Goal: Task Accomplishment & Management: Manage account settings

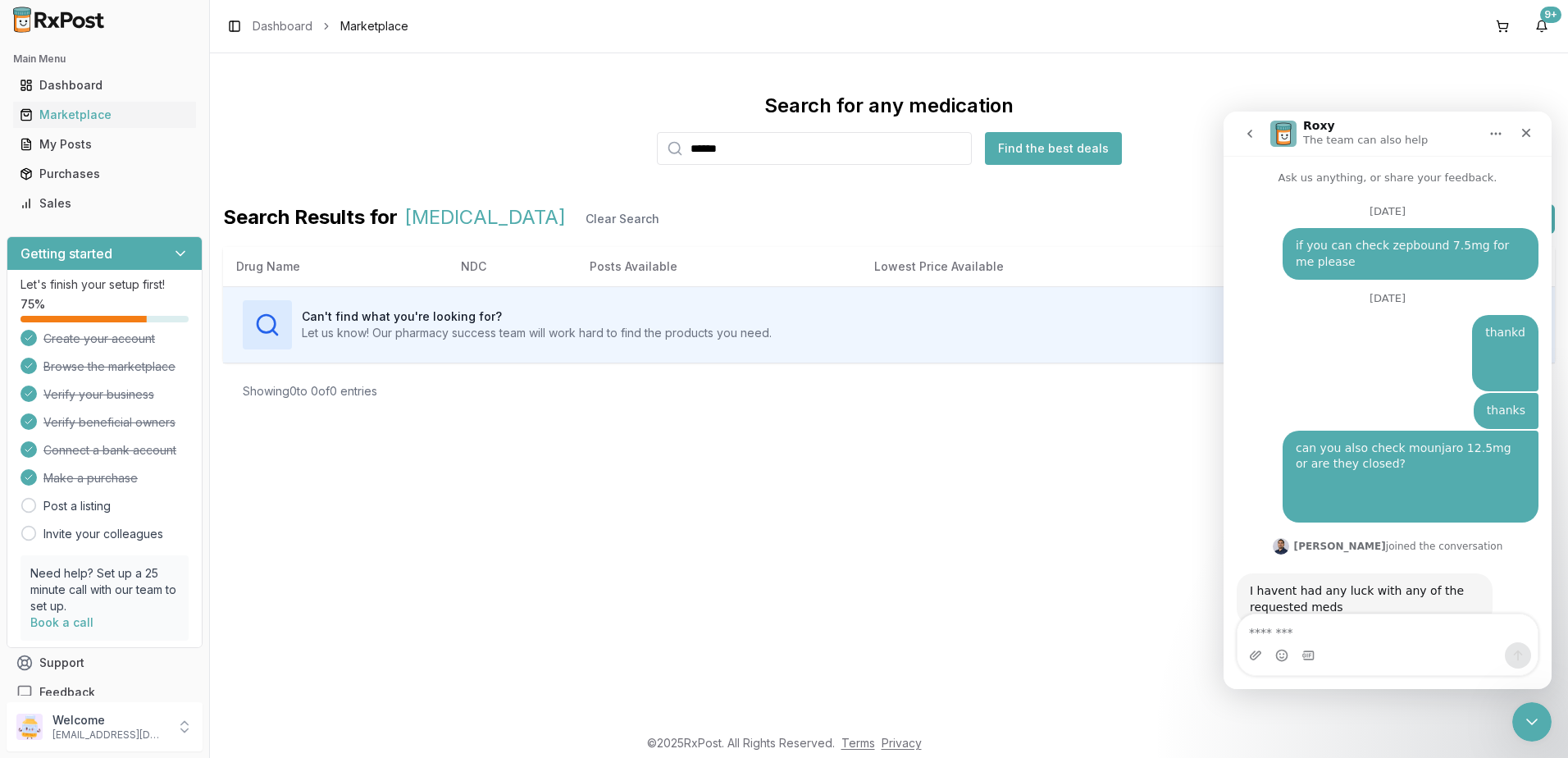
scroll to position [10234, 0]
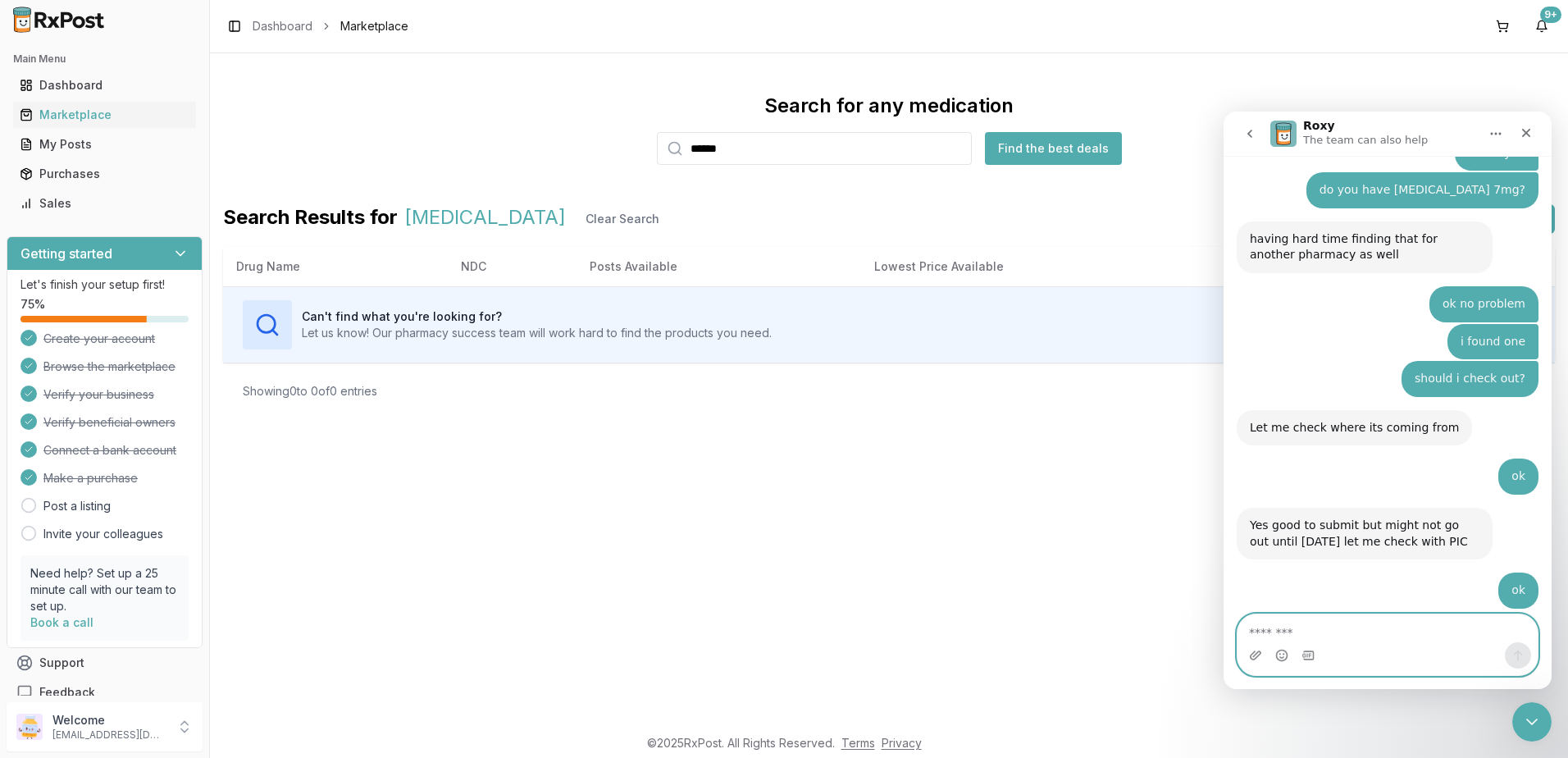
click at [1353, 634] on textarea "Message…" at bounding box center [1388, 628] width 301 height 28
click at [1360, 633] on textarea "Message…" at bounding box center [1388, 628] width 301 height 28
type textarea "*"
type textarea "**********"
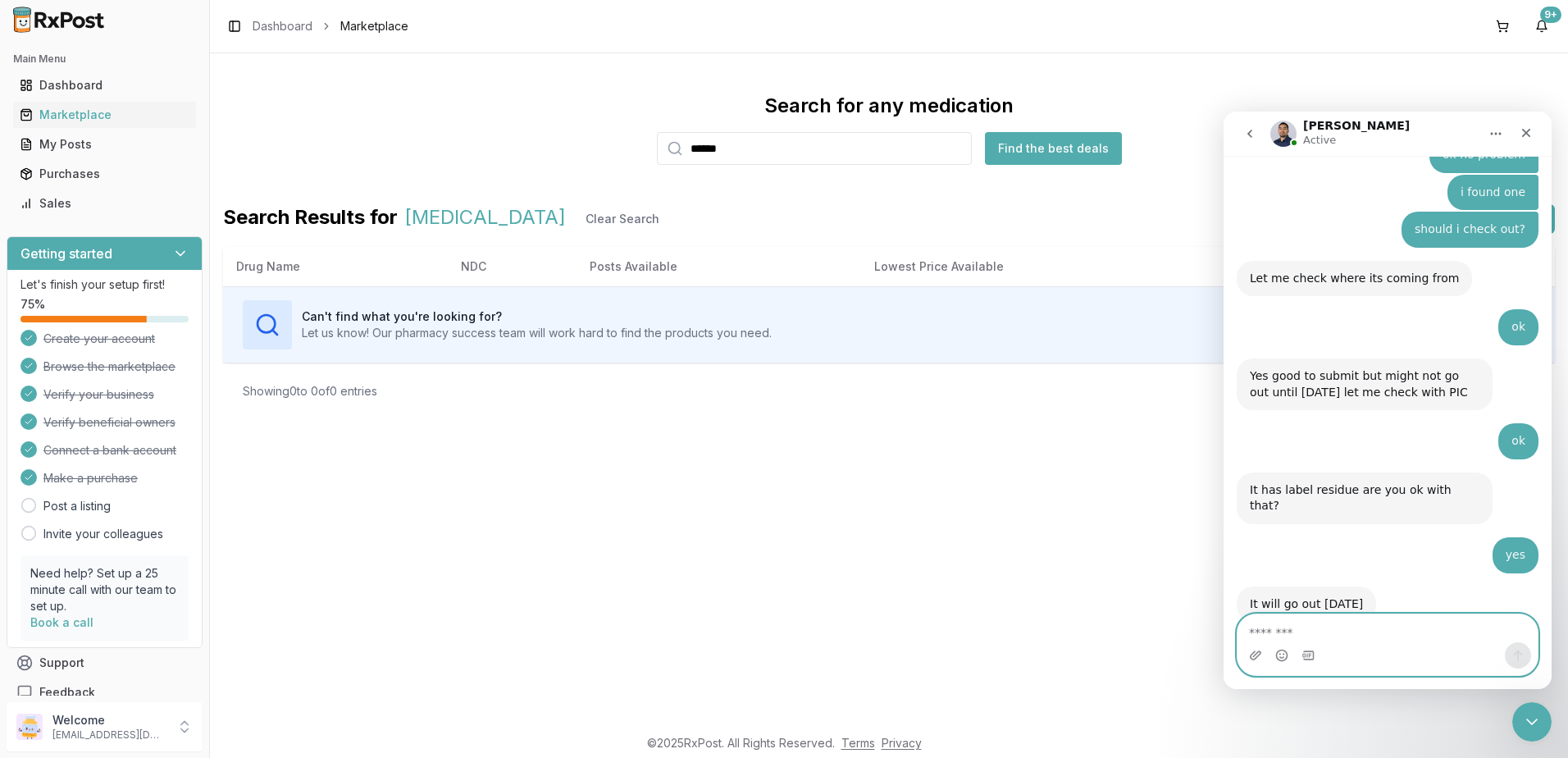
scroll to position [10387, 0]
click at [1374, 616] on textarea "Message…" at bounding box center [1388, 628] width 301 height 28
type textarea "**********"
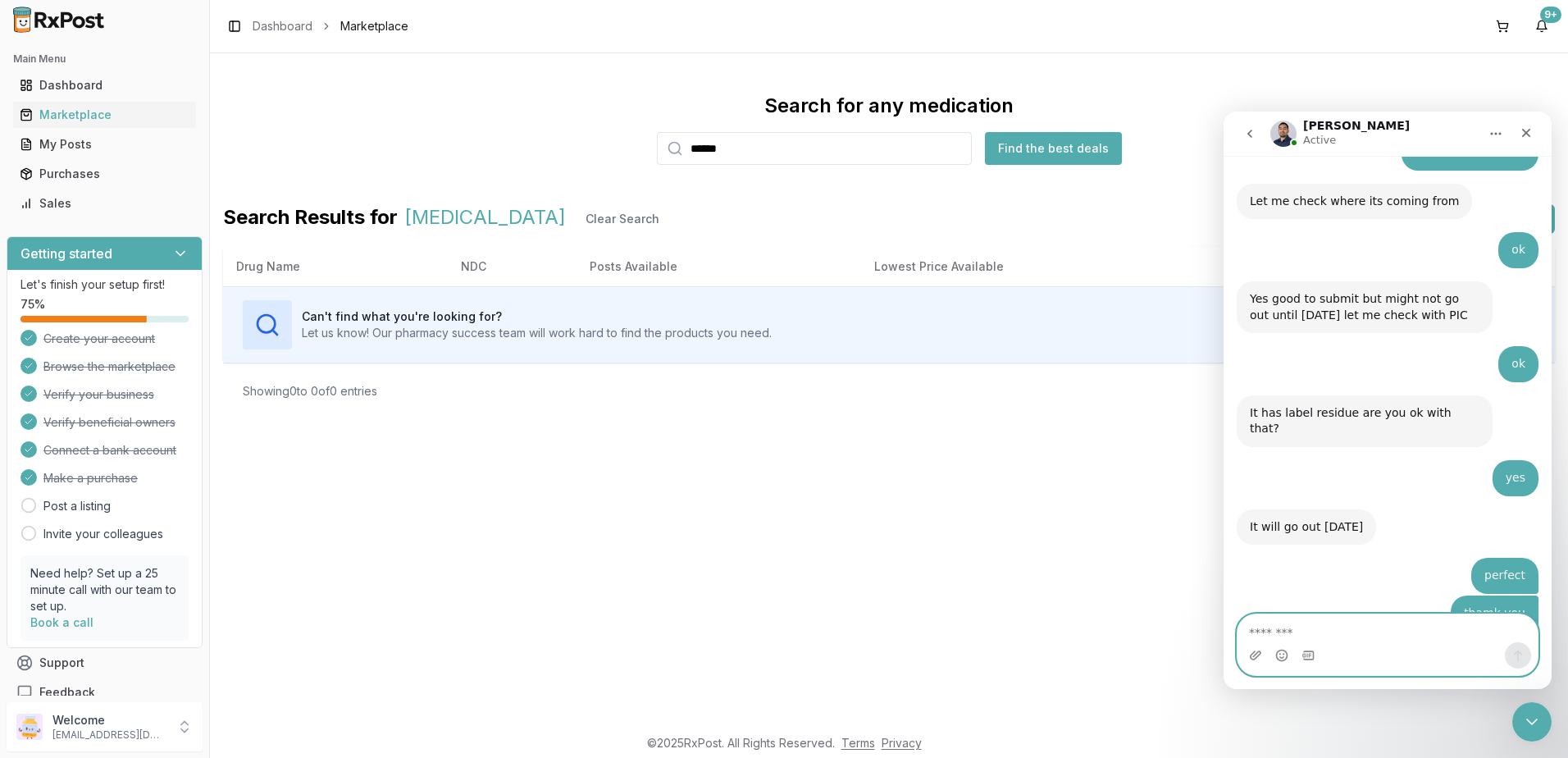
scroll to position [10522, 0]
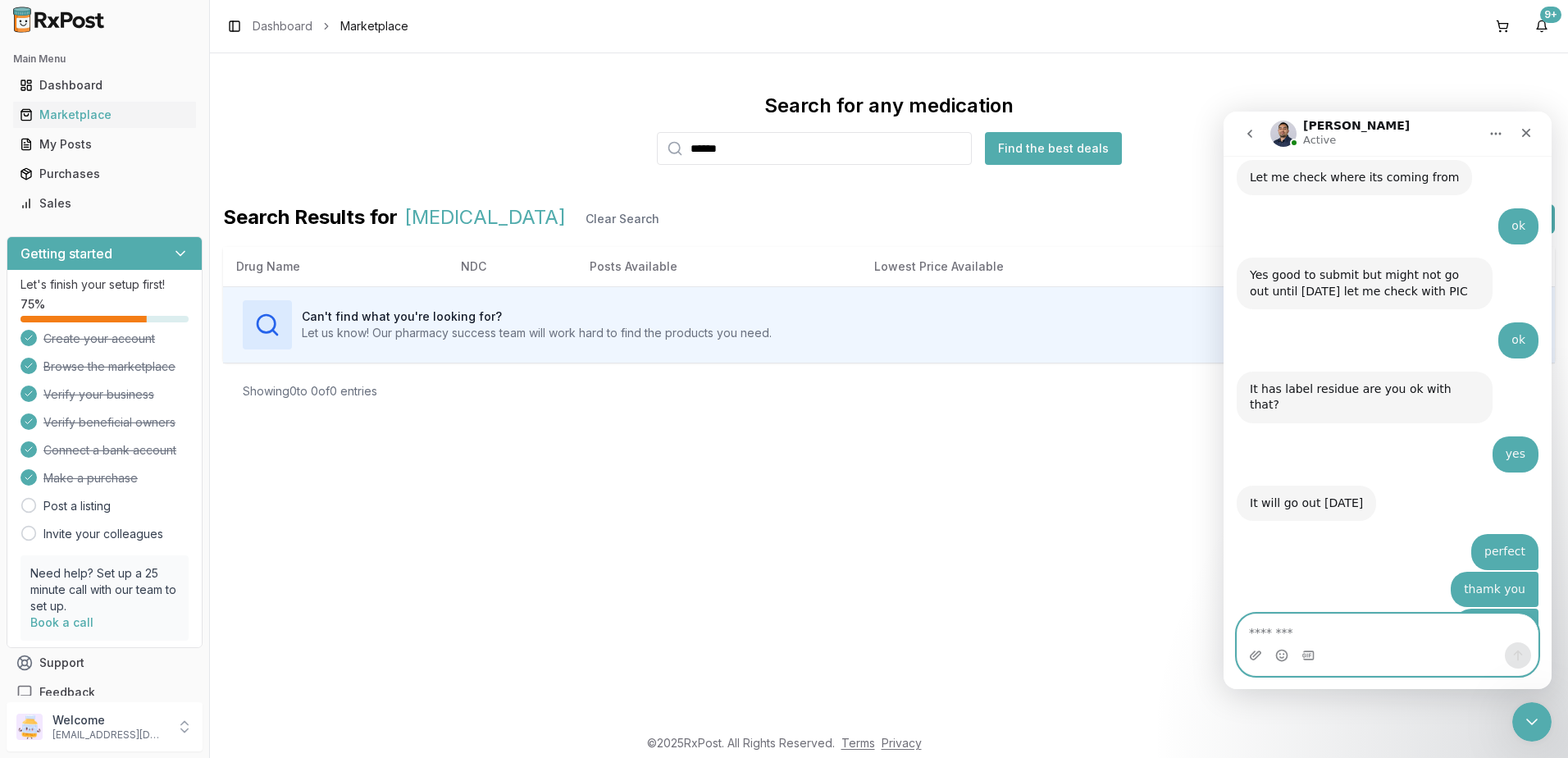
click at [1398, 622] on textarea "Message…" at bounding box center [1388, 628] width 301 height 28
type textarea "*"
type textarea "**********"
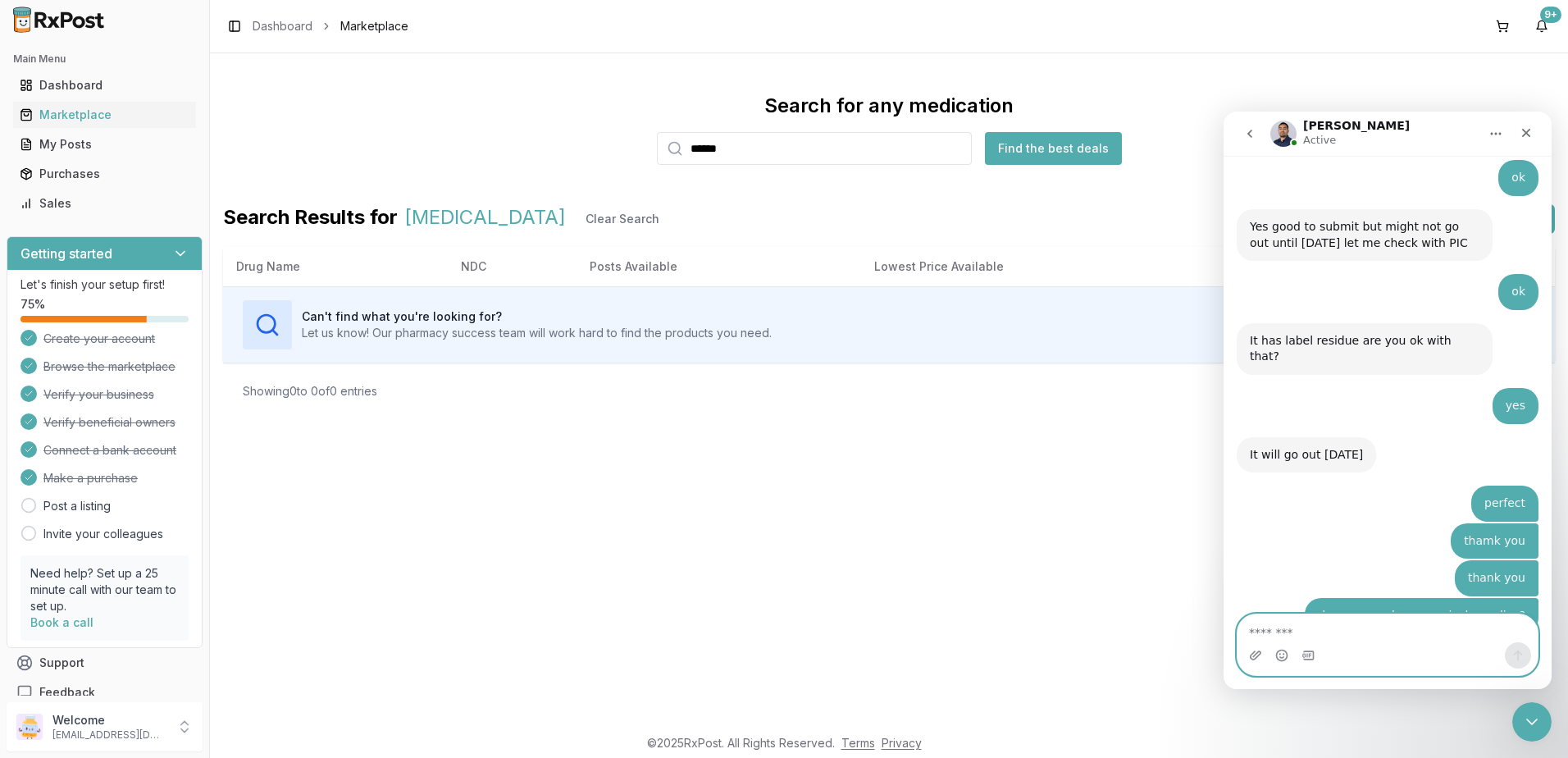
scroll to position [10620, 0]
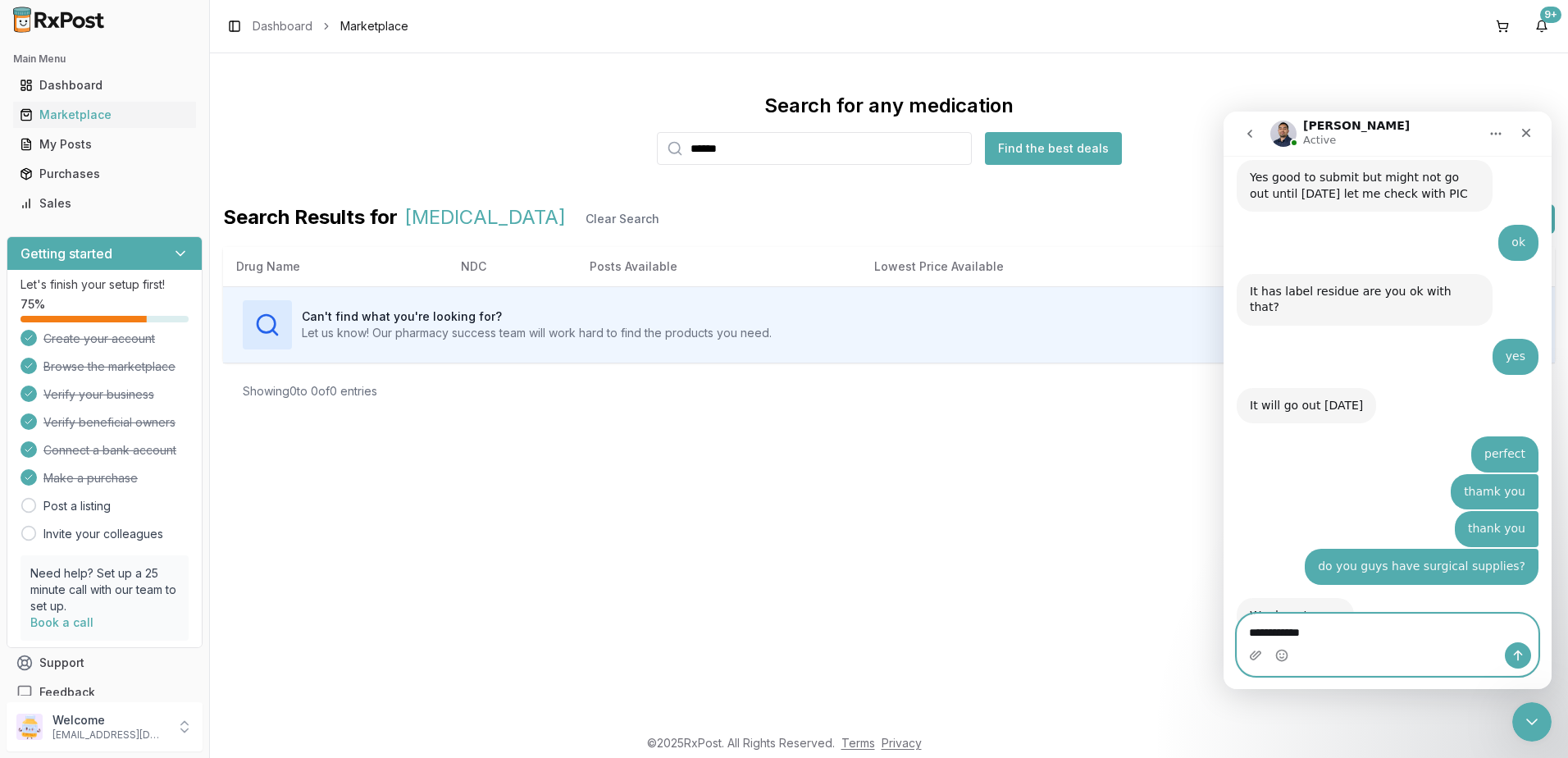
type textarea "**********"
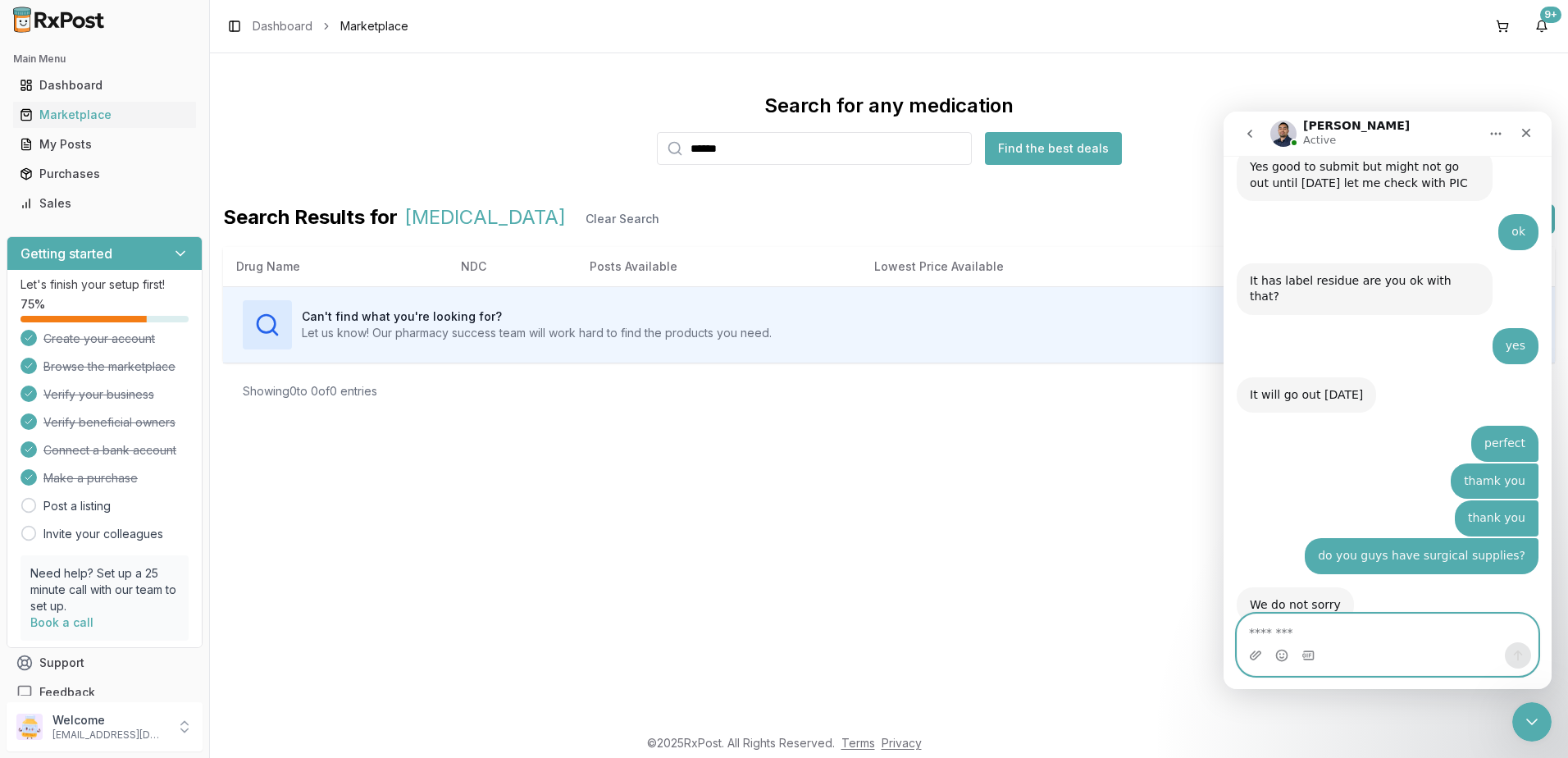
scroll to position [10706, 0]
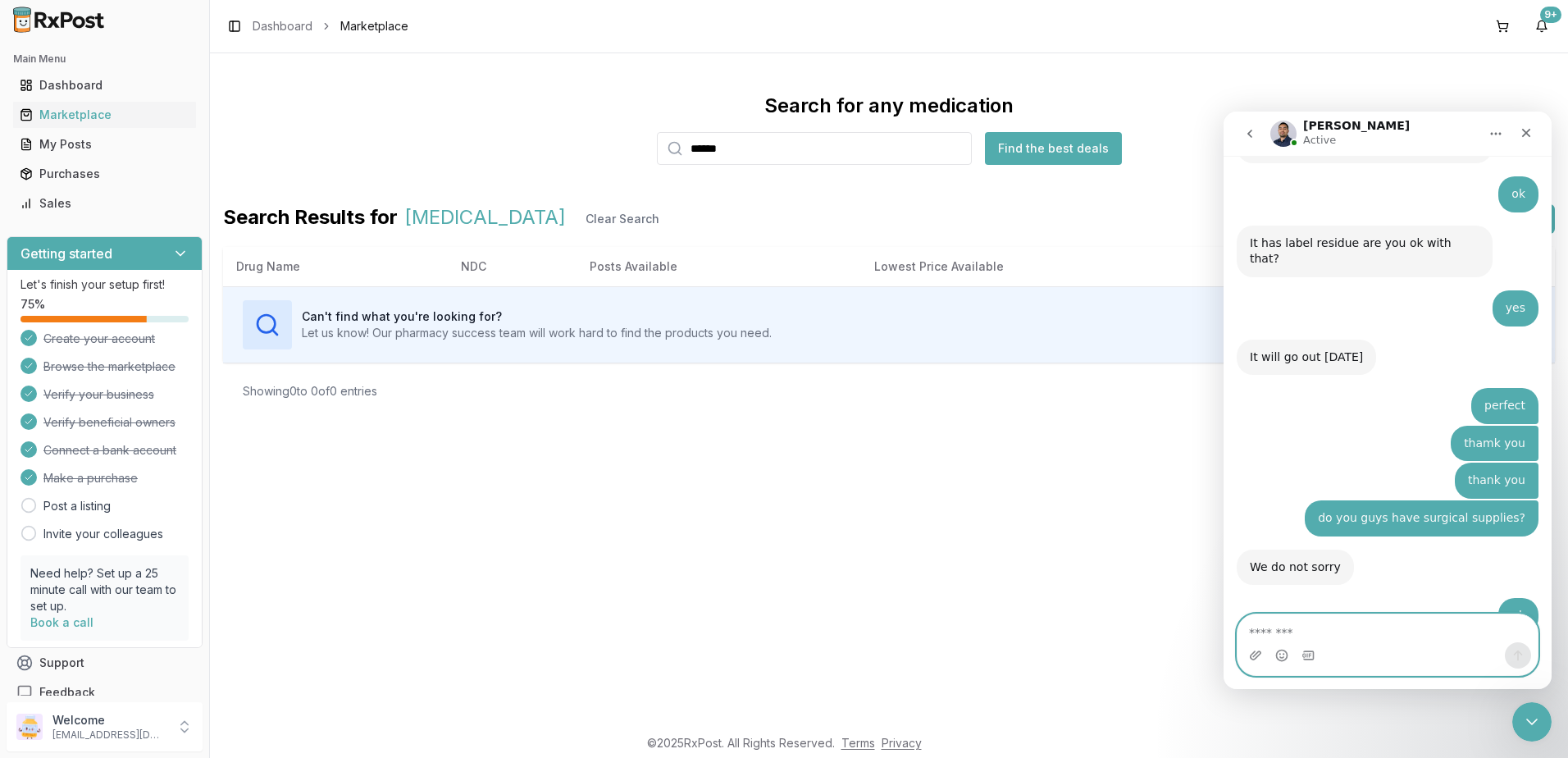
click at [1418, 628] on textarea "Message…" at bounding box center [1388, 628] width 301 height 28
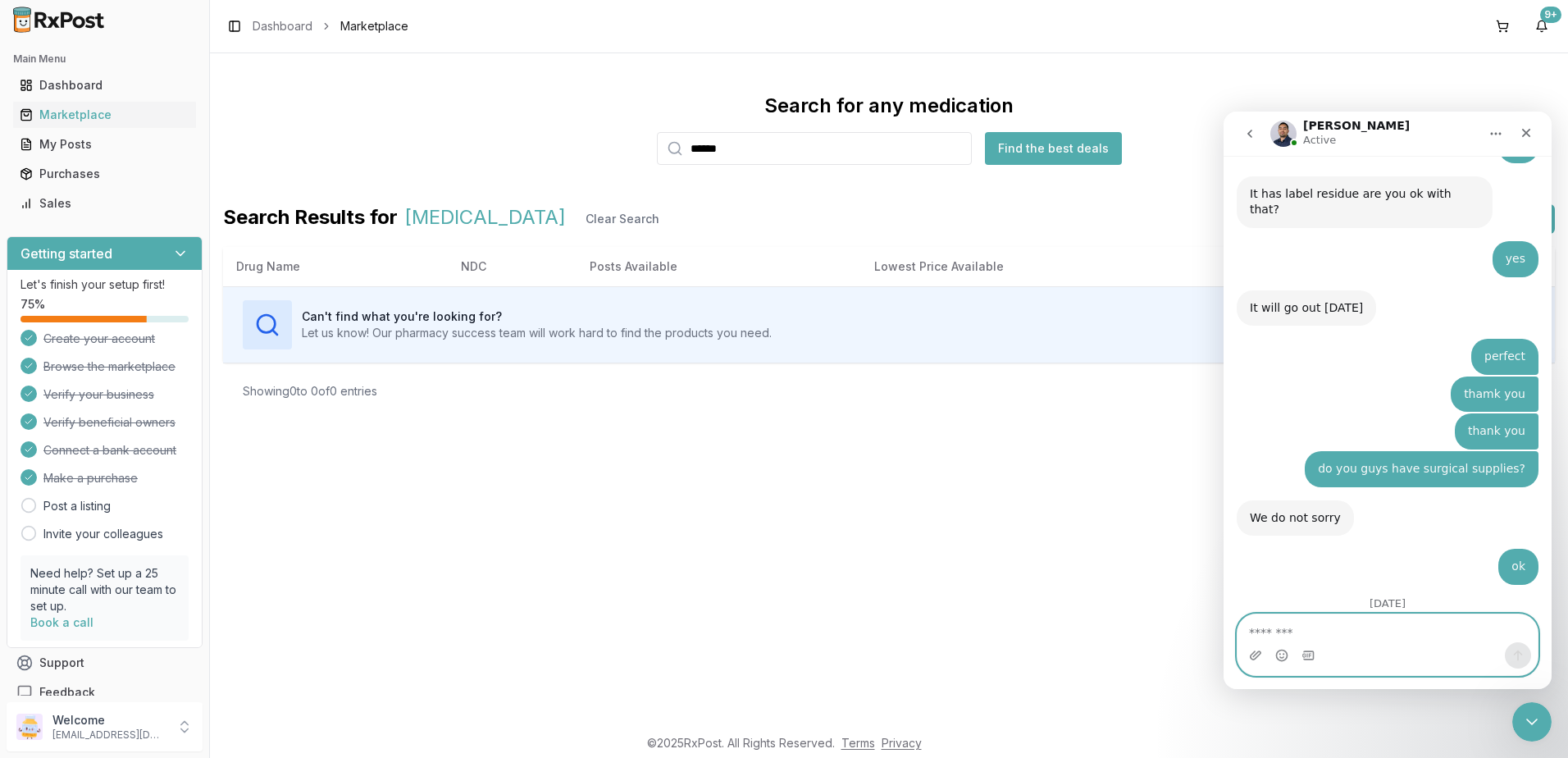
click at [1375, 630] on textarea "Message…" at bounding box center [1388, 628] width 301 height 28
type textarea "**********"
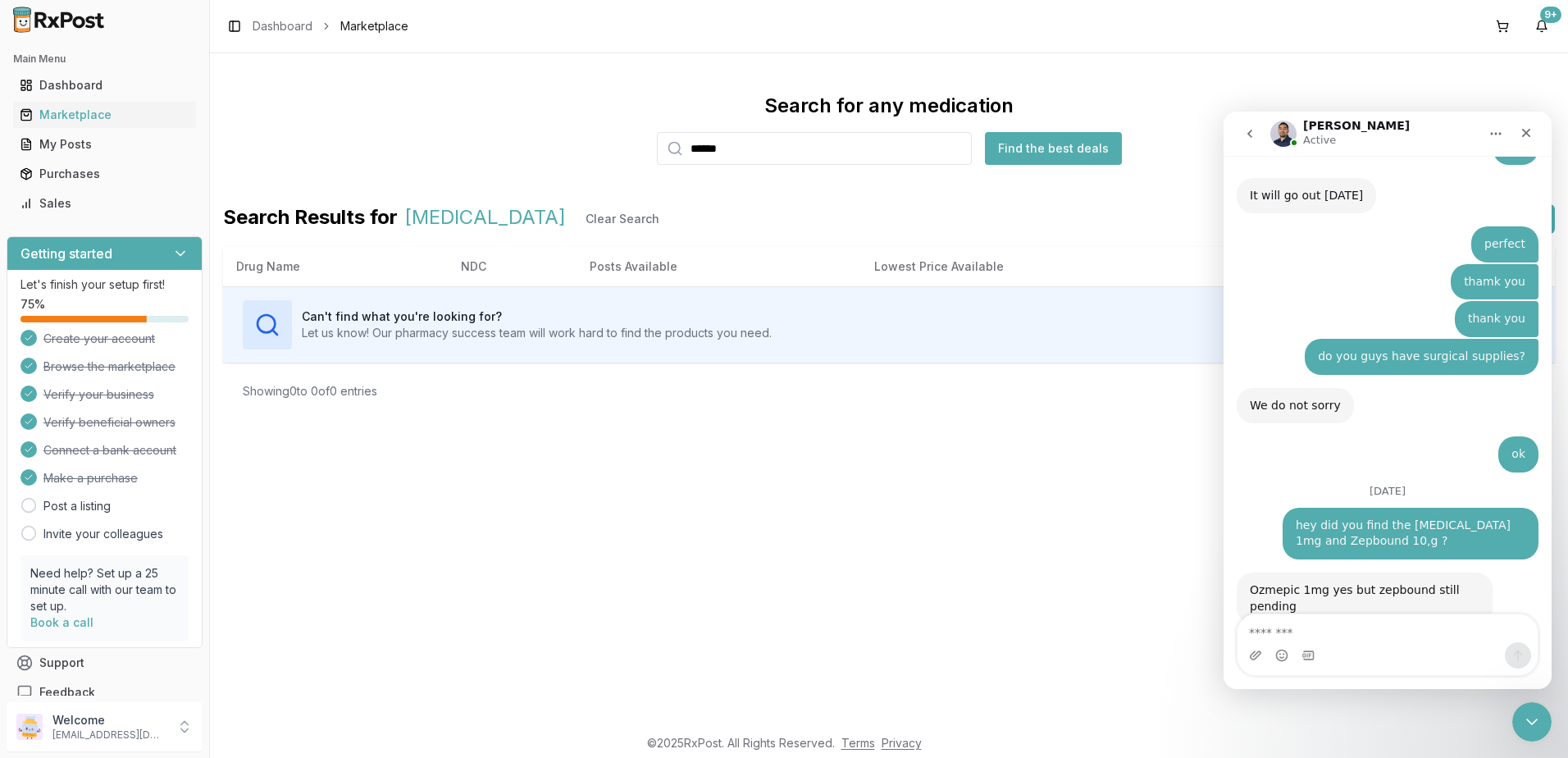
scroll to position [10853, 0]
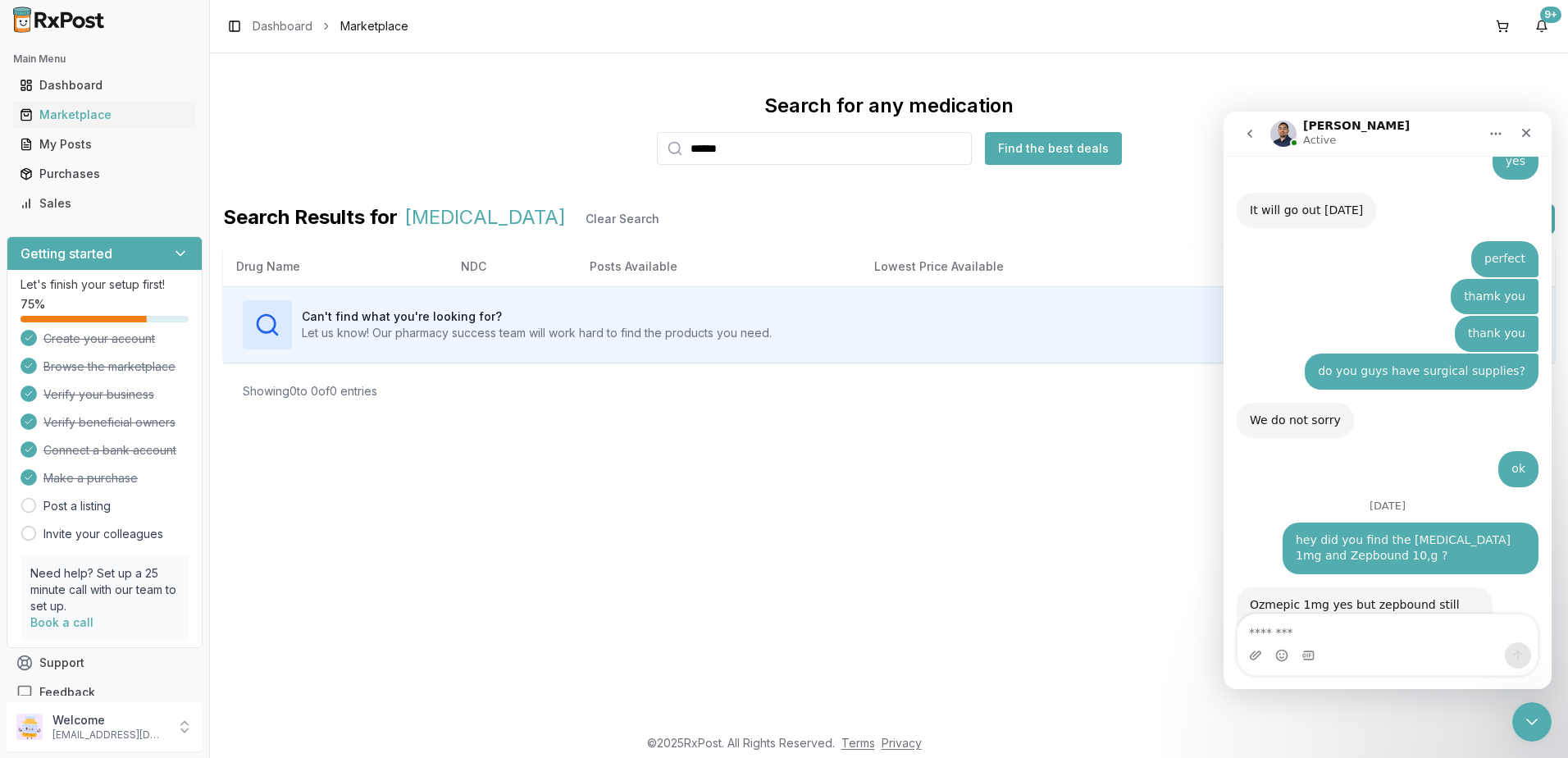
click at [1449, 666] on div "Intercom messenger" at bounding box center [1388, 655] width 301 height 26
click at [1443, 626] on textarea "Message…" at bounding box center [1388, 628] width 301 height 28
type textarea "**********"
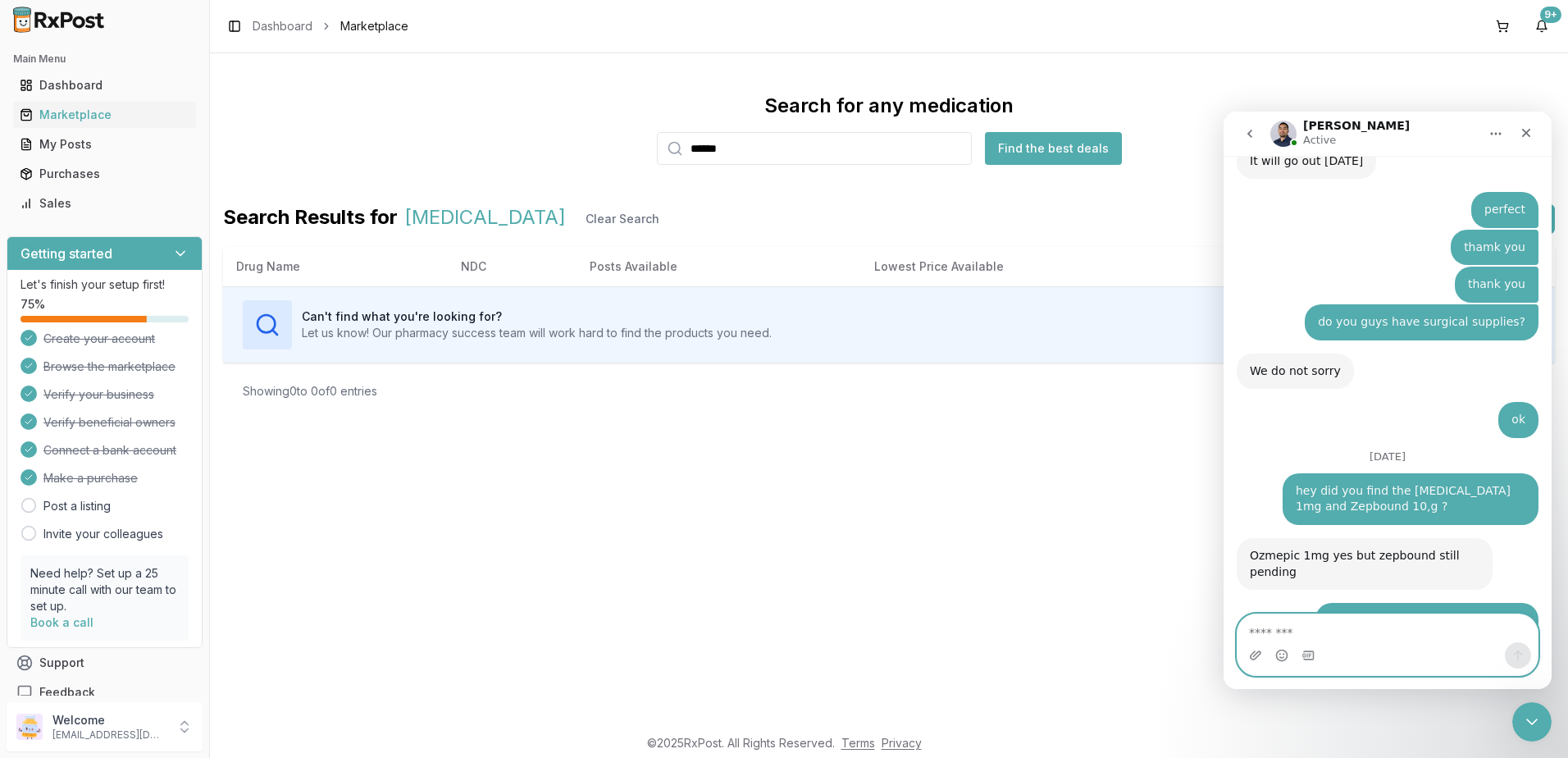
type textarea "*"
type textarea "**********"
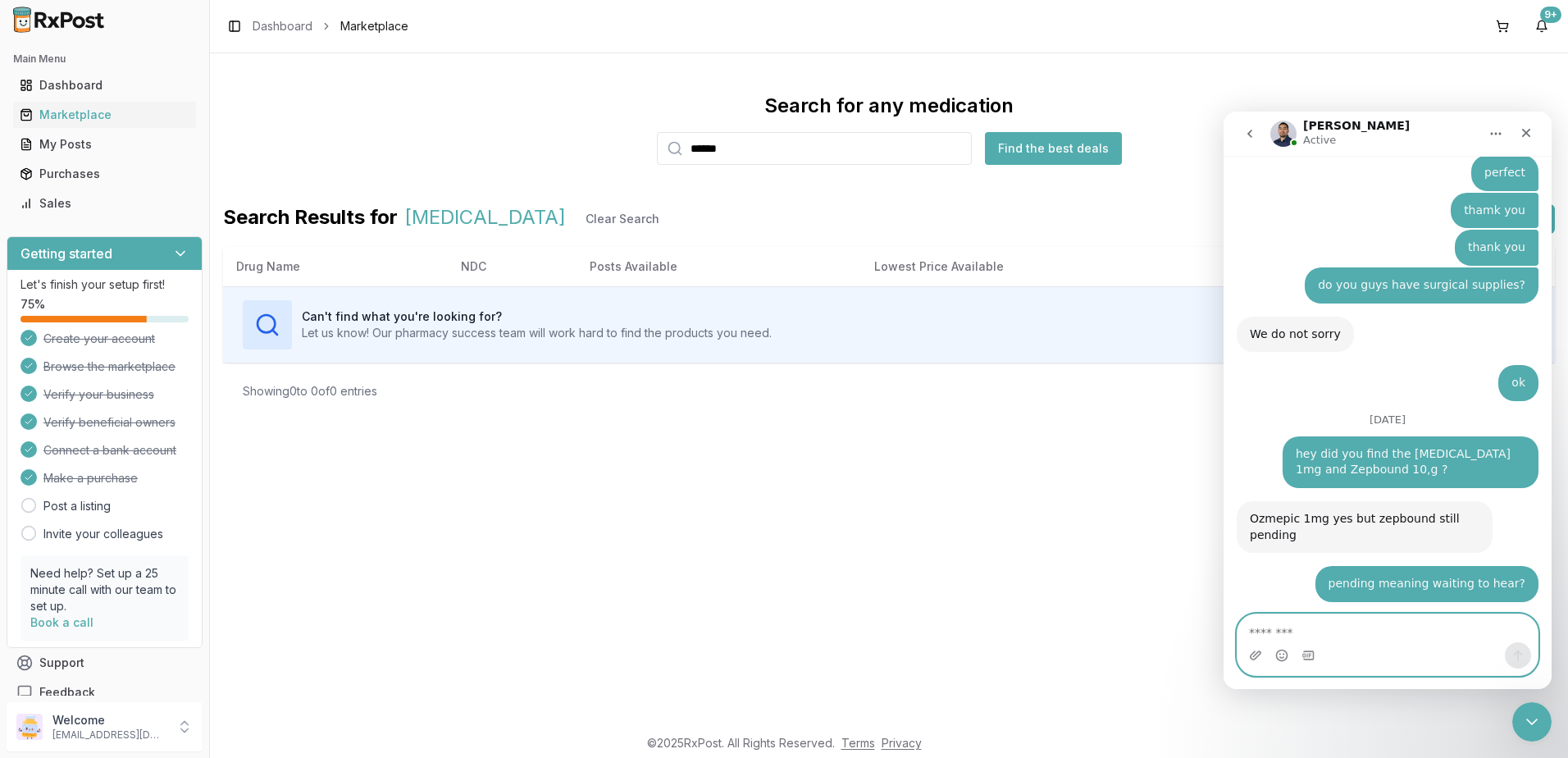
scroll to position [11026, 0]
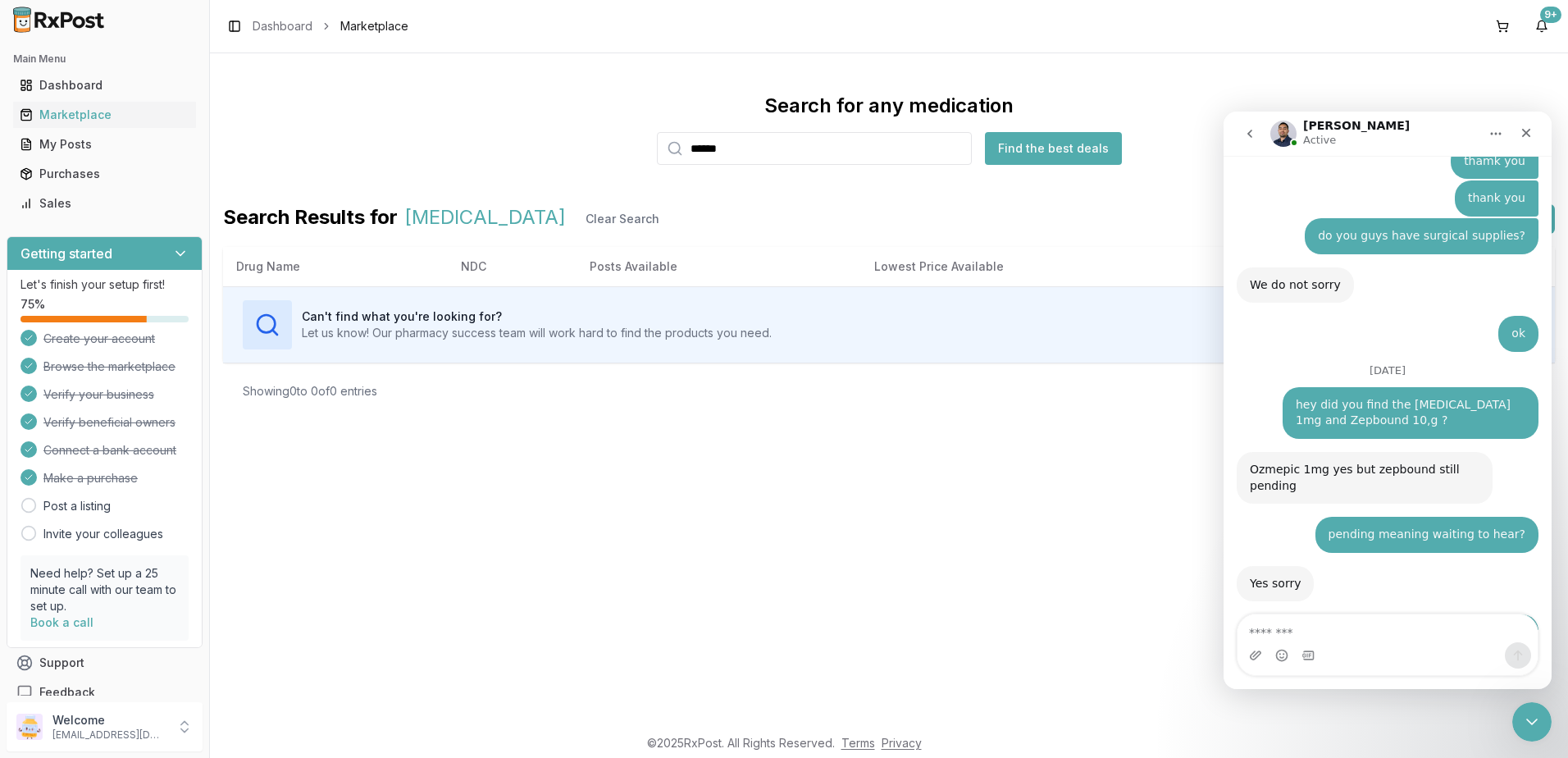
click at [1420, 648] on div "Intercom messenger" at bounding box center [1388, 655] width 301 height 26
click at [1500, 17] on button at bounding box center [1503, 26] width 26 height 26
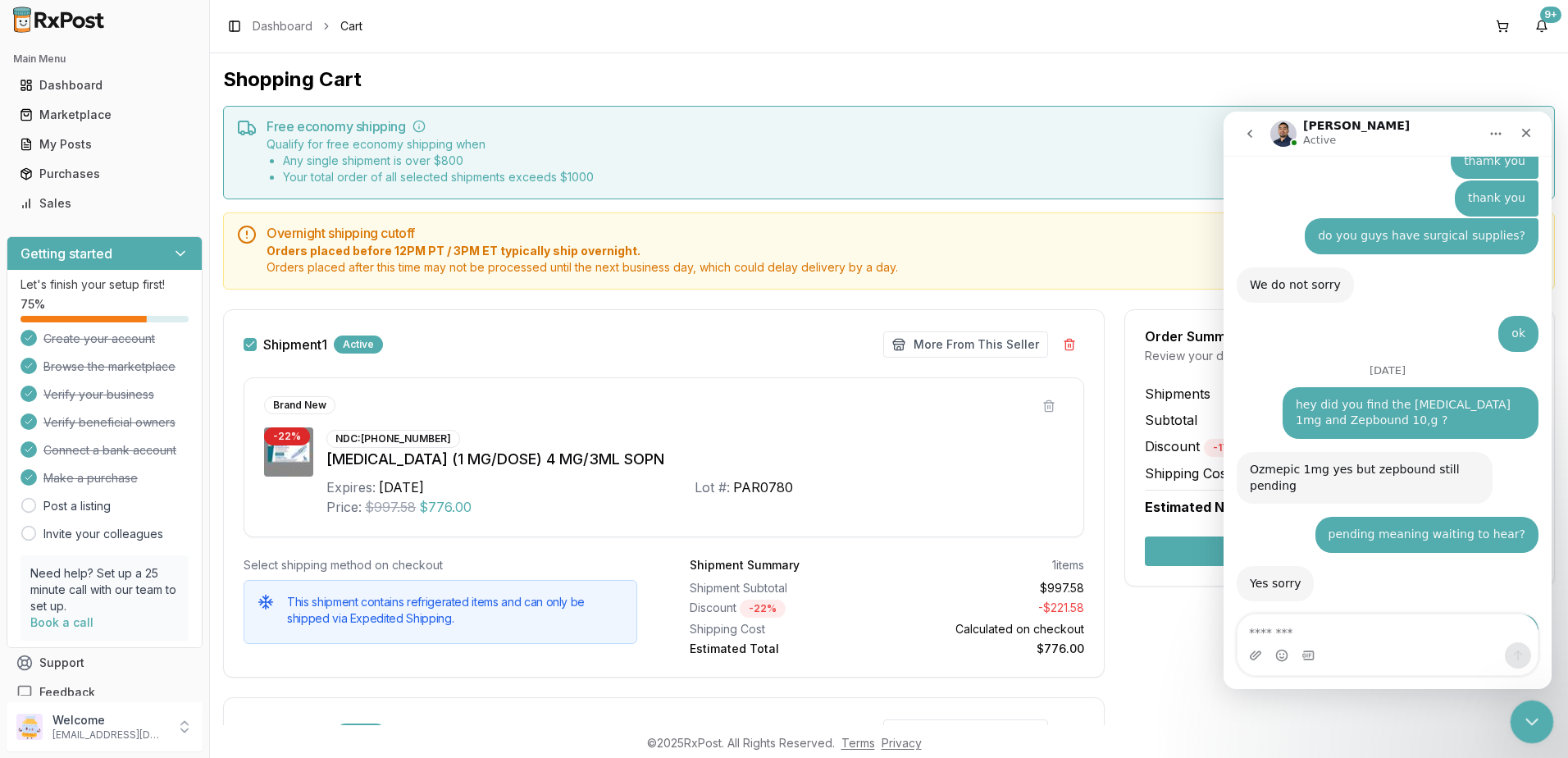
click at [1531, 712] on icon "Close Intercom Messenger" at bounding box center [1529, 719] width 19 height 19
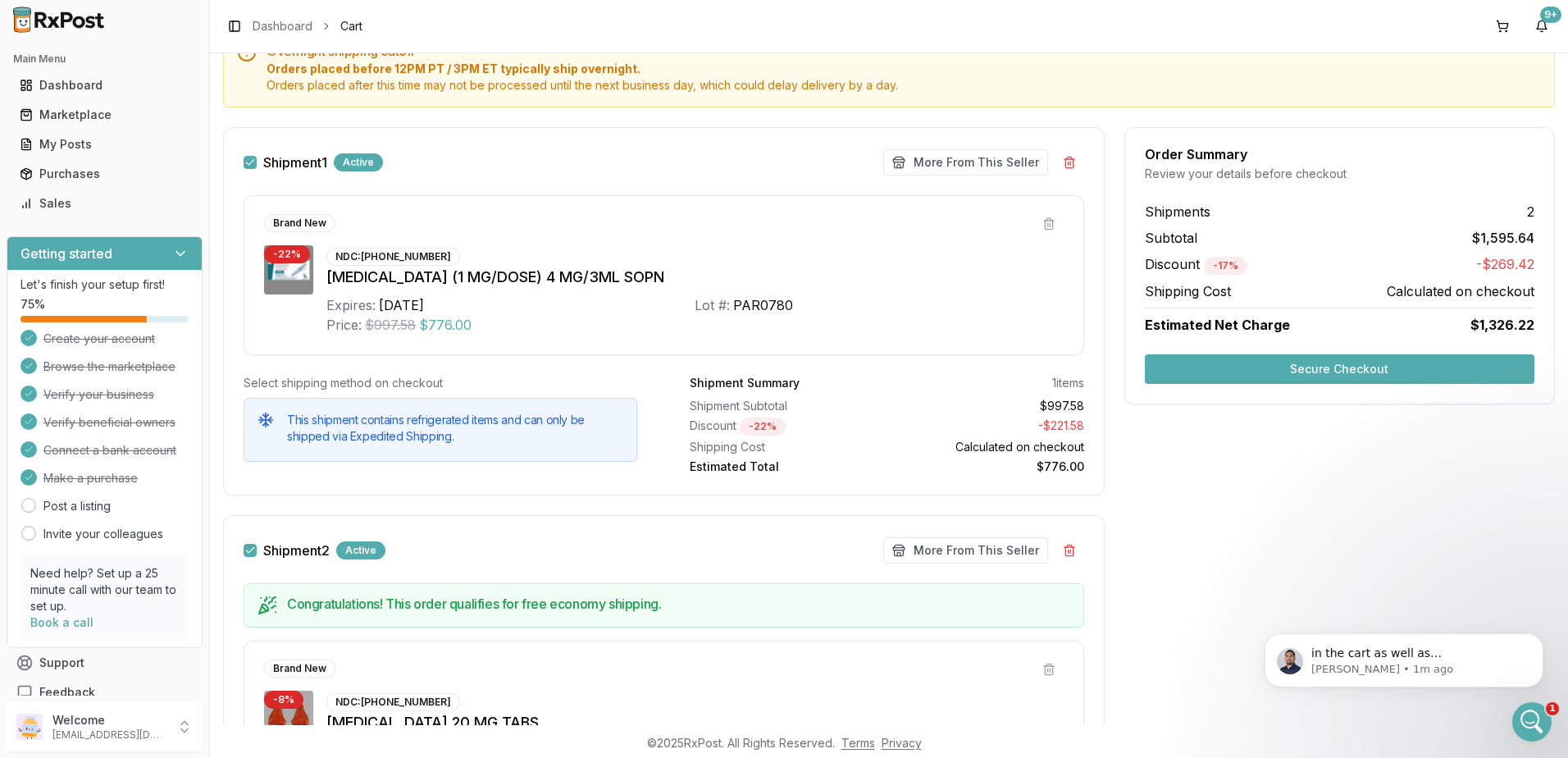
scroll to position [247, 0]
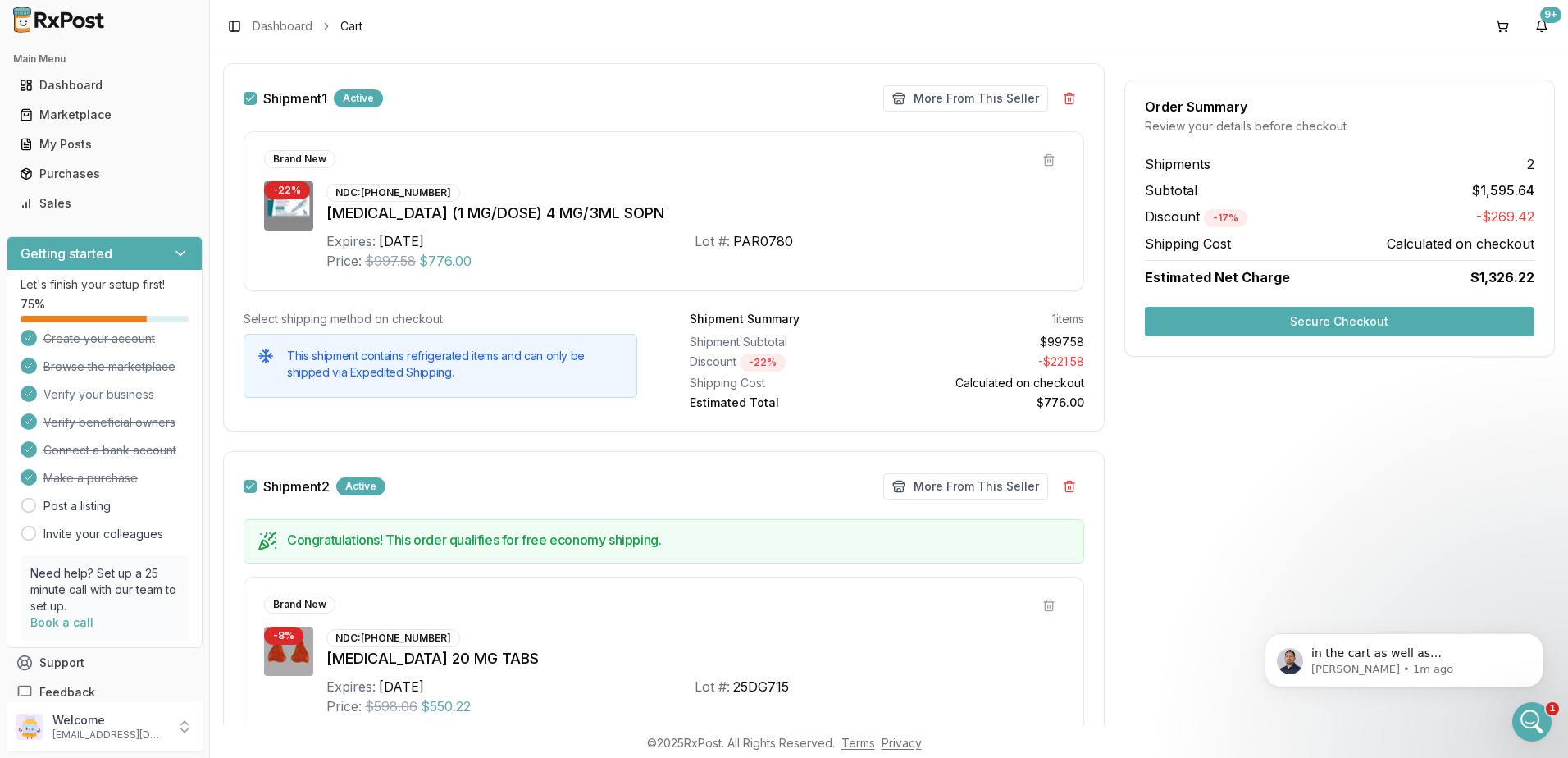
click at [1347, 322] on button "Secure Checkout" at bounding box center [1340, 322] width 390 height 30
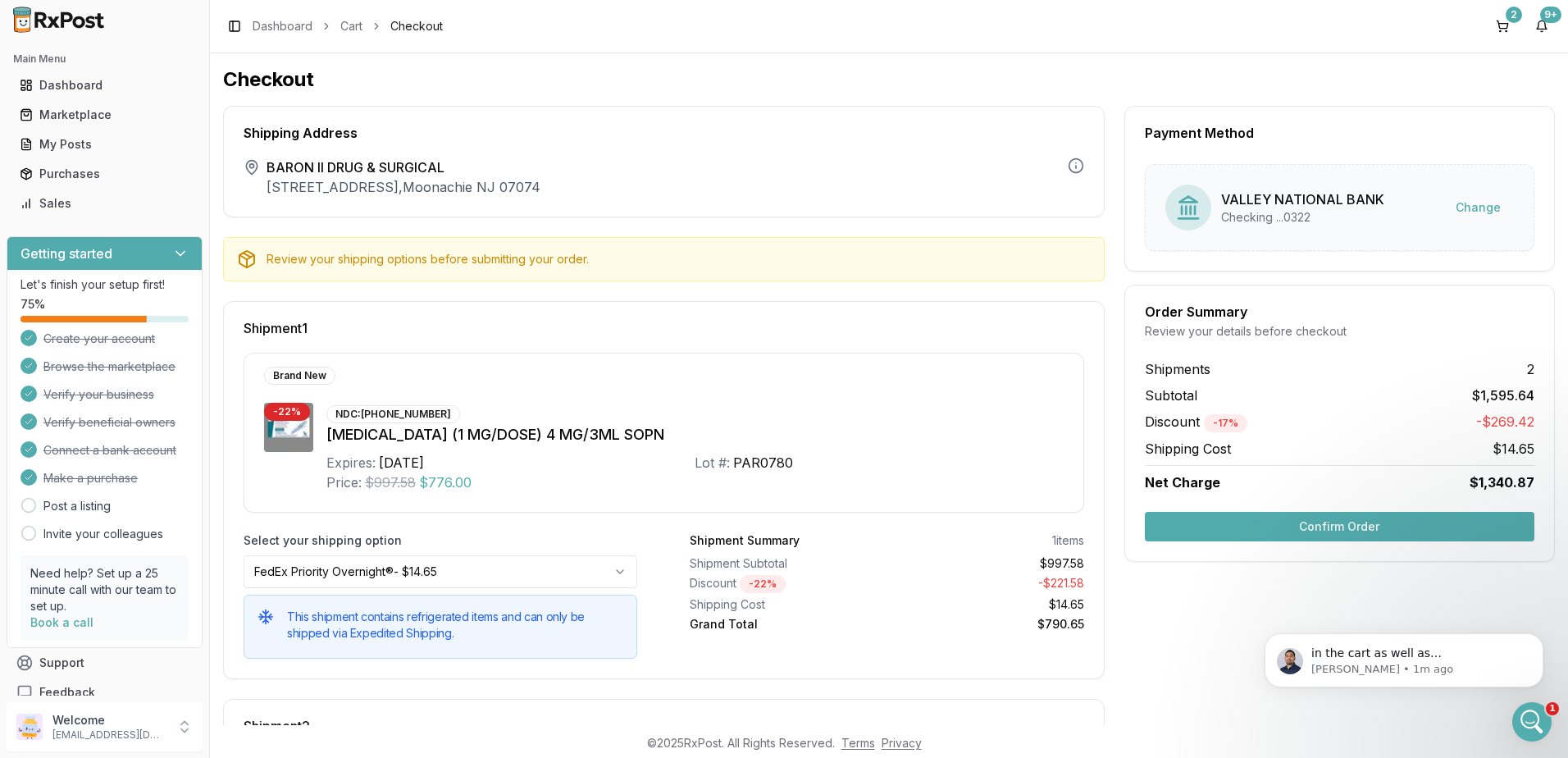
click at [1333, 524] on button "Confirm Order" at bounding box center [1340, 526] width 390 height 30
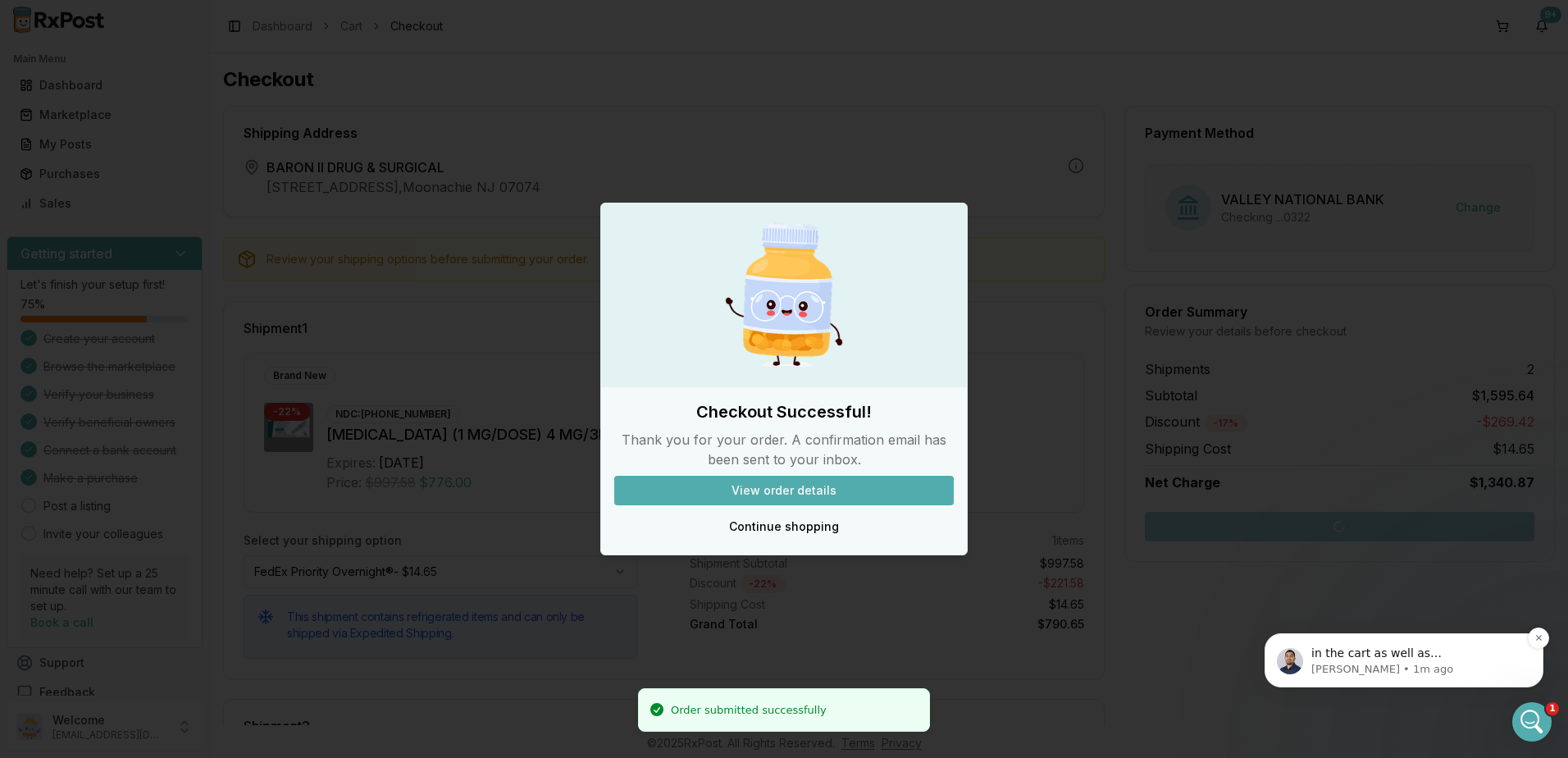
click at [1361, 654] on span "in the cart as well as [MEDICAL_DATA]" at bounding box center [1376, 661] width 130 height 30
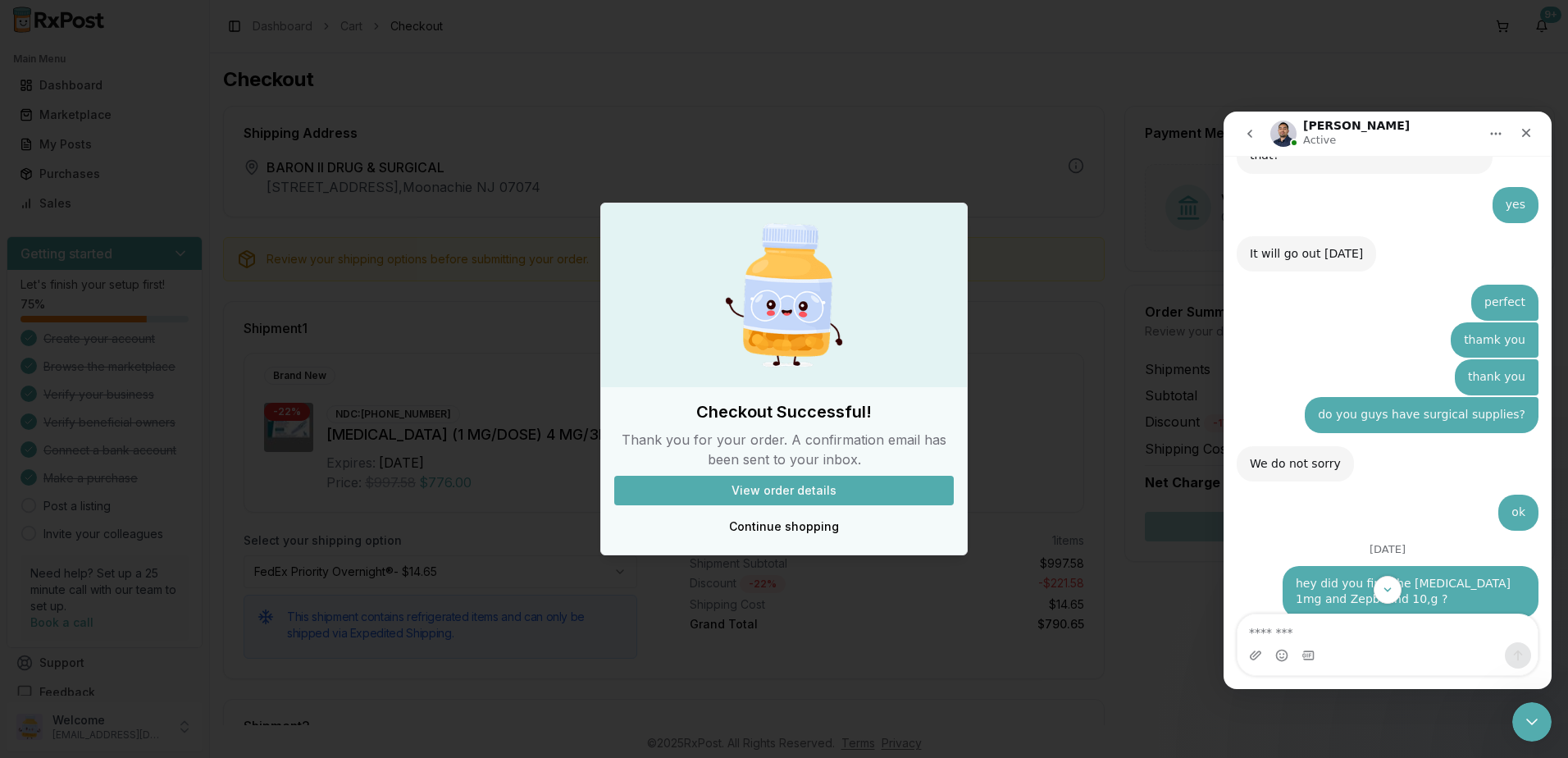
scroll to position [11053, 0]
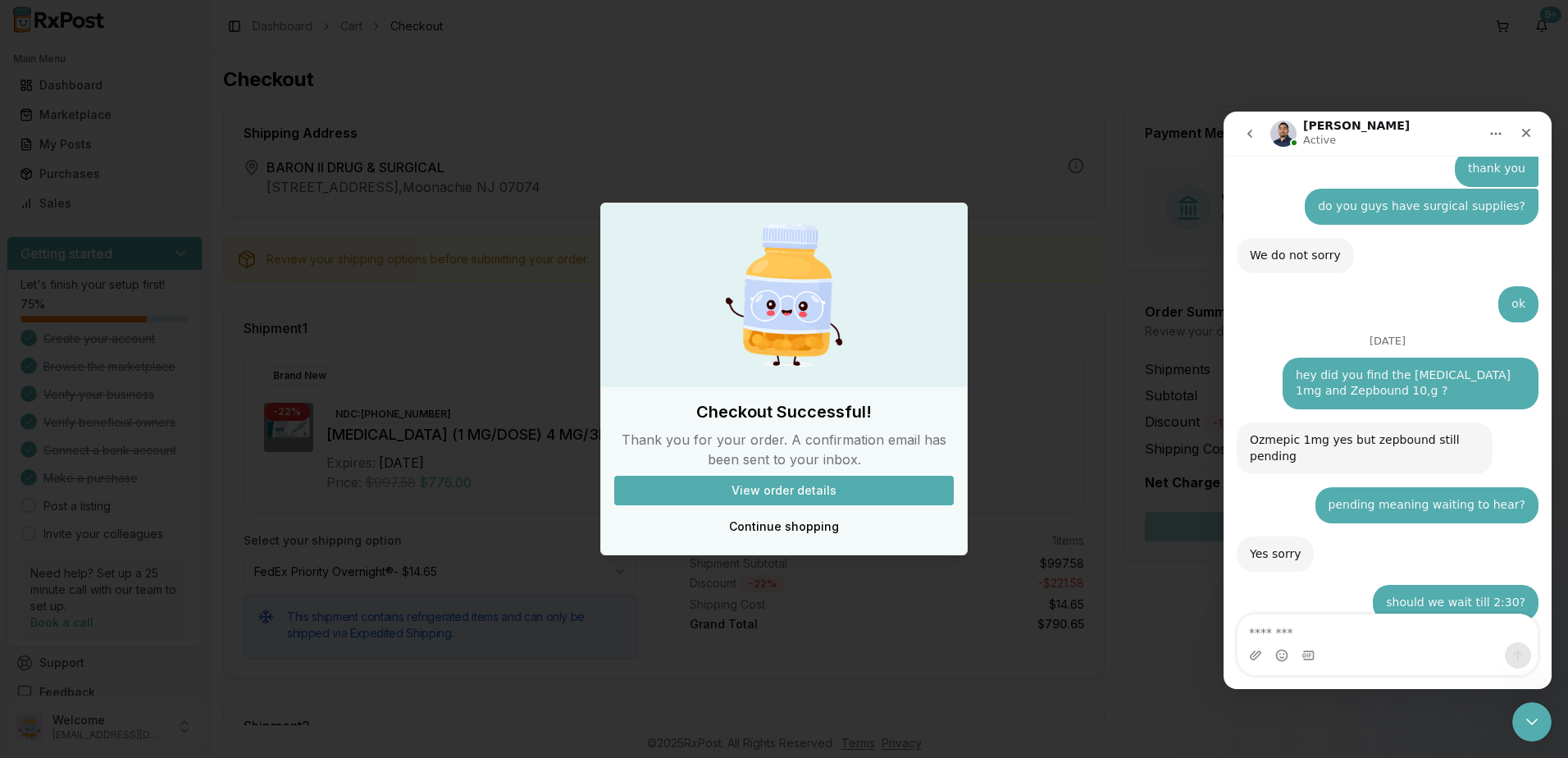
click at [1322, 626] on textarea "Message…" at bounding box center [1388, 628] width 301 height 28
type textarea "*"
type textarea "*********"
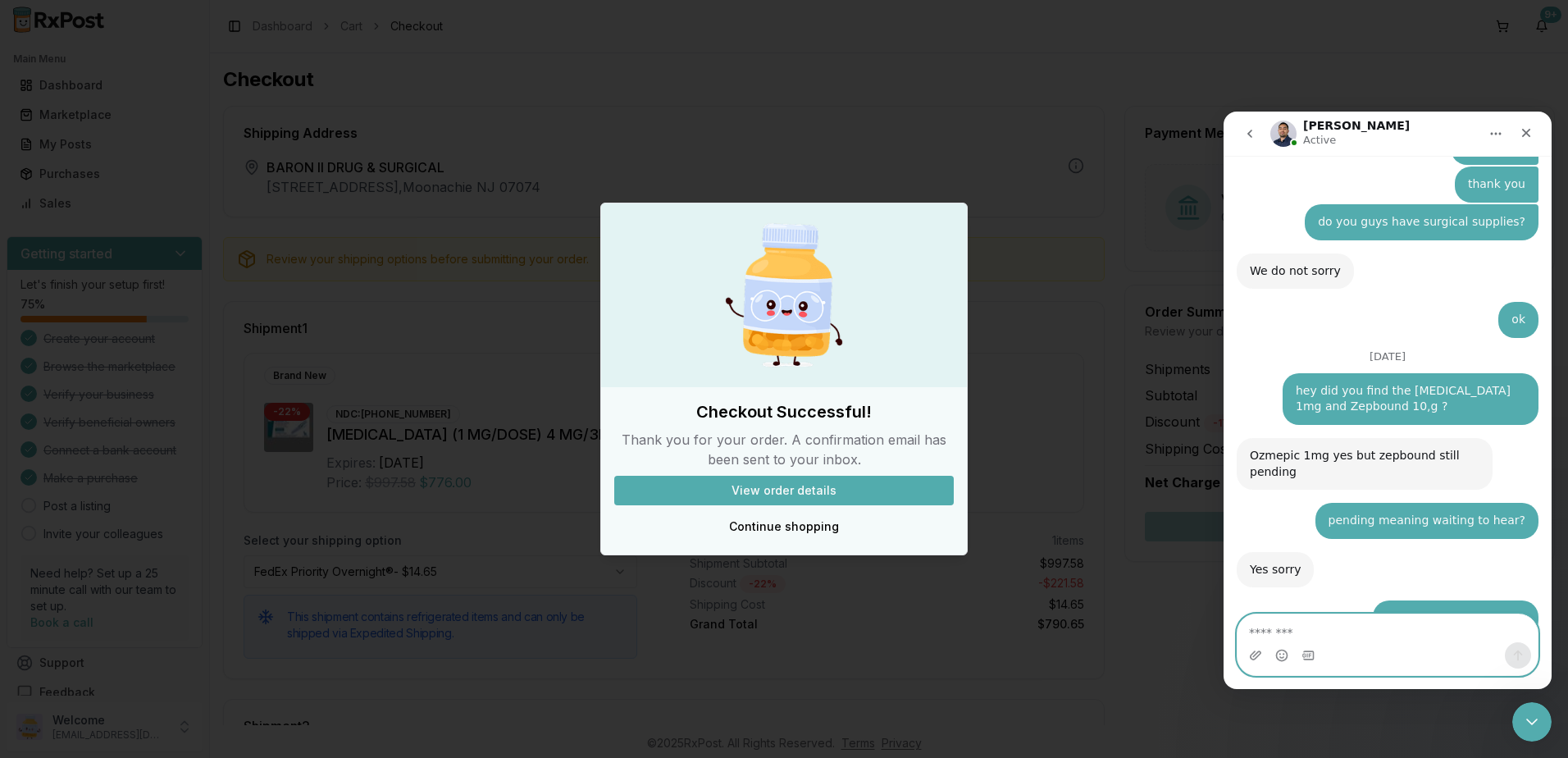
scroll to position [11113, 0]
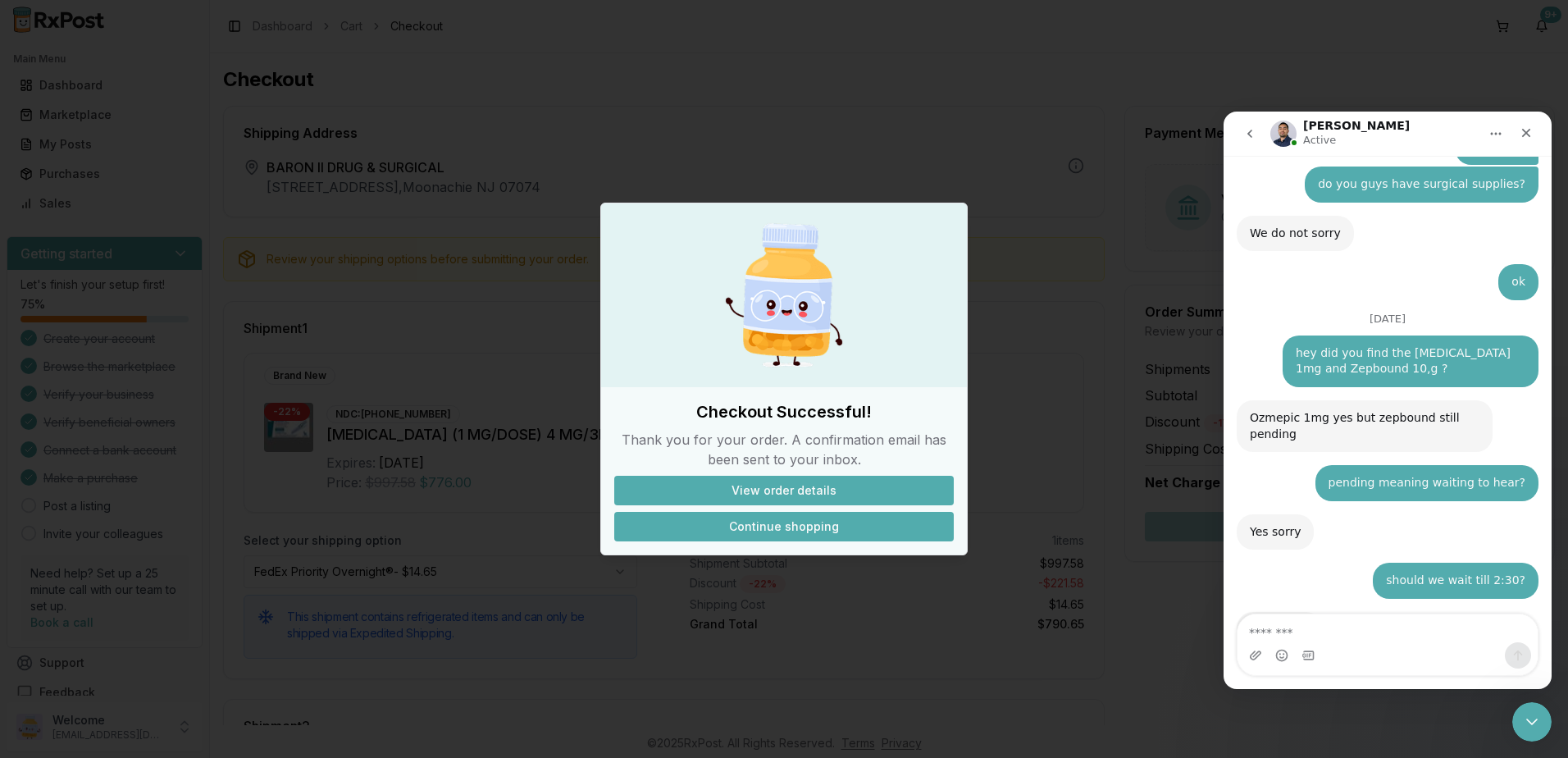
click at [801, 535] on button "Continue shopping" at bounding box center [784, 526] width 340 height 30
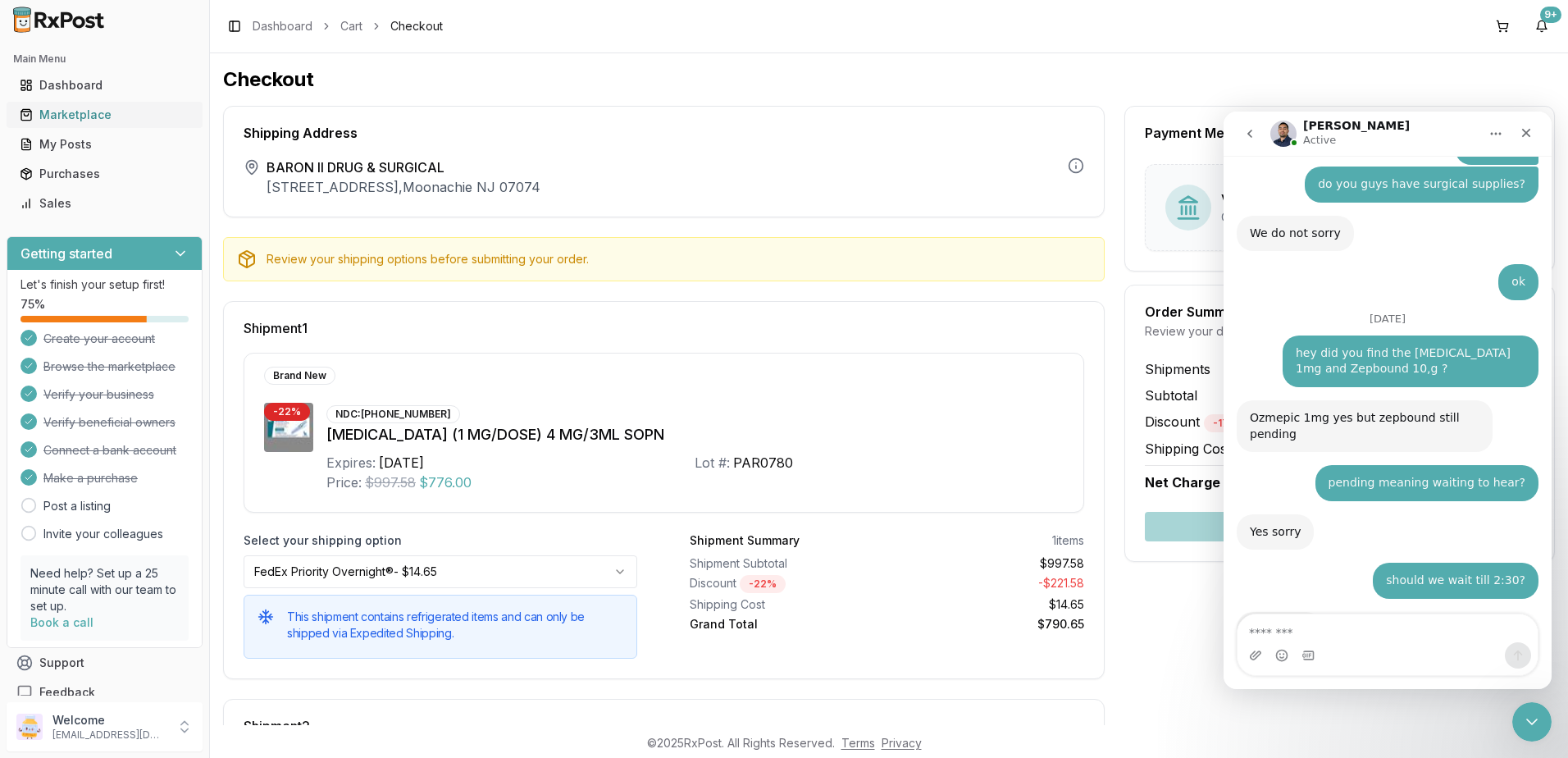
drag, startPoint x: 55, startPoint y: 113, endPoint x: 133, endPoint y: 110, distance: 78.1
click at [53, 114] on div "Marketplace" at bounding box center [104, 115] width 170 height 16
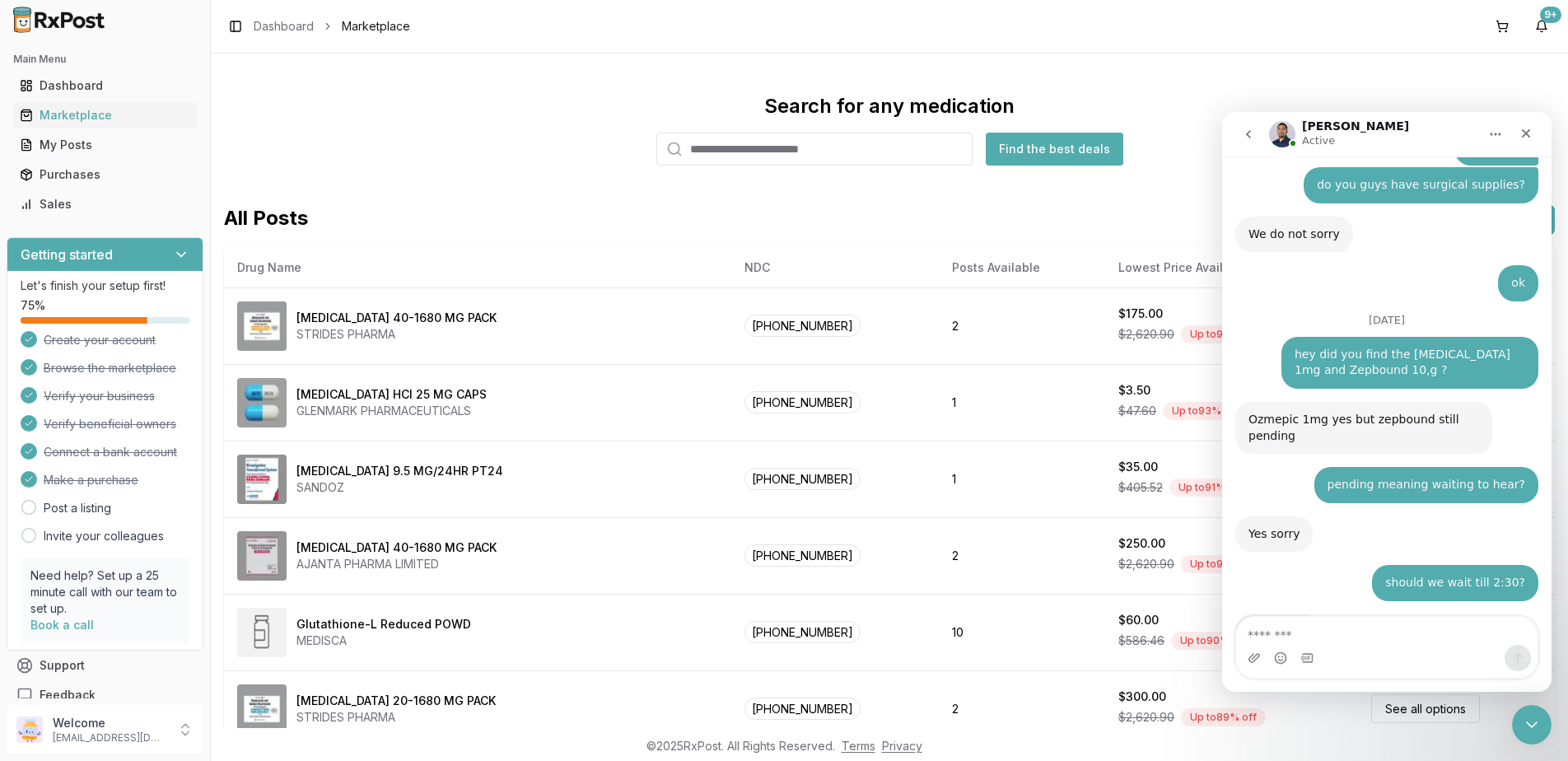
click at [766, 153] on input "search" at bounding box center [814, 149] width 316 height 33
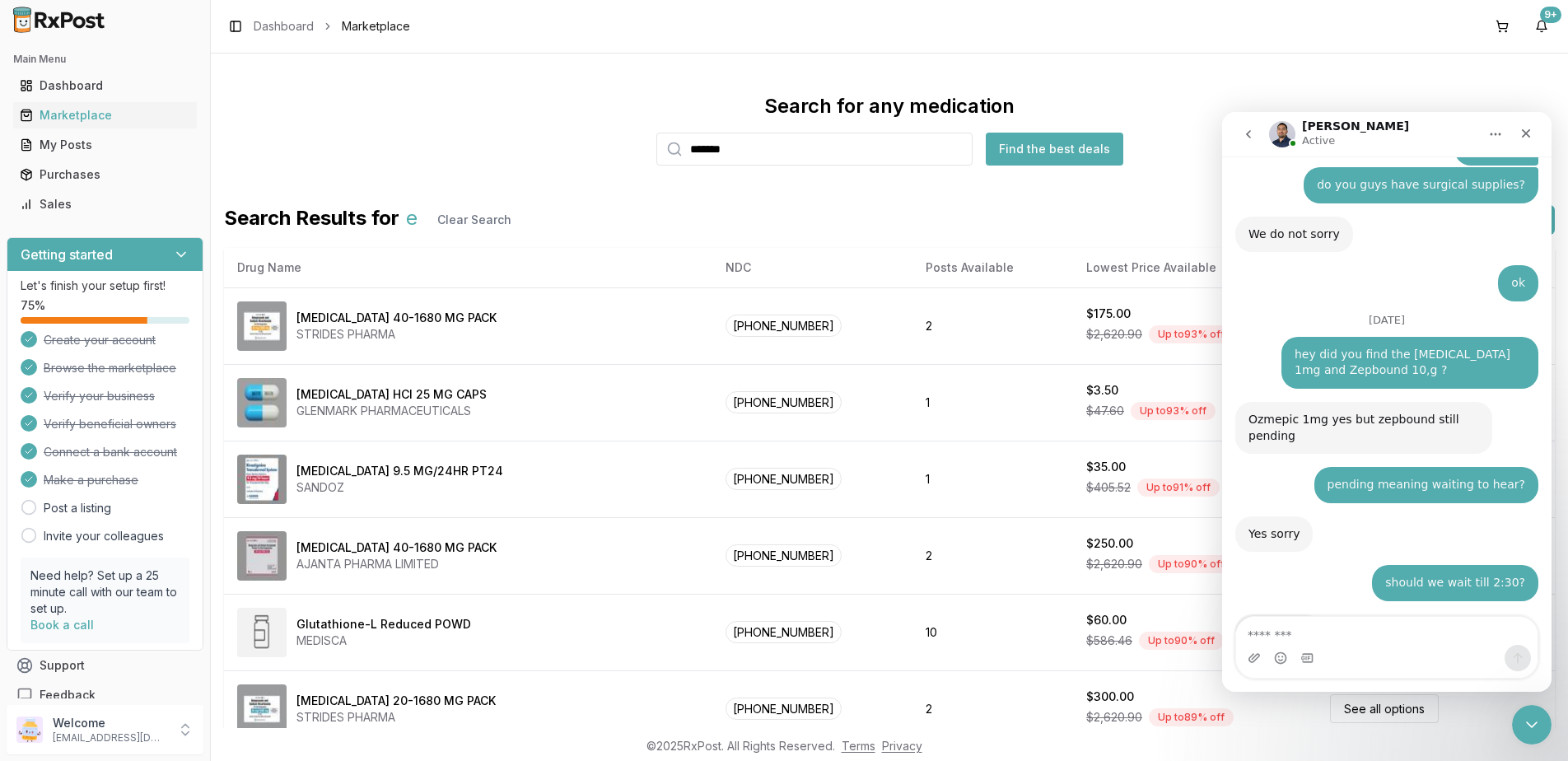
type input "*******"
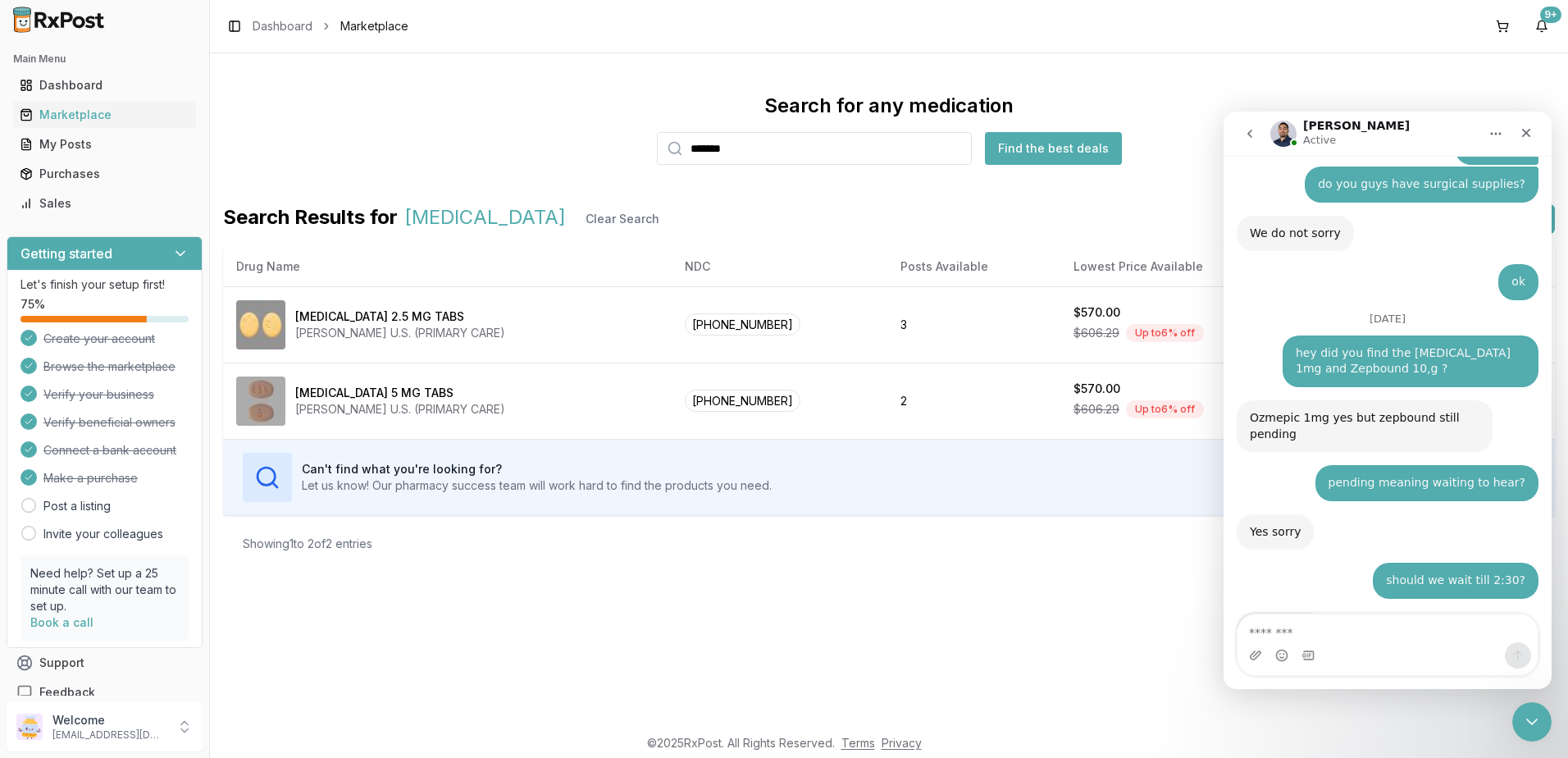
scroll to position [11215, 0]
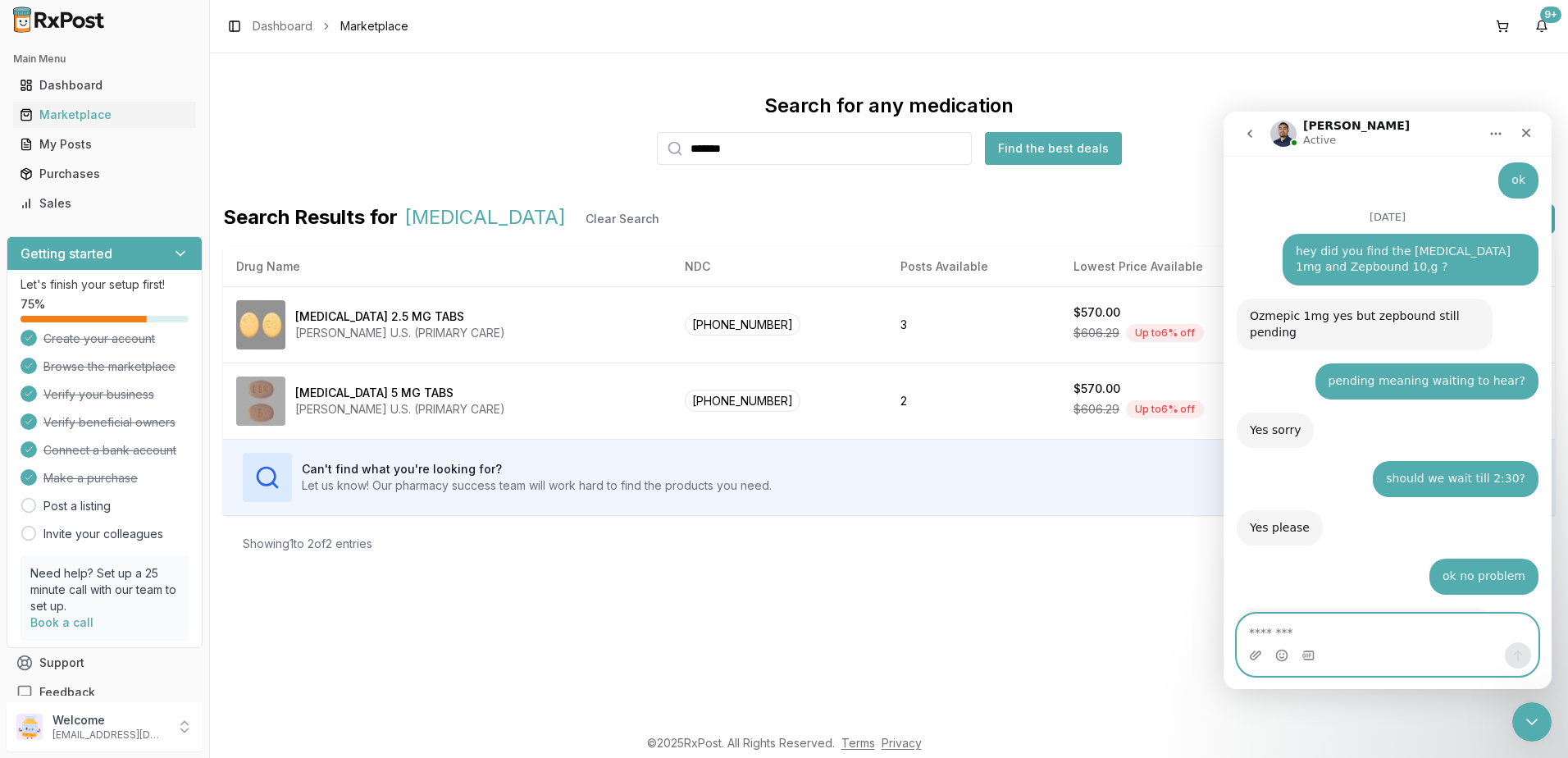
click at [1353, 623] on textarea "Message…" at bounding box center [1388, 628] width 301 height 28
type textarea "**"
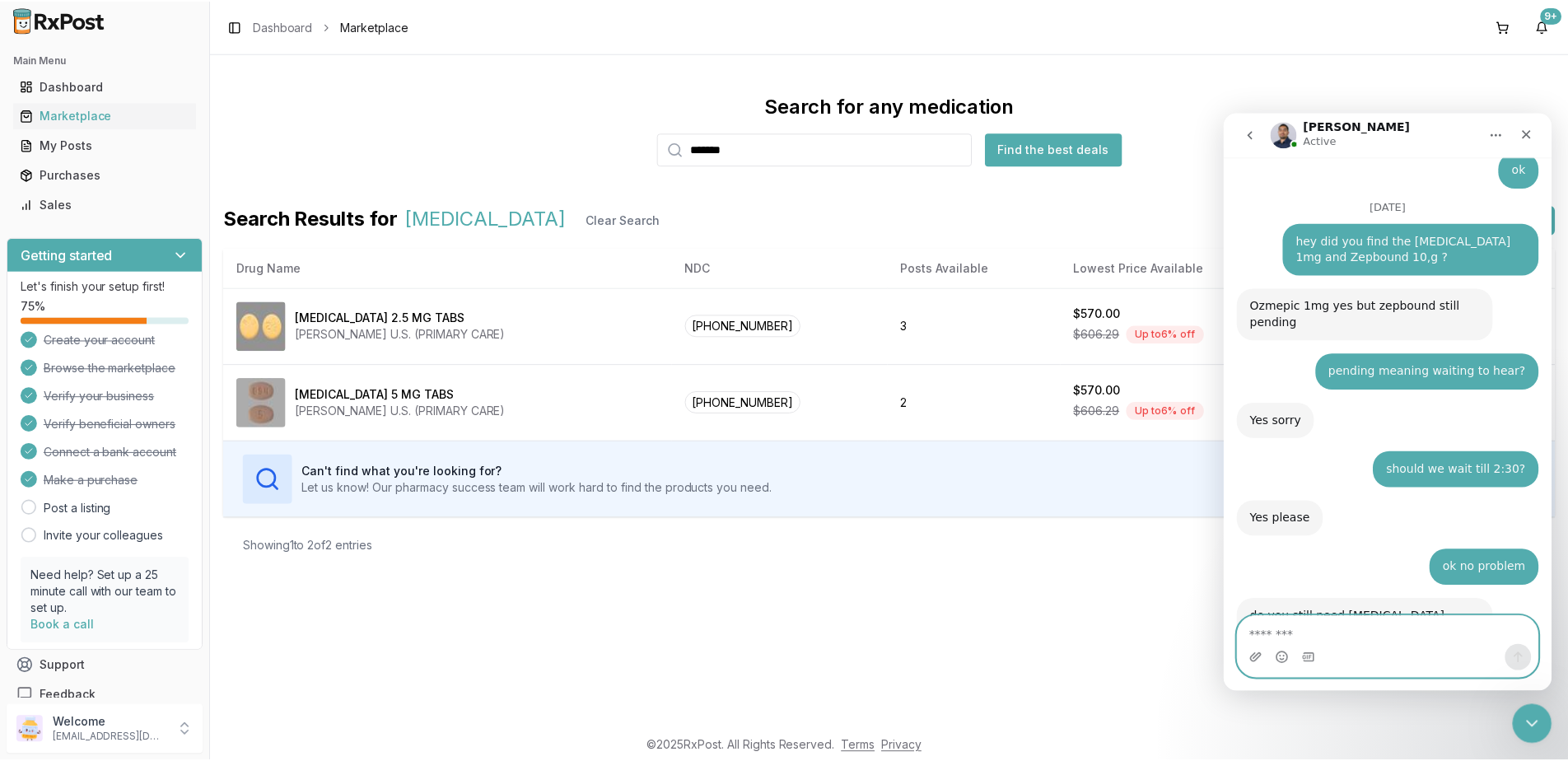
scroll to position [11346, 0]
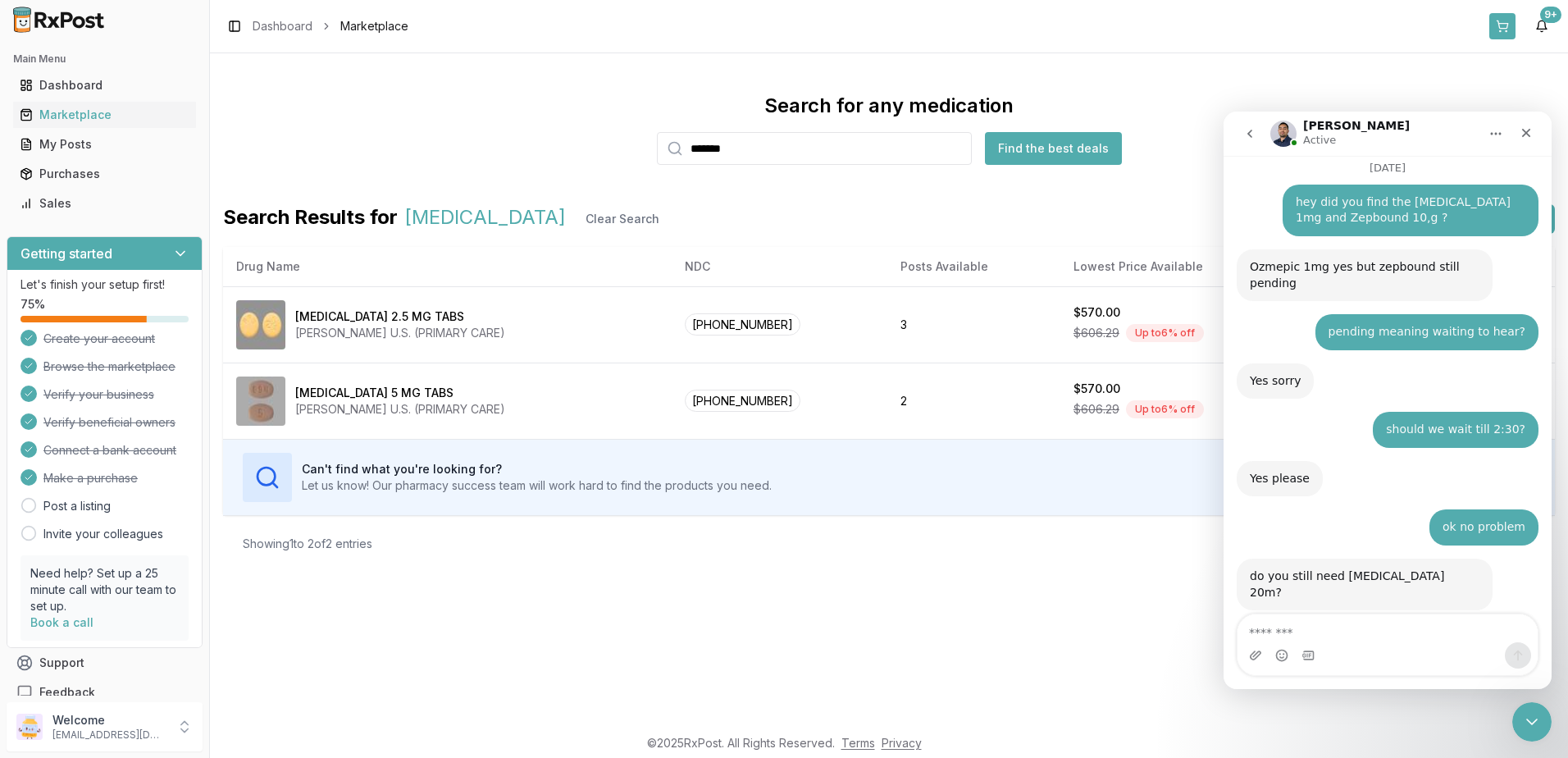
click at [1506, 23] on button at bounding box center [1503, 26] width 26 height 26
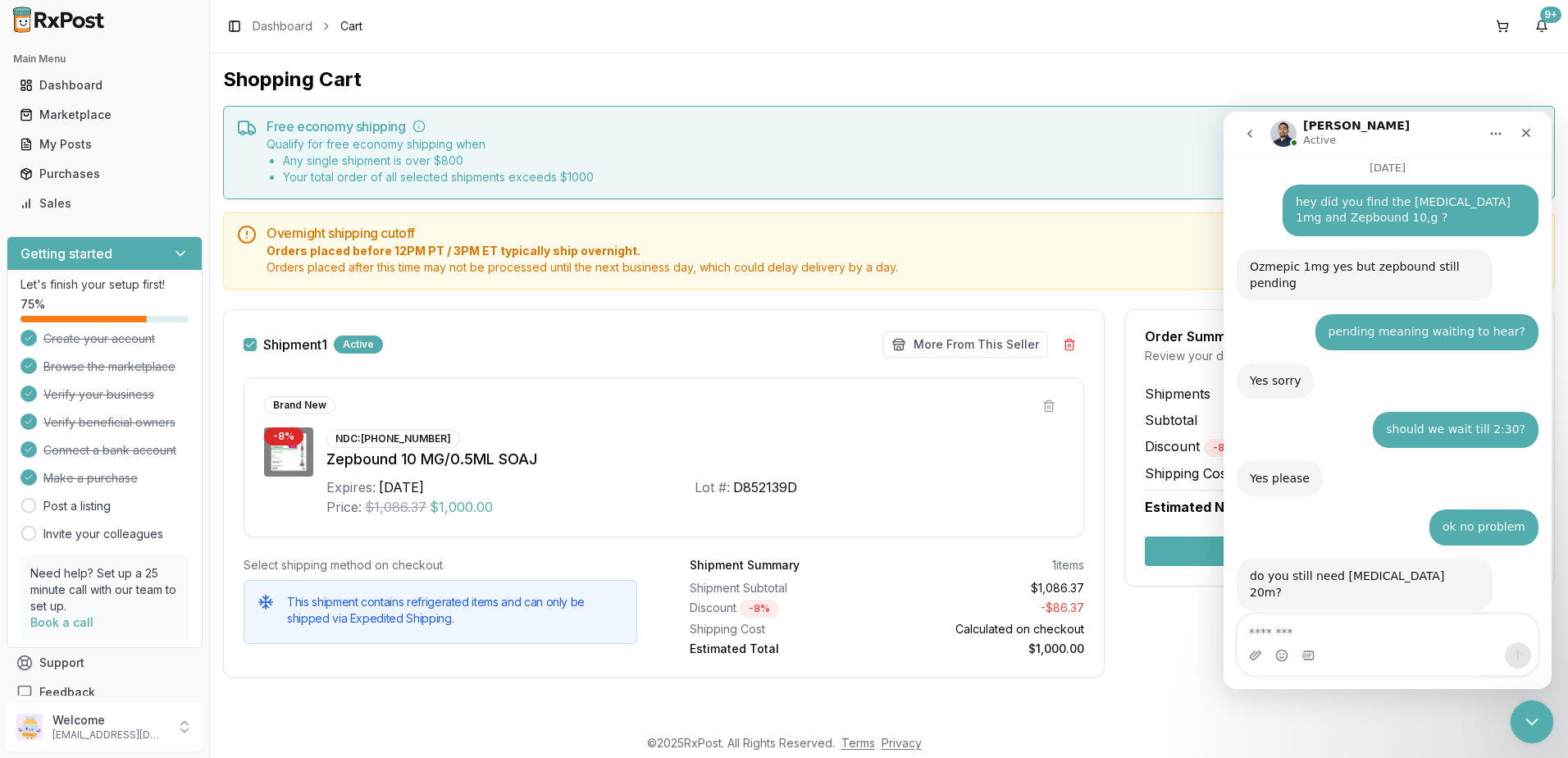
click at [1529, 715] on icon "Close Intercom Messenger" at bounding box center [1529, 719] width 19 height 19
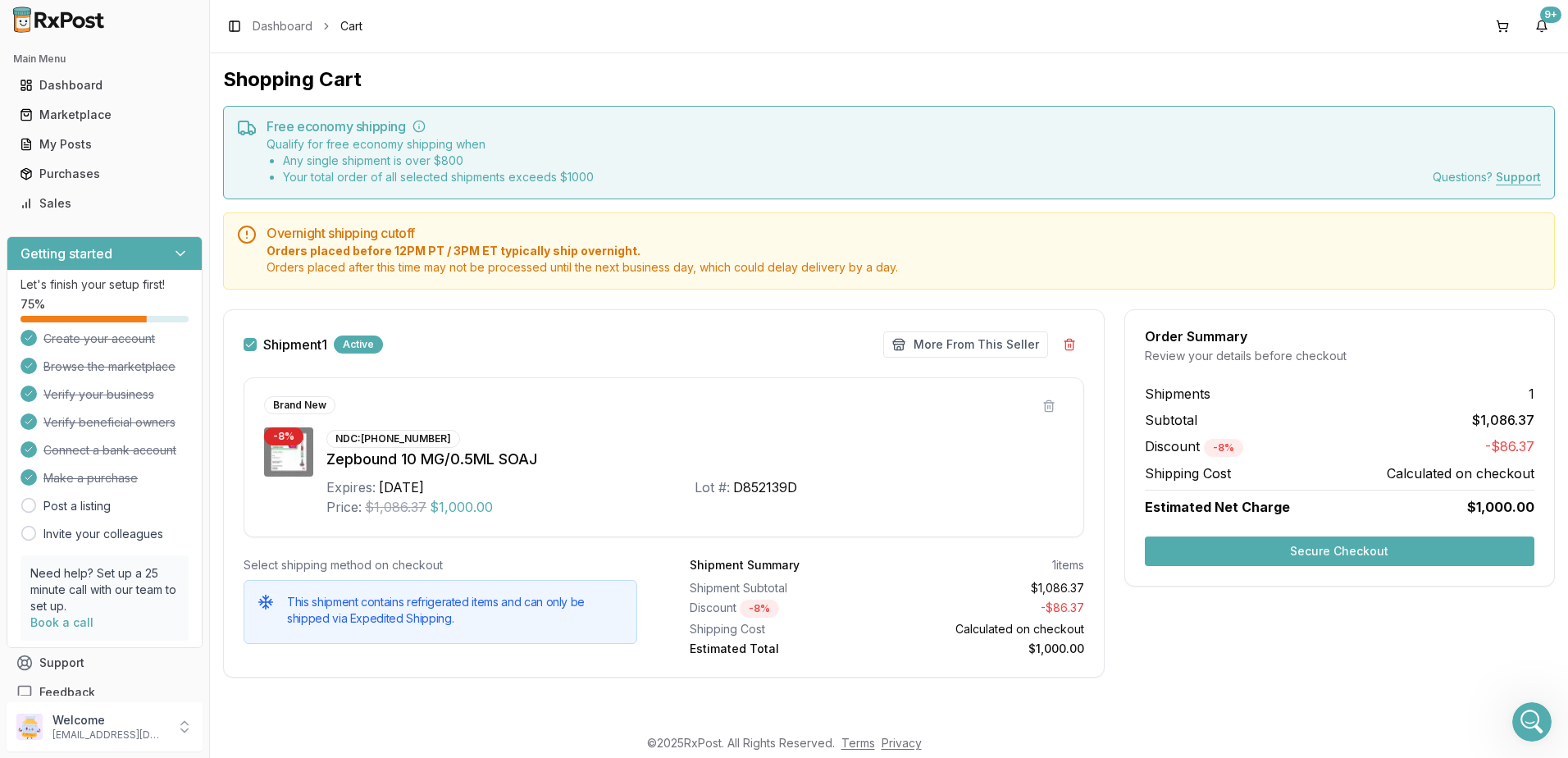
click at [1370, 550] on button "Secure Checkout" at bounding box center [1340, 551] width 390 height 30
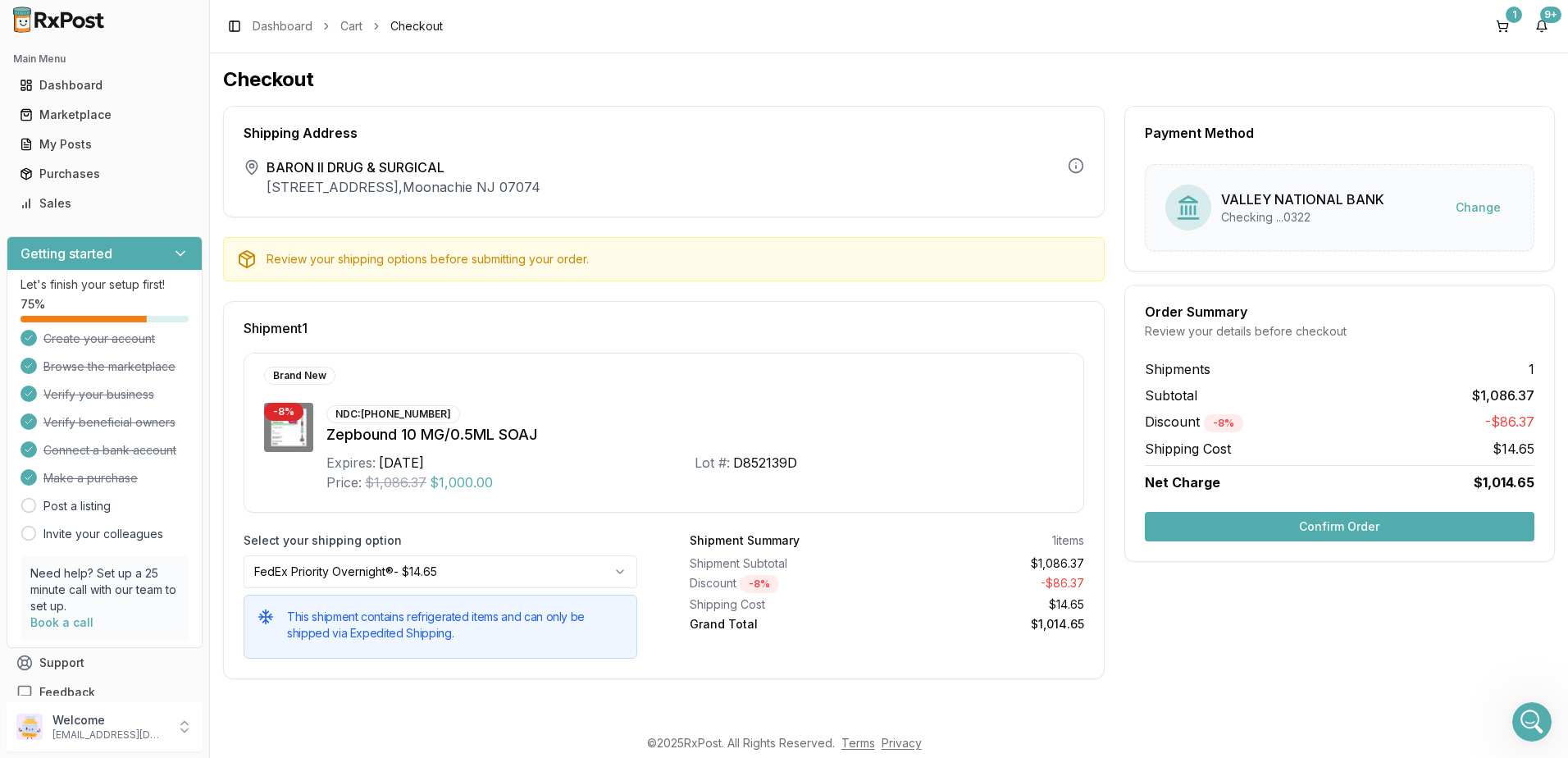
click at [1320, 525] on button "Confirm Order" at bounding box center [1340, 526] width 390 height 30
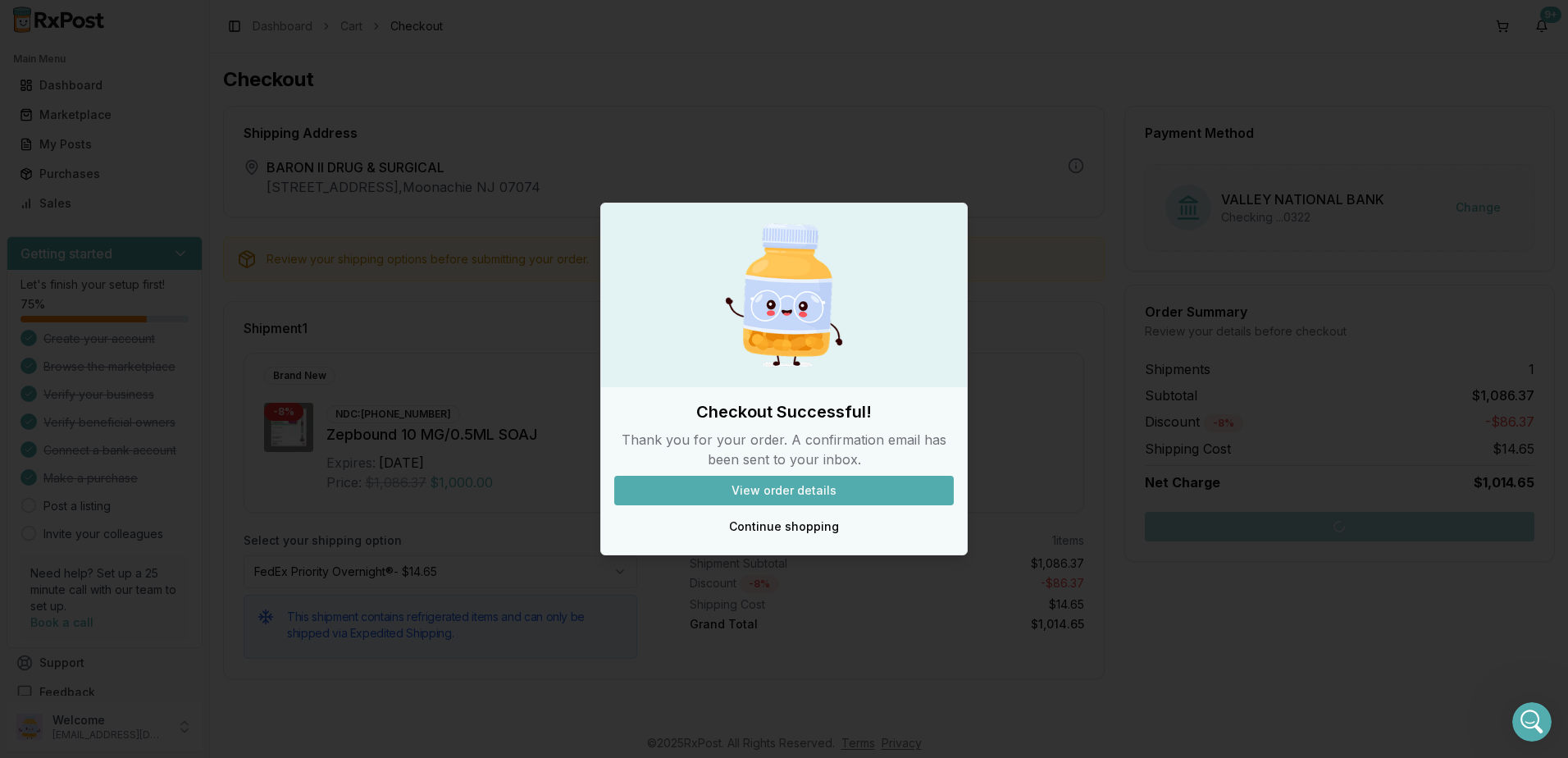
click at [793, 525] on button "Continue shopping" at bounding box center [784, 526] width 340 height 30
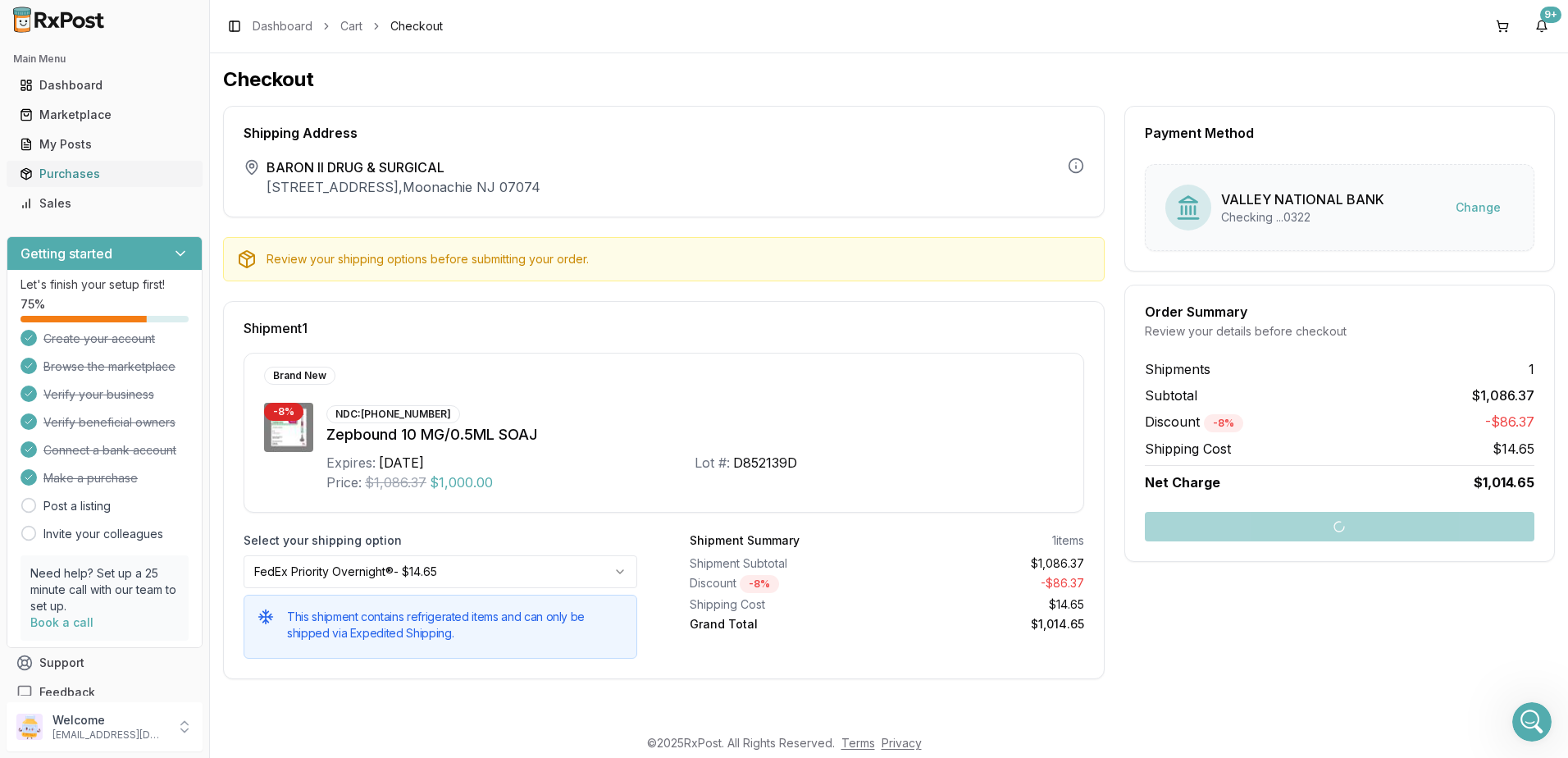
click at [61, 175] on div "Purchases" at bounding box center [104, 173] width 170 height 16
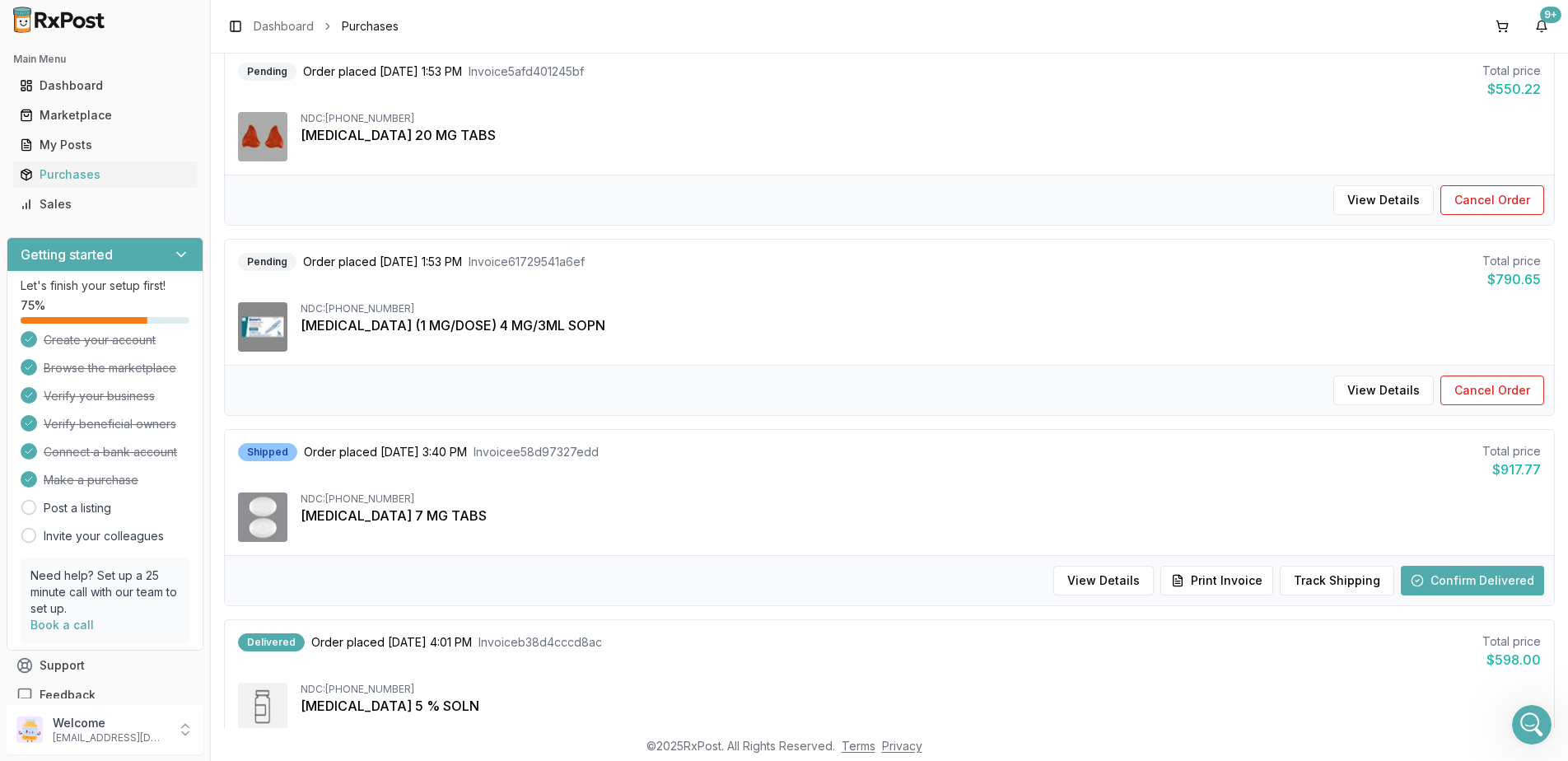
scroll to position [494, 0]
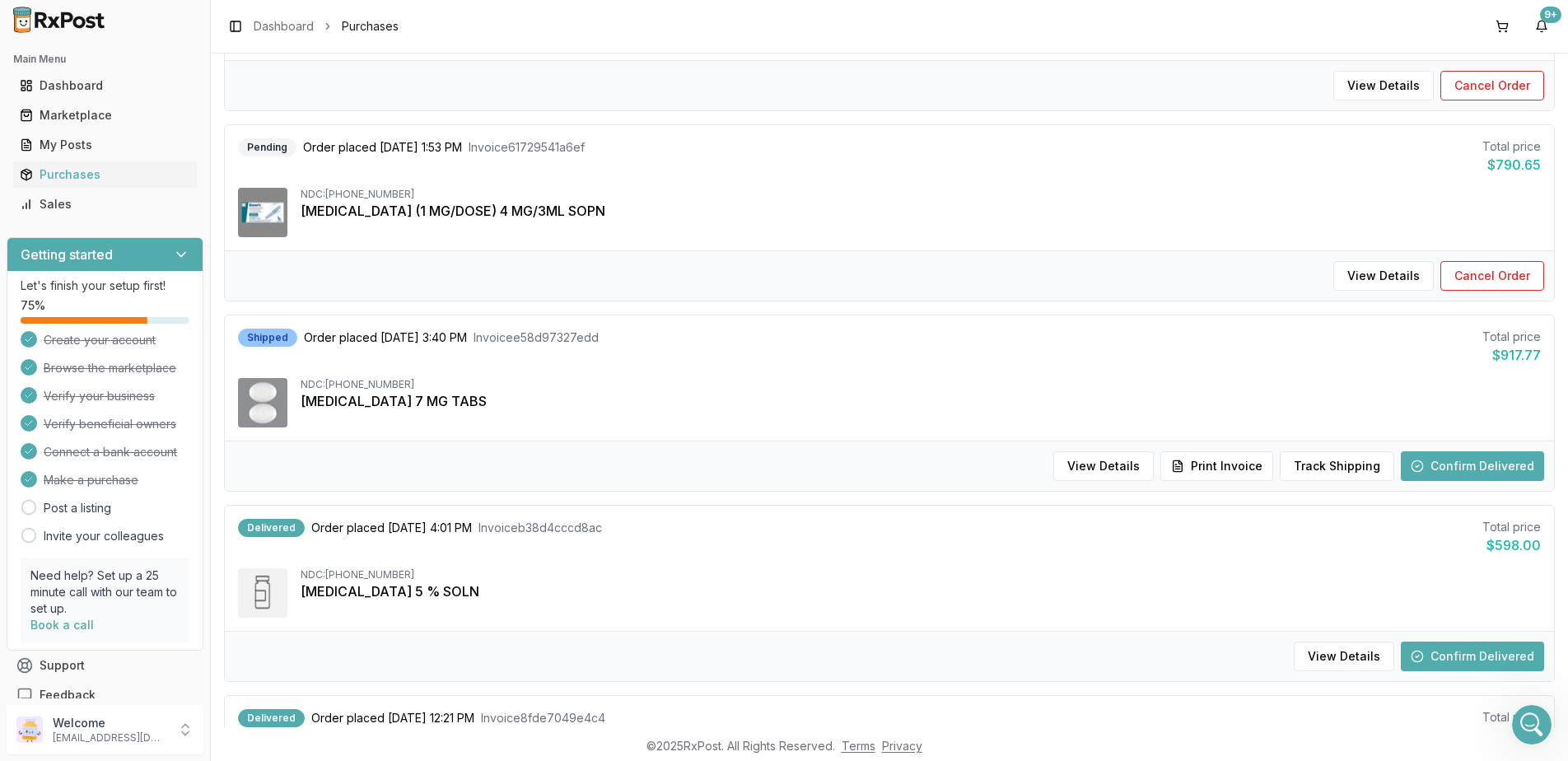
drag, startPoint x: 1402, startPoint y: 354, endPoint x: 1391, endPoint y: 500, distance: 146.4
click at [1402, 354] on div "Shipped Order placed 10/03/2025 3:40 PM Invoice e58d97327edd Total price $917.77" at bounding box center [888, 346] width 1302 height 36
click at [1518, 730] on div "Open Intercom Messenger" at bounding box center [1529, 722] width 54 height 54
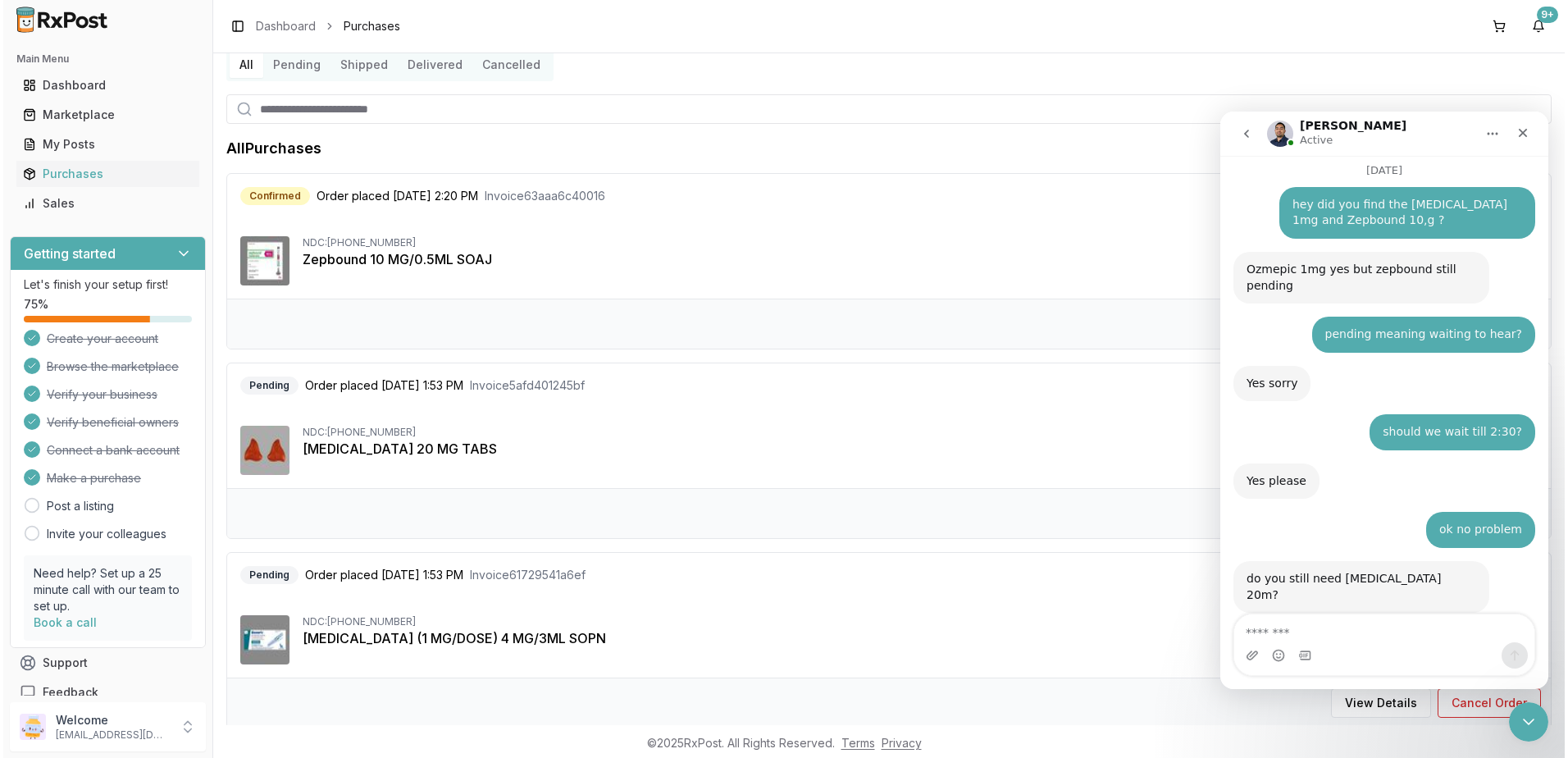
scroll to position [0, 0]
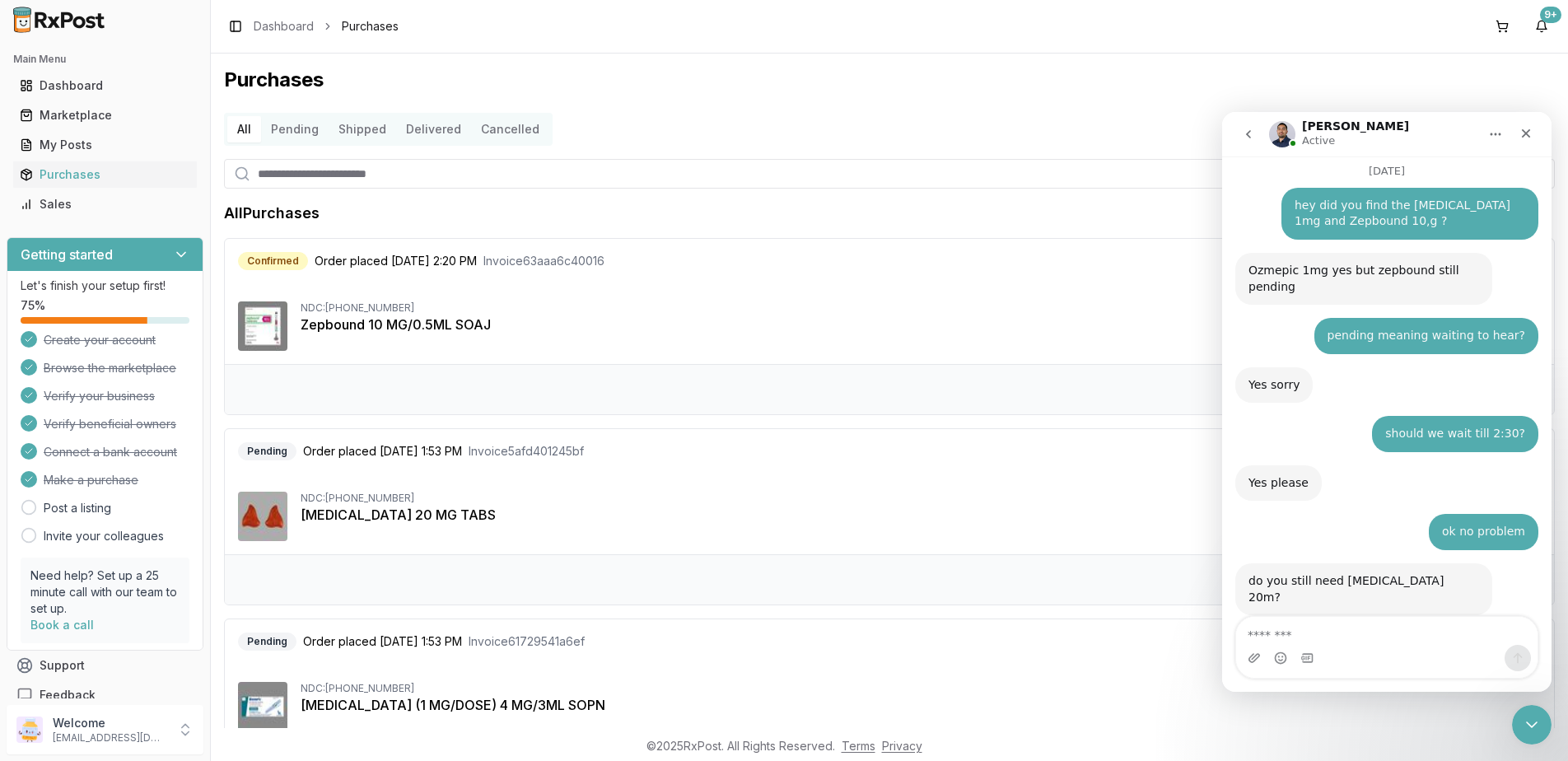
click at [460, 166] on input "search" at bounding box center [889, 173] width 1330 height 30
type input "*********"
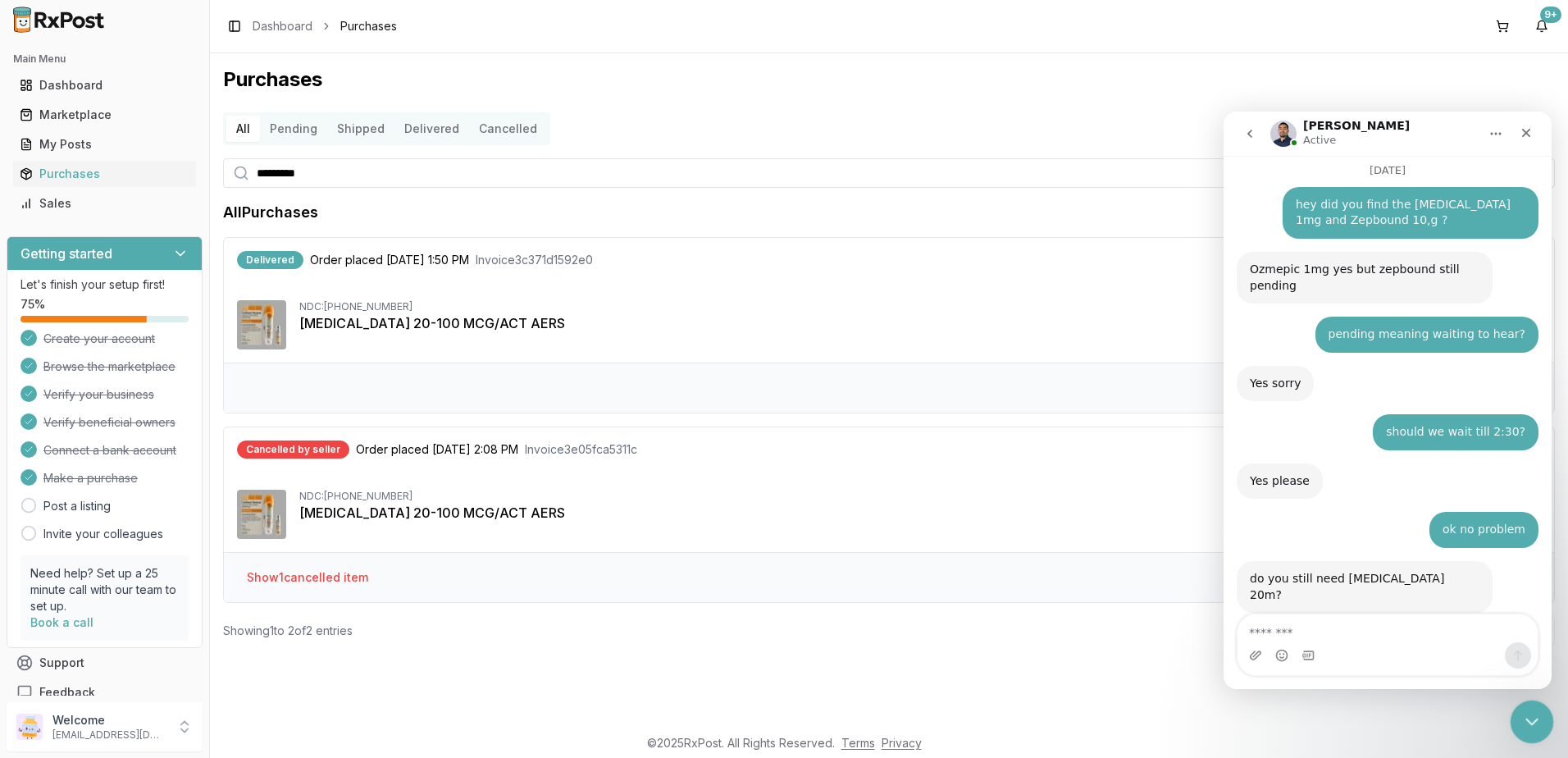
click at [1529, 723] on icon "Close Intercom Messenger" at bounding box center [1529, 719] width 19 height 19
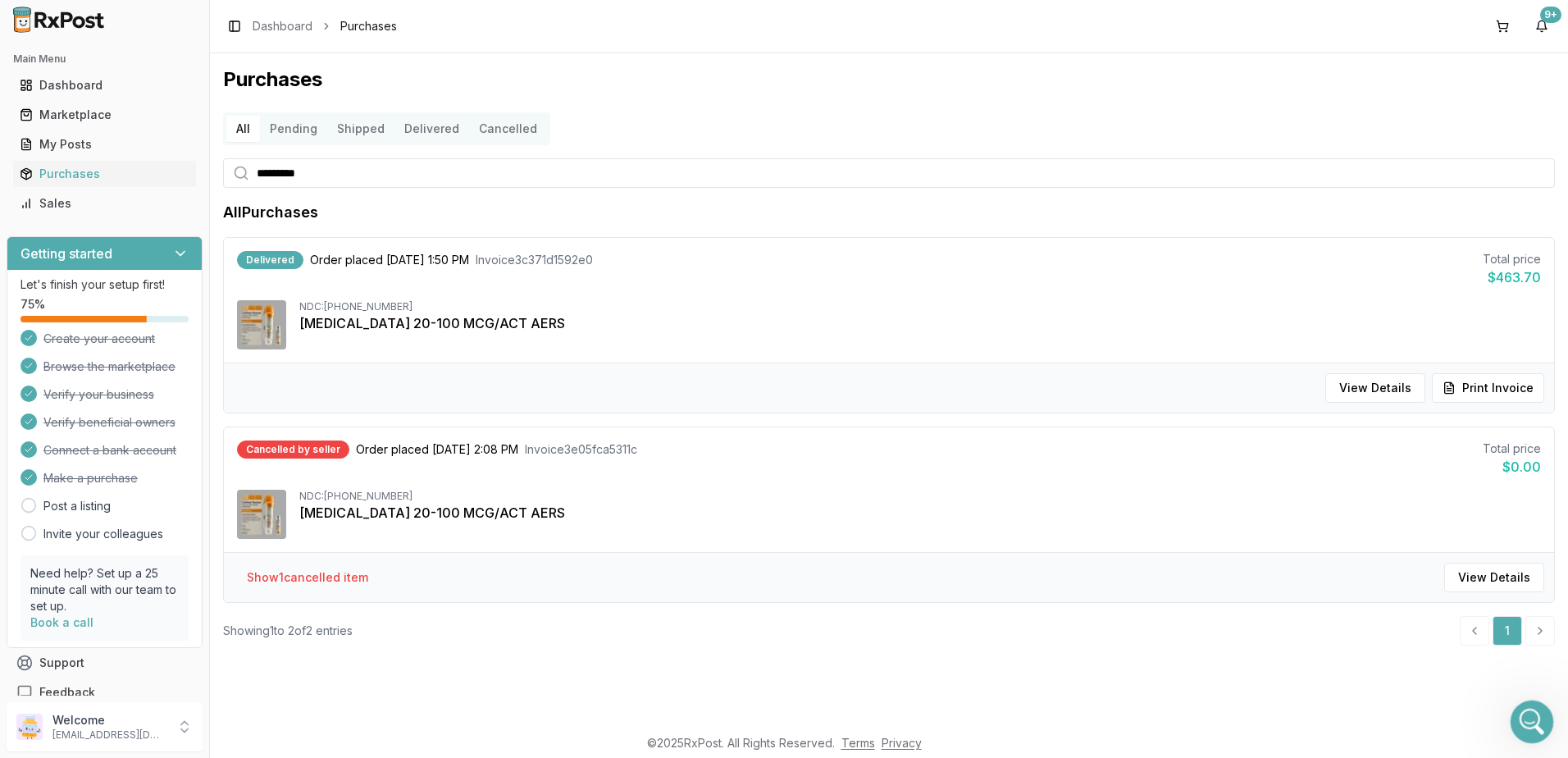
click at [1534, 722] on icon "Open Intercom Messenger" at bounding box center [1530, 719] width 27 height 27
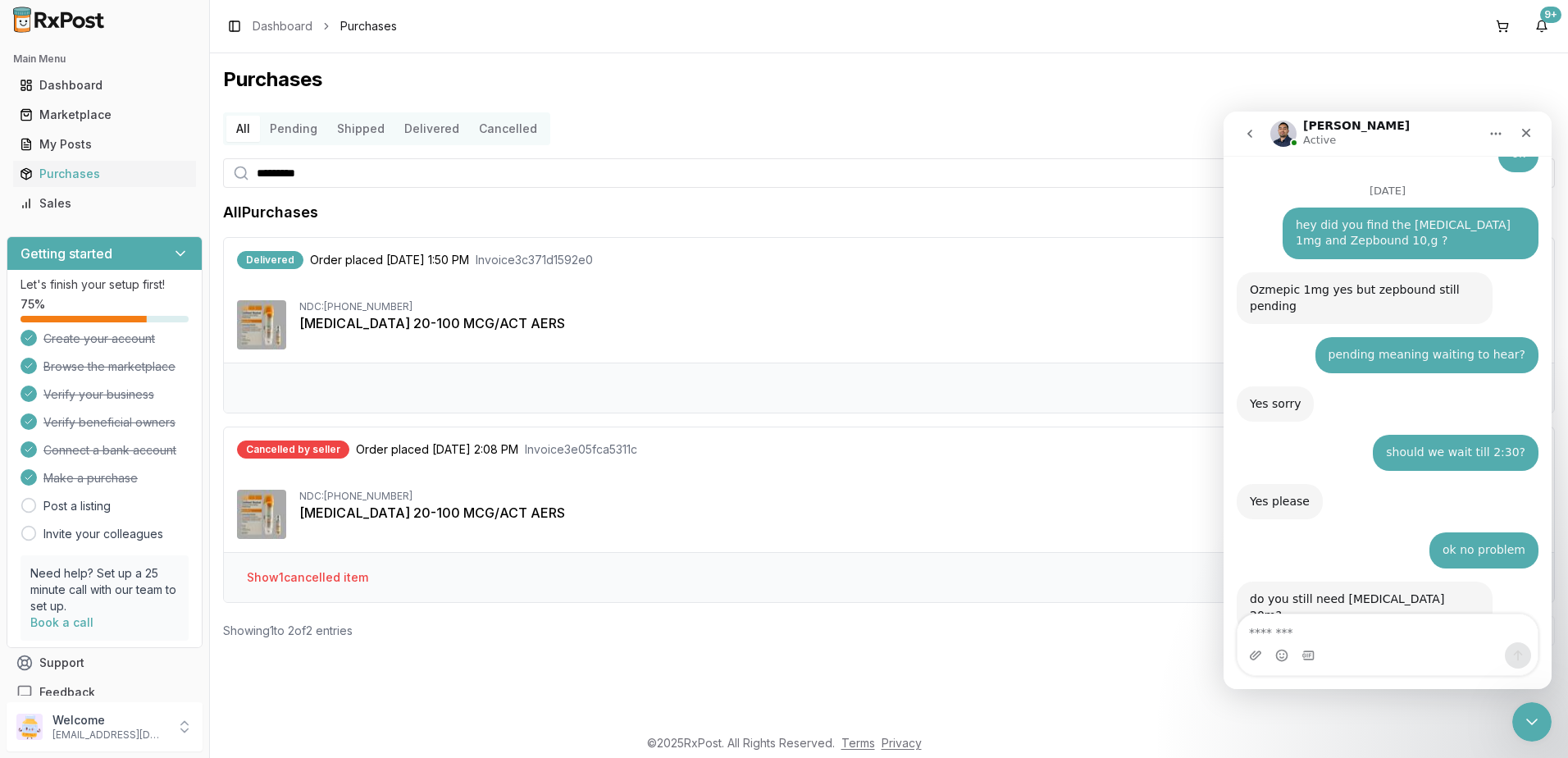
scroll to position [11302, 0]
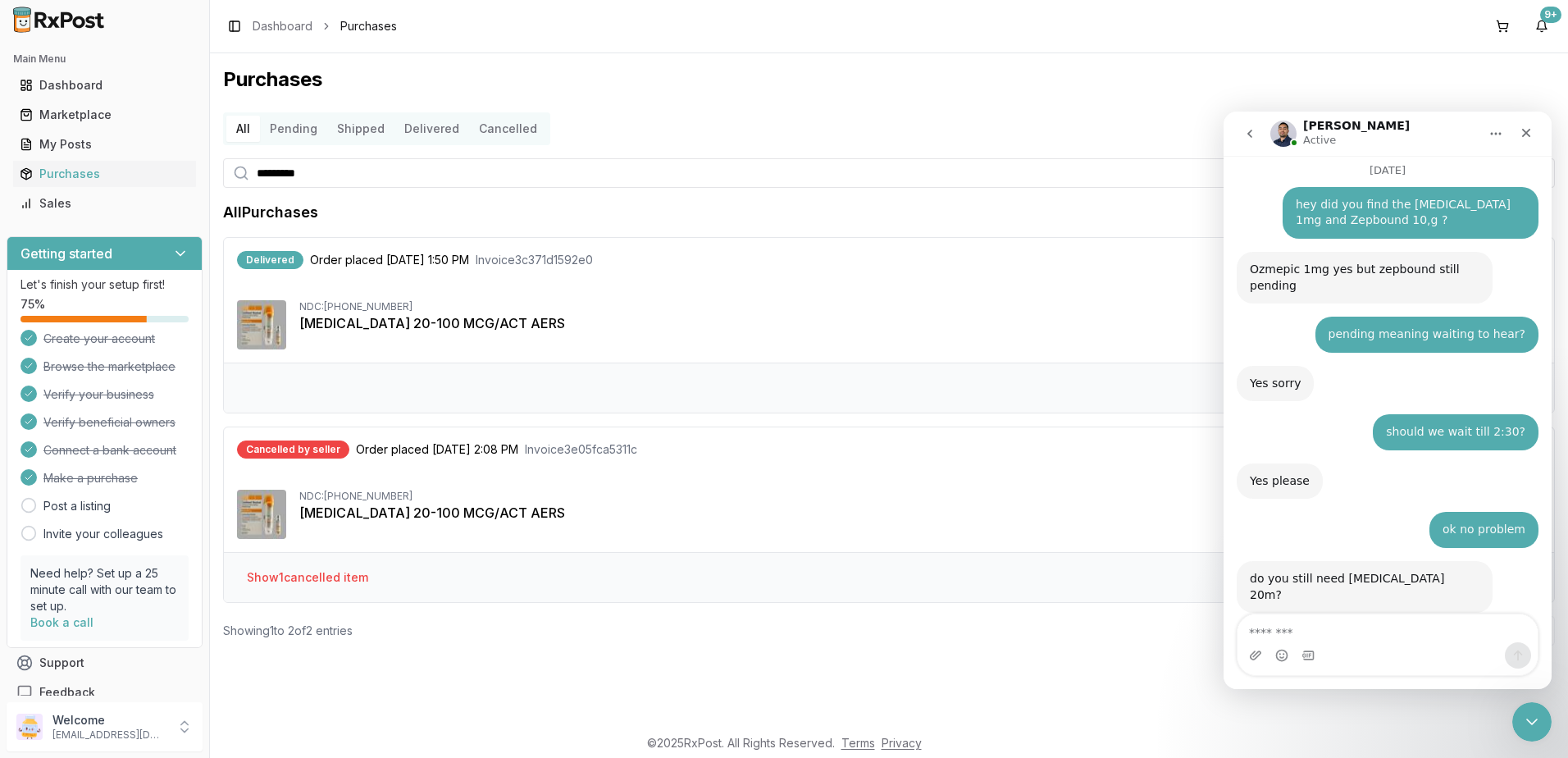
drag, startPoint x: 1342, startPoint y: 618, endPoint x: 1346, endPoint y: 608, distance: 10.8
click at [1342, 612] on div "Ask us anything, or share your feedback. June 2 if you can check zepbound 7.5mg…" at bounding box center [1388, 423] width 328 height 534
type textarea "*********"
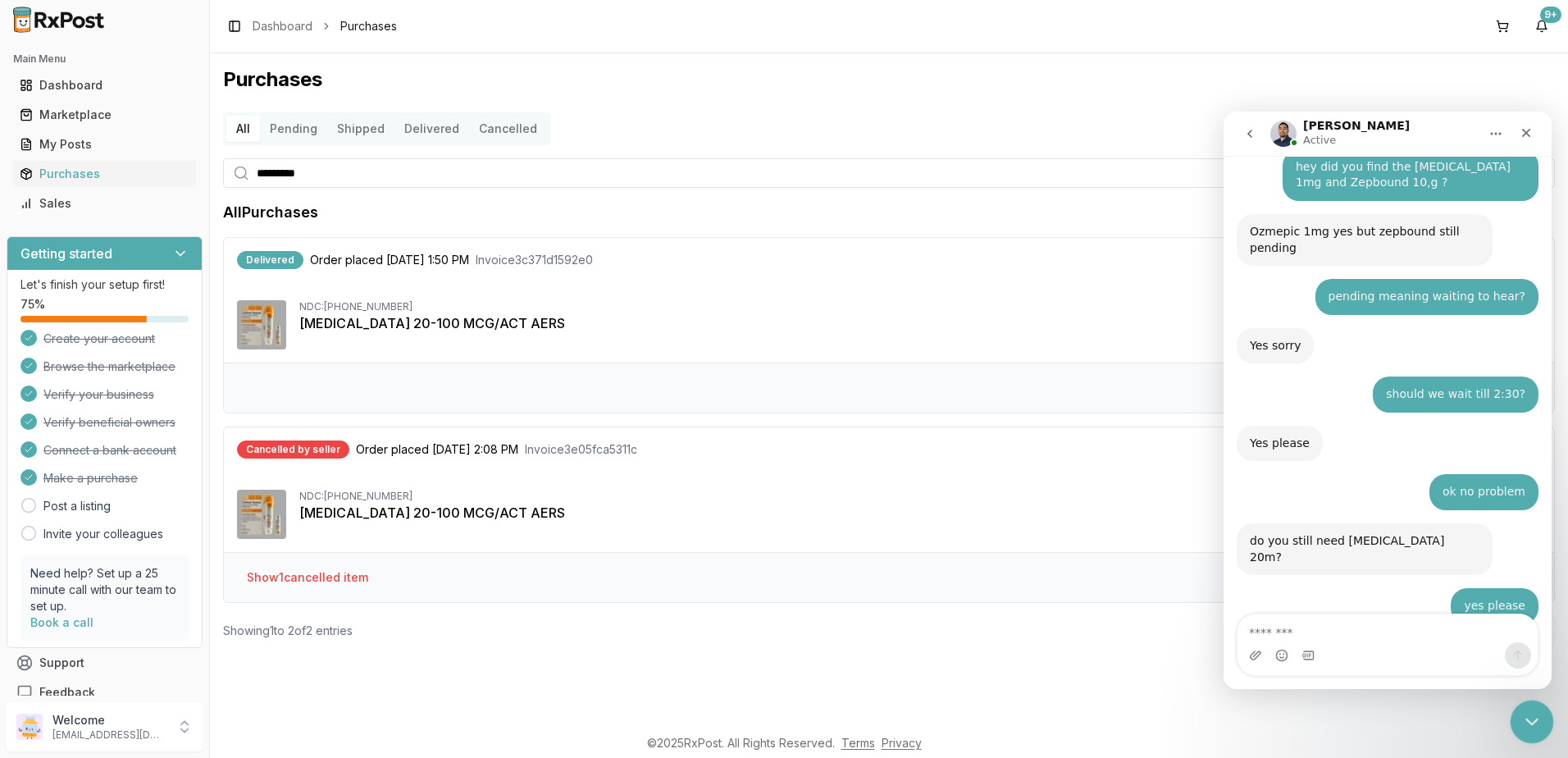
click at [1518, 707] on div "Close Intercom Messenger" at bounding box center [1529, 719] width 39 height 39
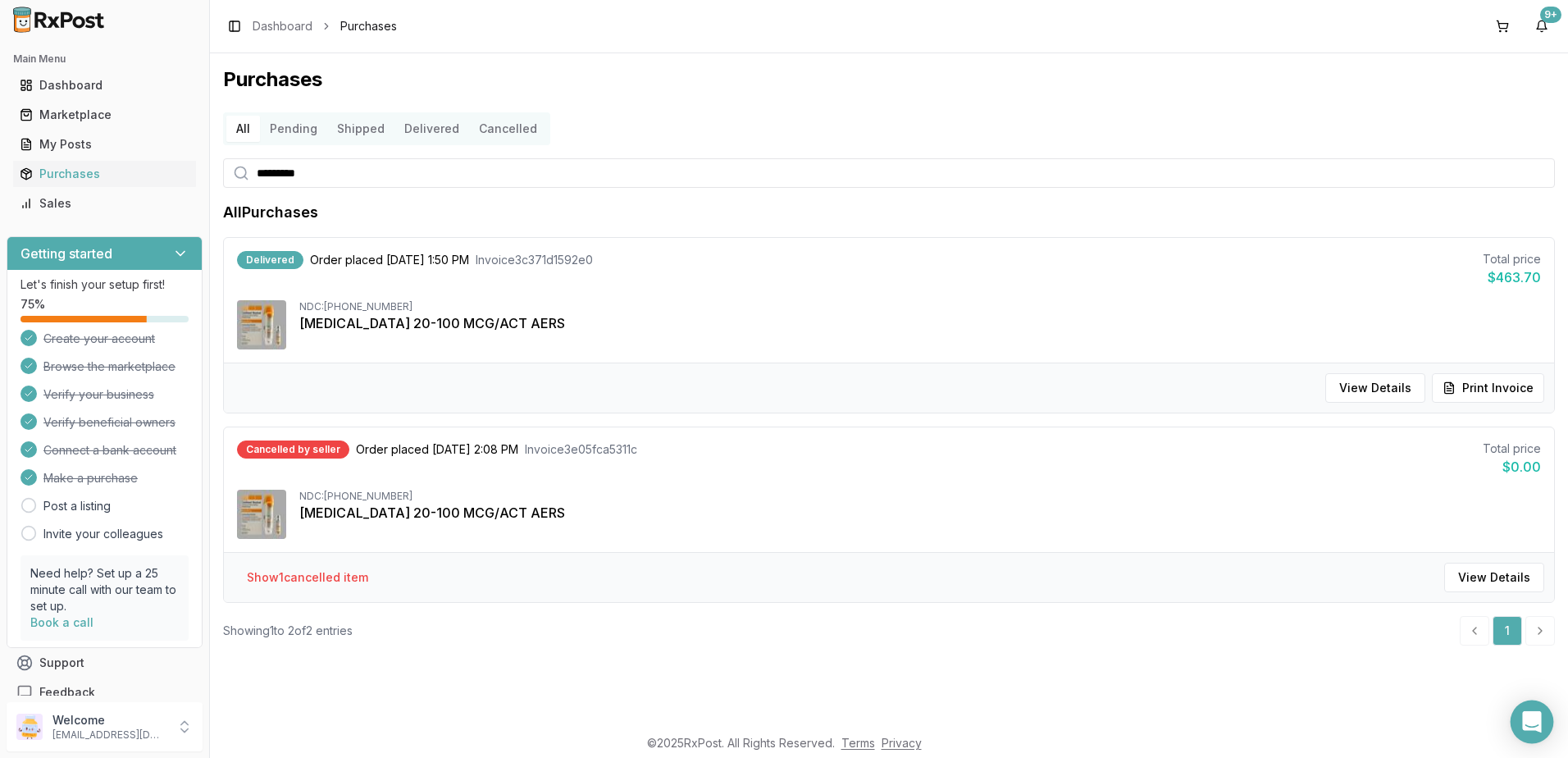
click at [1537, 739] on div "Open Intercom Messenger" at bounding box center [1532, 721] width 43 height 43
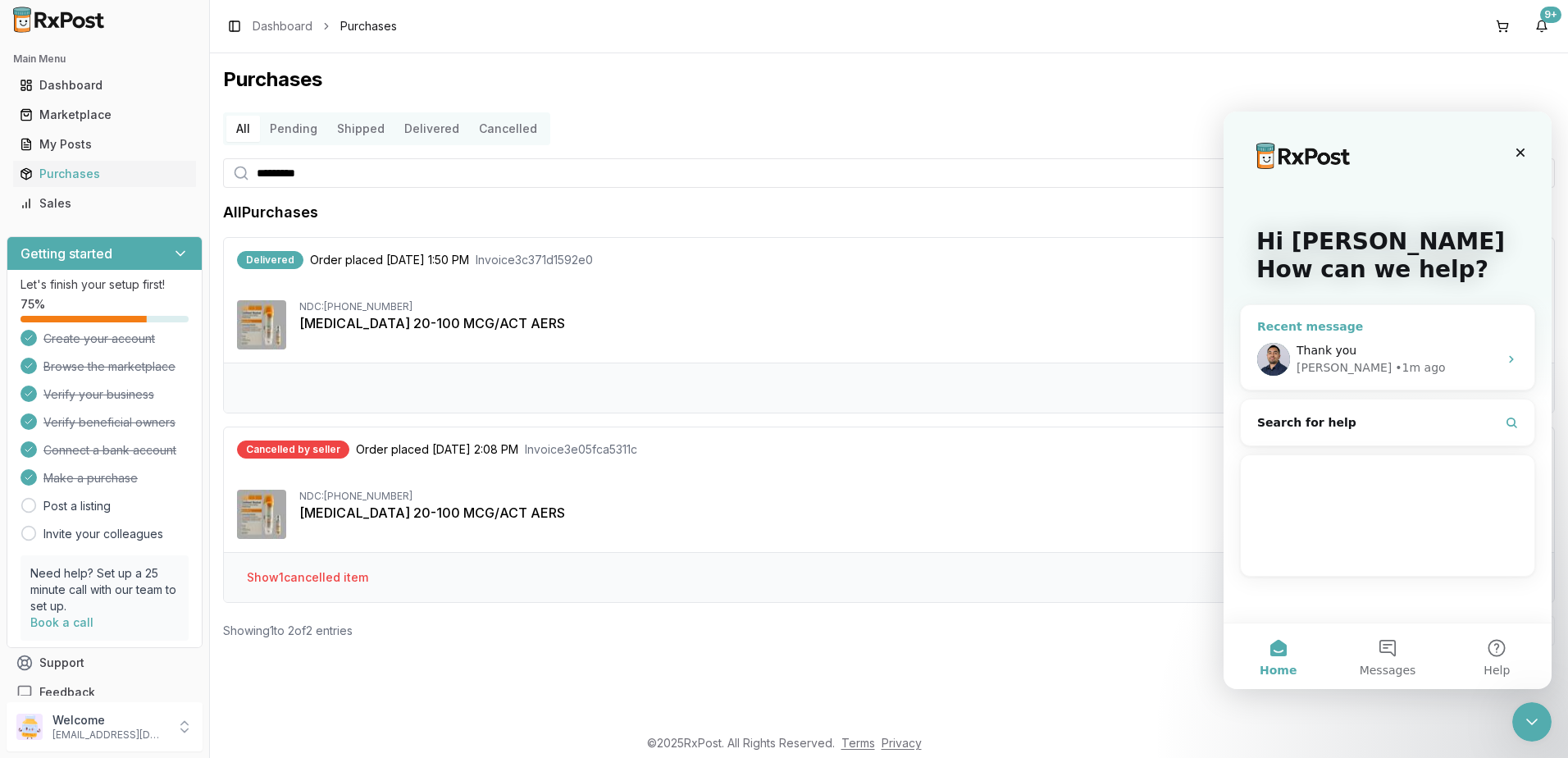
click at [1366, 352] on div "Thank you" at bounding box center [1398, 351] width 202 height 17
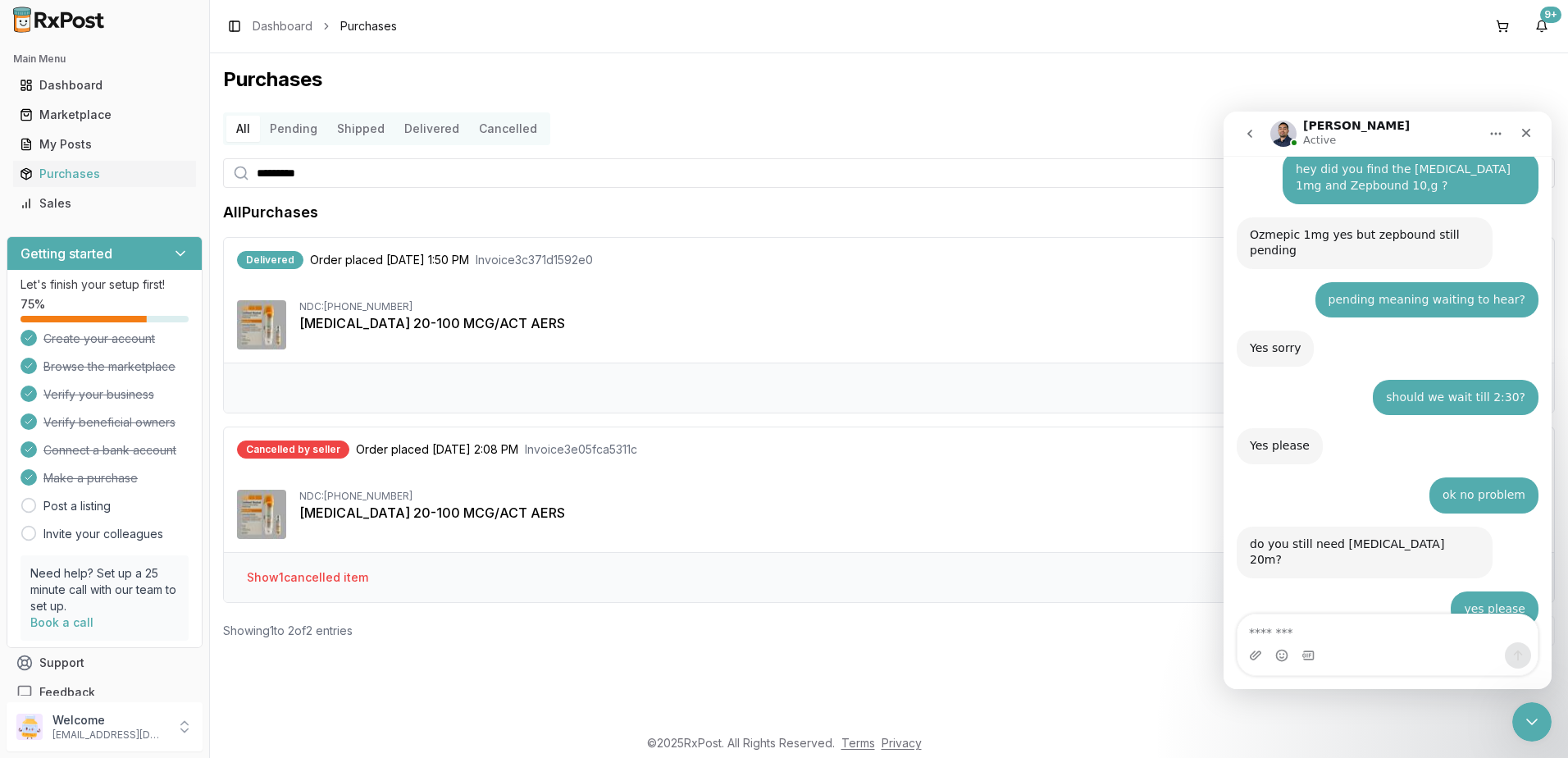
scroll to position [10075, 0]
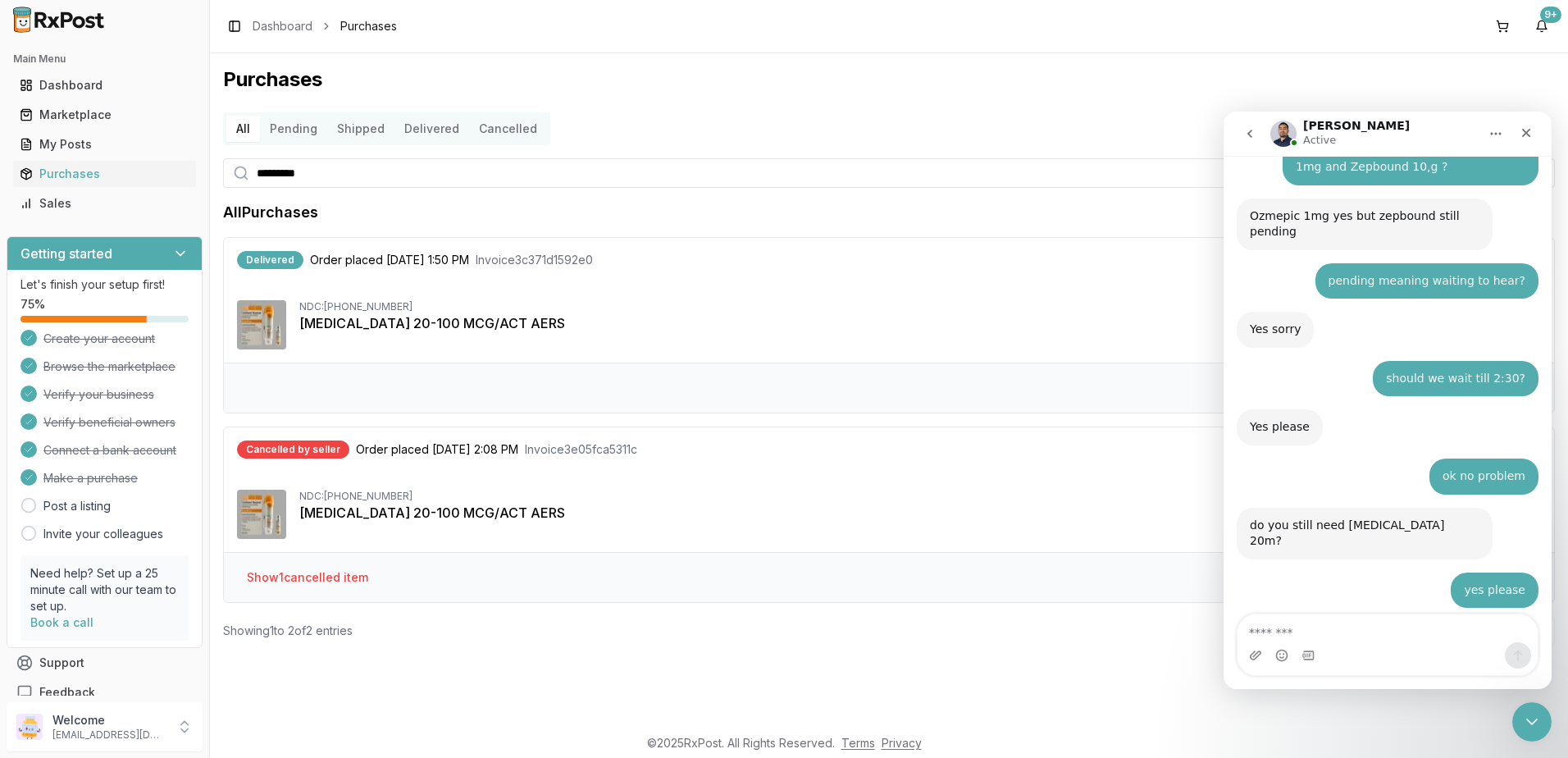
click at [1383, 632] on textarea "Message…" at bounding box center [1388, 628] width 301 height 28
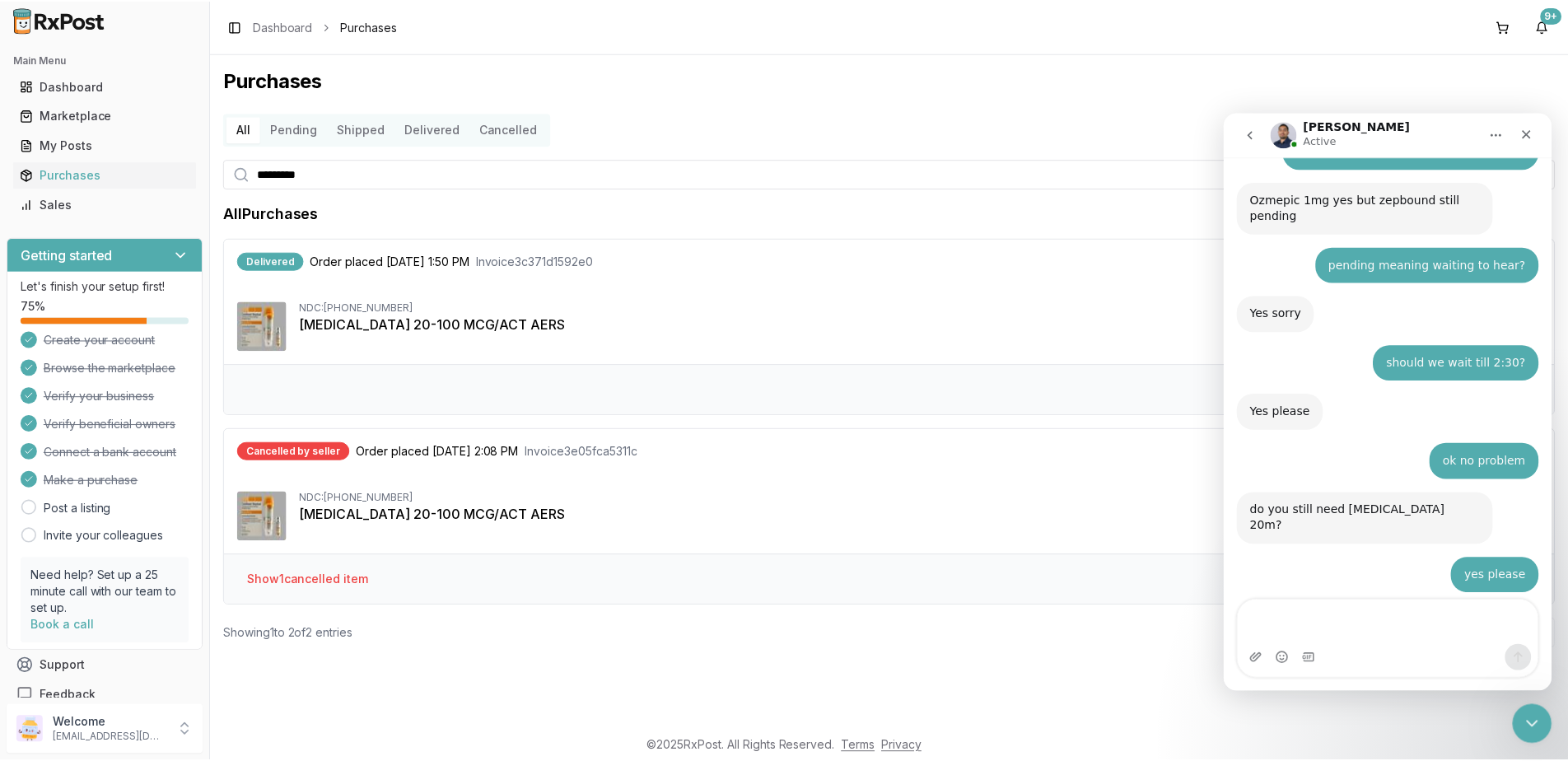
scroll to position [10131, 0]
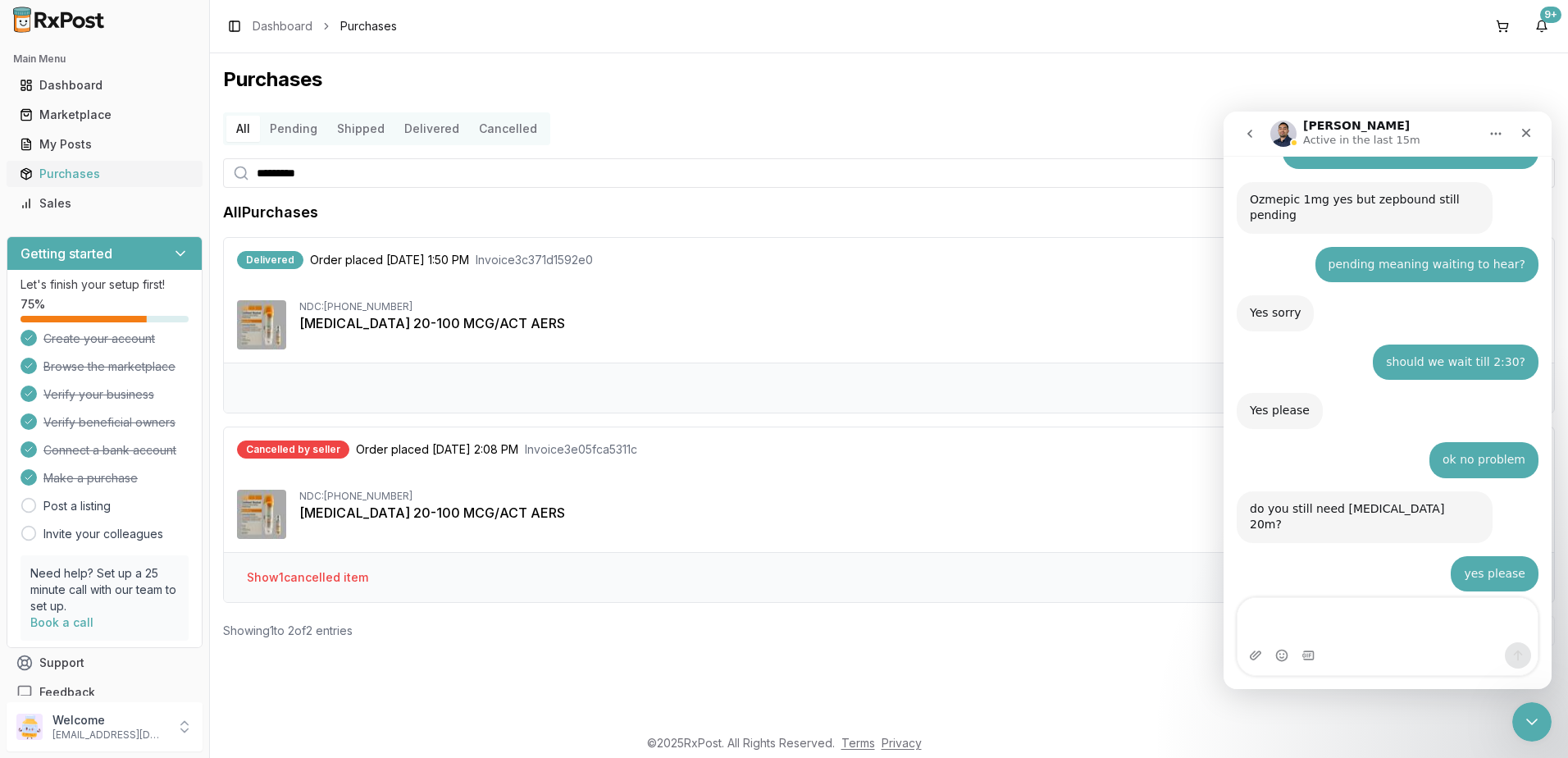
drag, startPoint x: 67, startPoint y: 171, endPoint x: 77, endPoint y: 173, distance: 10.2
click at [68, 171] on div "Purchases" at bounding box center [104, 173] width 170 height 16
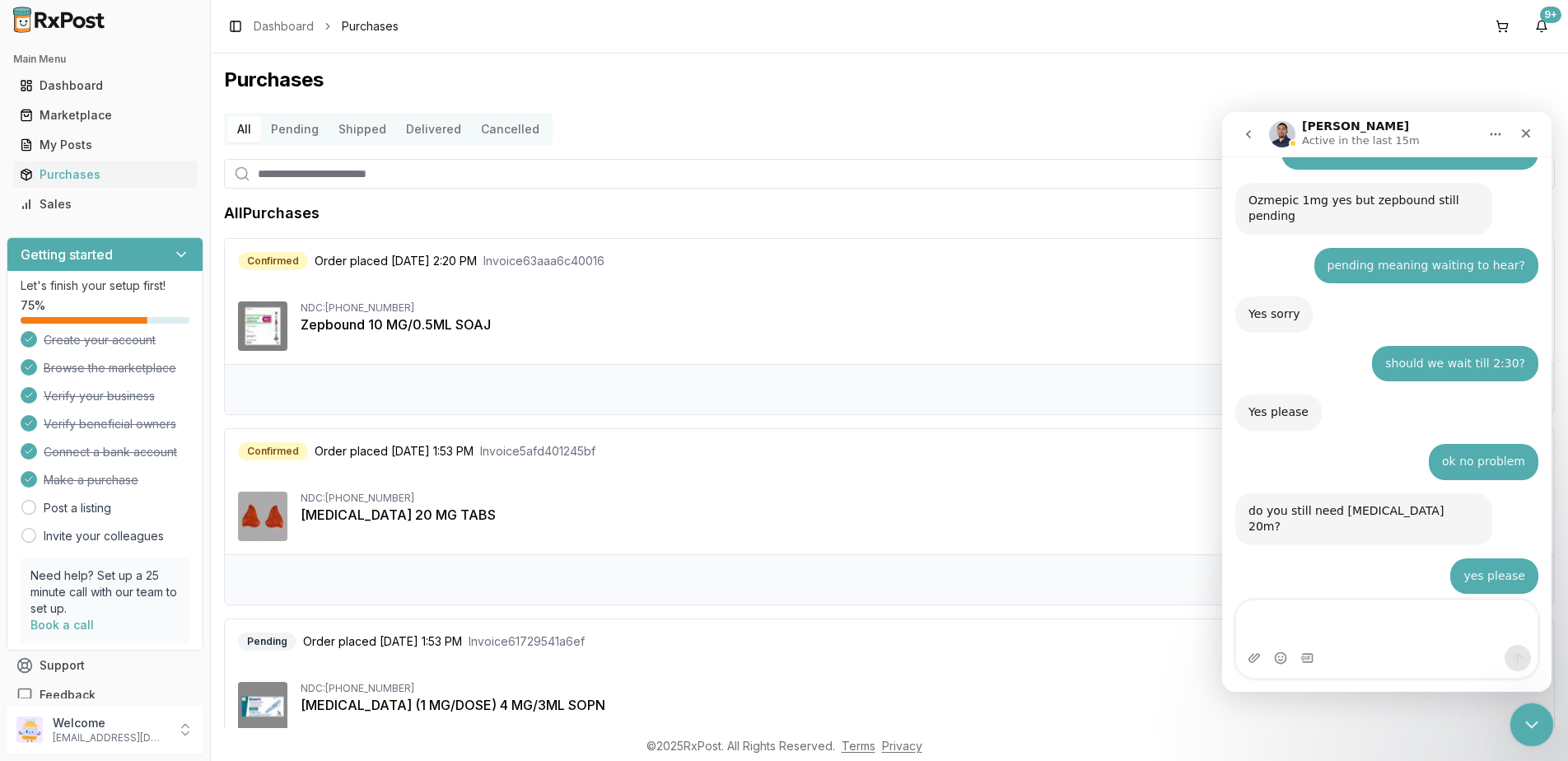
click at [1533, 717] on icon "Close Intercom Messenger" at bounding box center [1528, 722] width 19 height 19
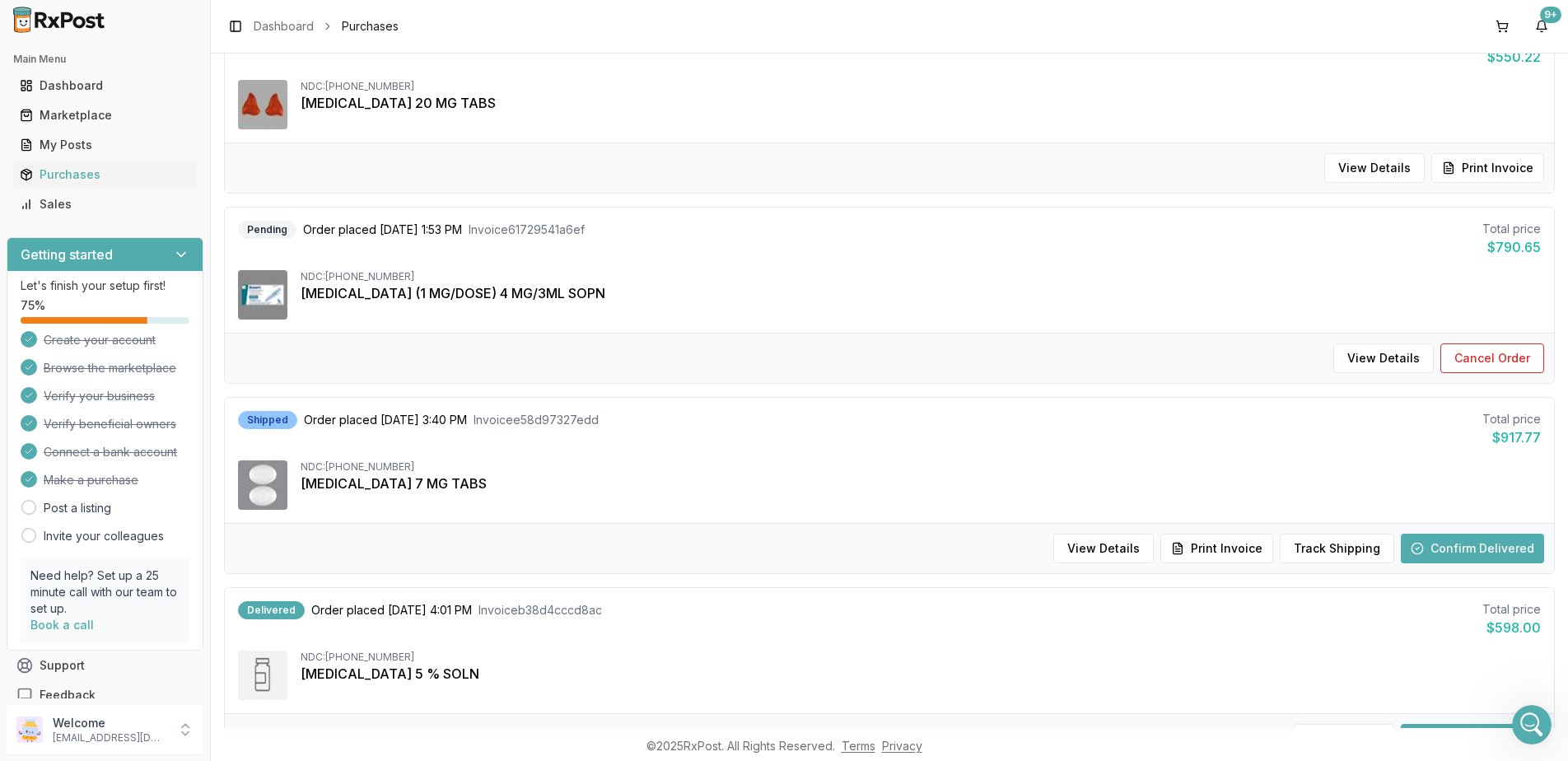
scroll to position [576, 0]
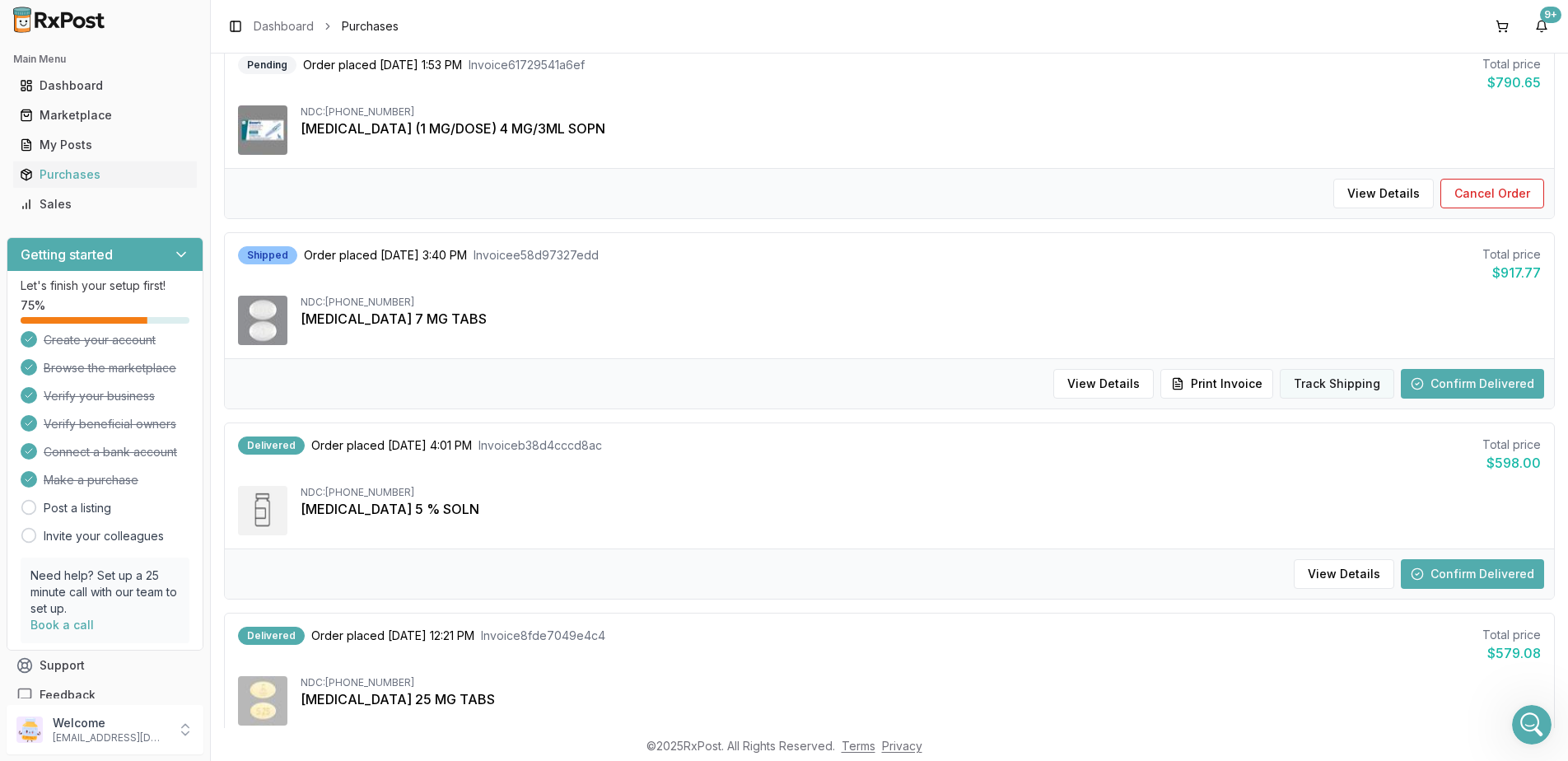
click at [1339, 391] on button "Track Shipping" at bounding box center [1337, 384] width 114 height 30
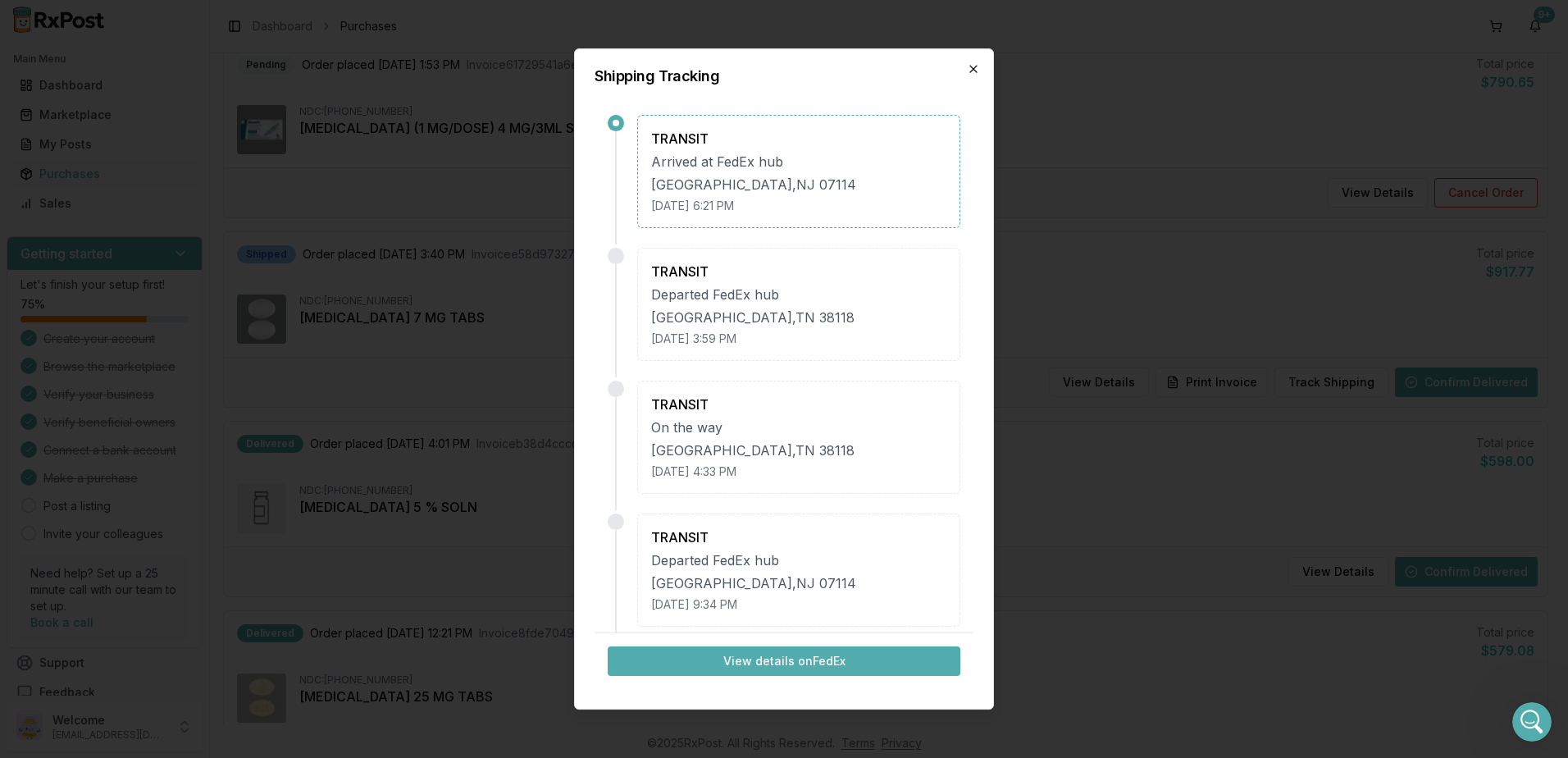
click at [975, 69] on icon "button" at bounding box center [974, 68] width 7 height 7
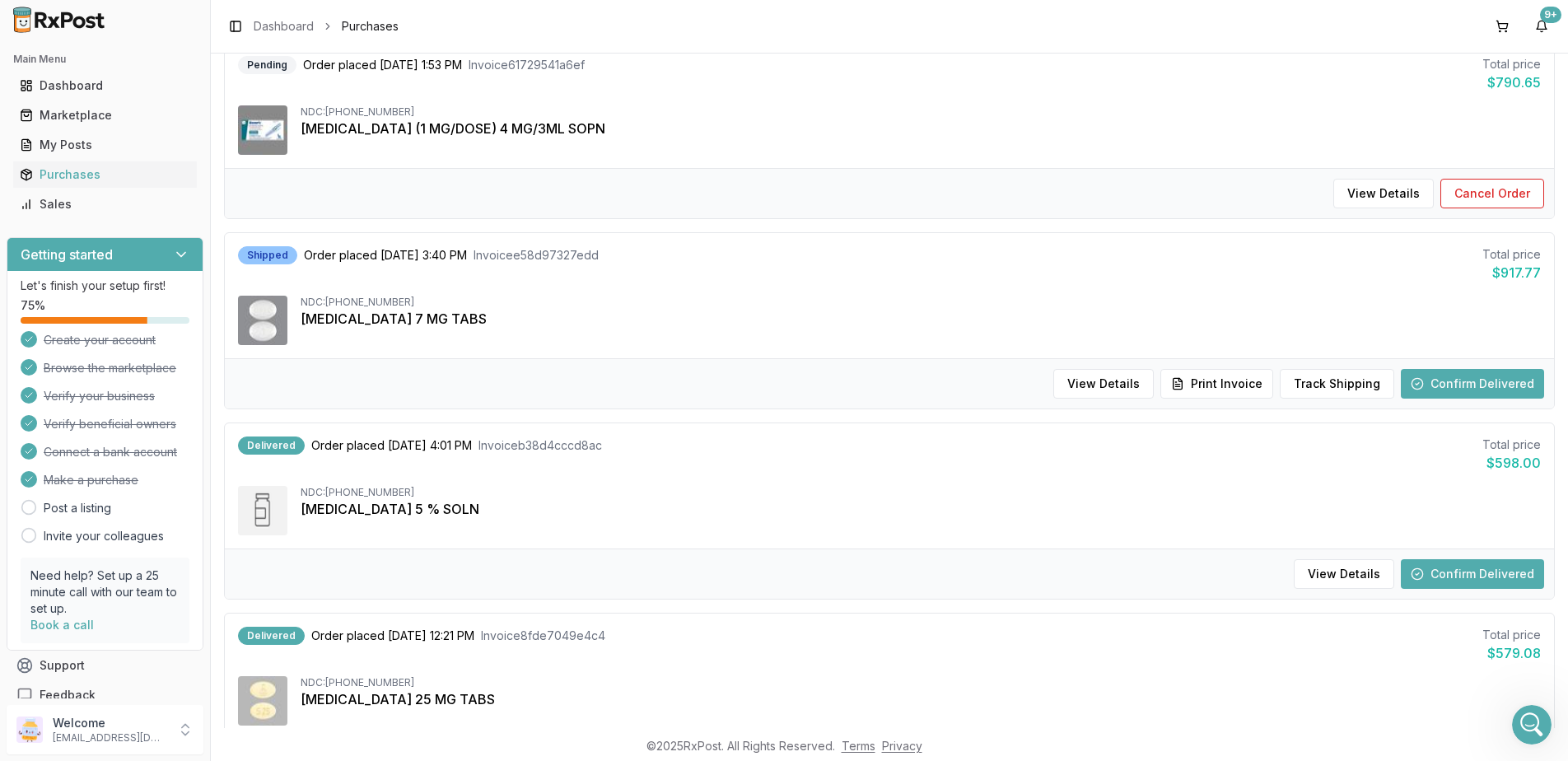
click at [1436, 579] on button "Confirm Delivered" at bounding box center [1472, 573] width 143 height 30
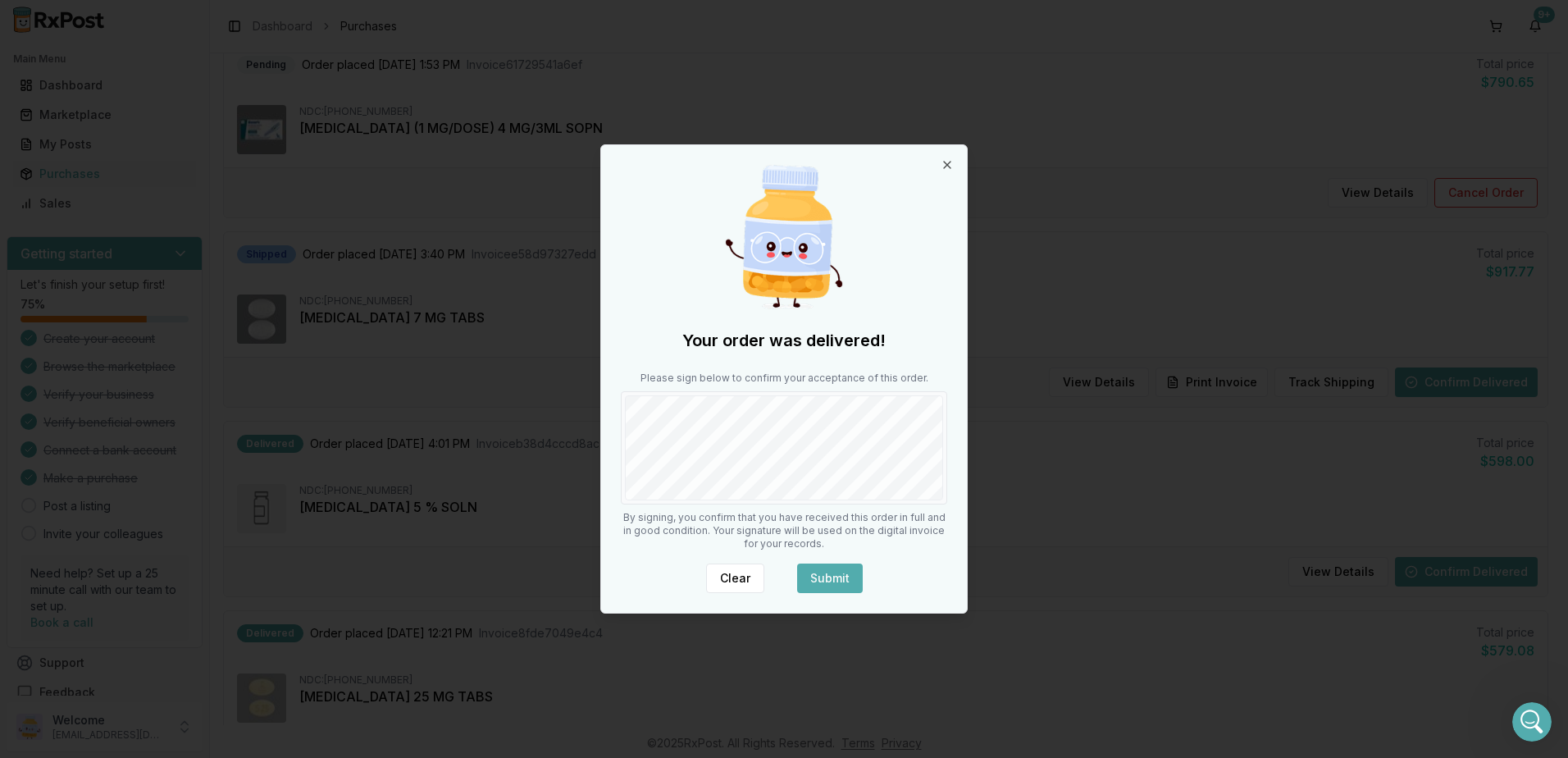
click at [832, 572] on button "Submit" at bounding box center [830, 578] width 65 height 30
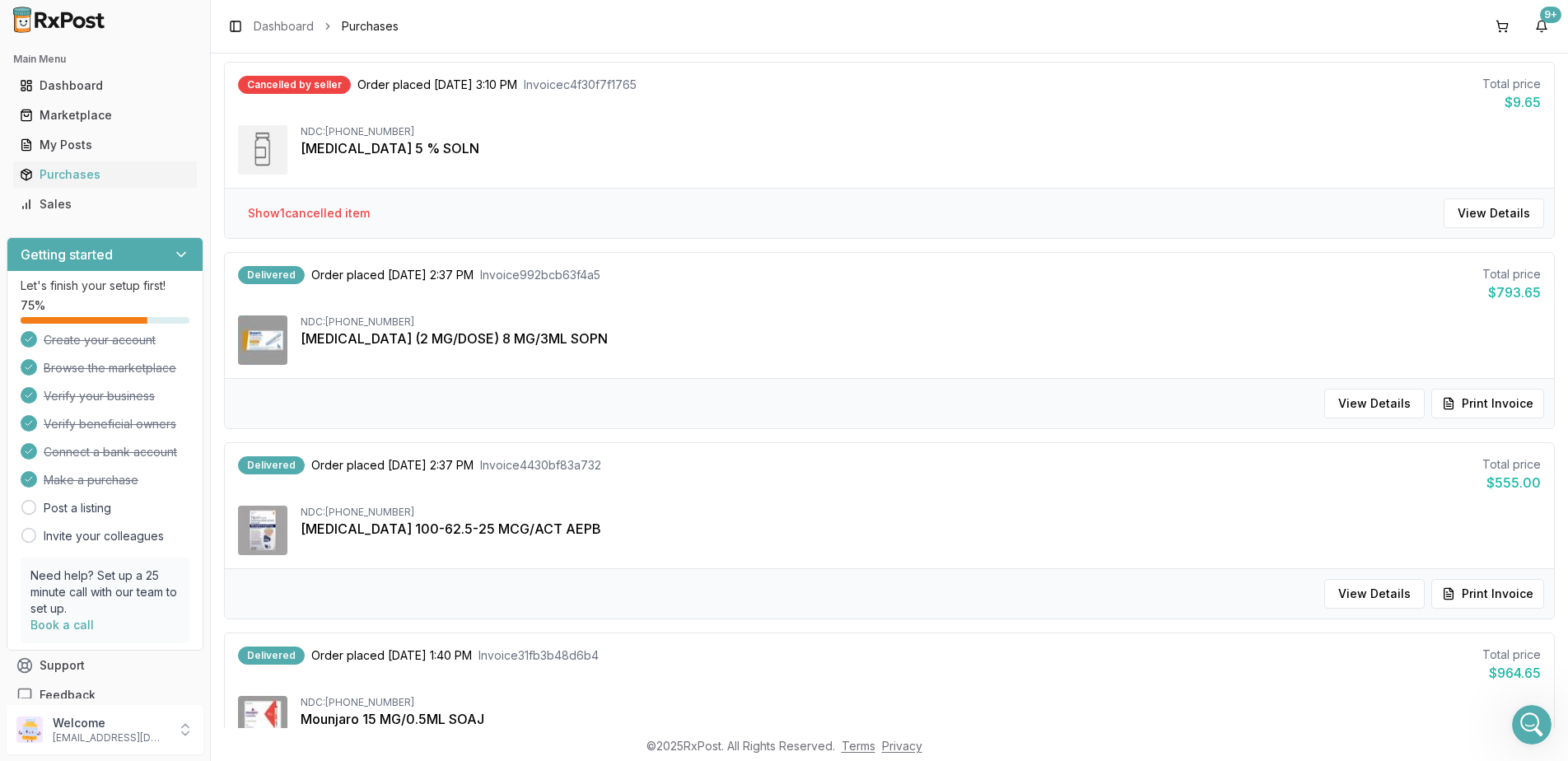
scroll to position [1481, 0]
